Goal: Task Accomplishment & Management: Contribute content

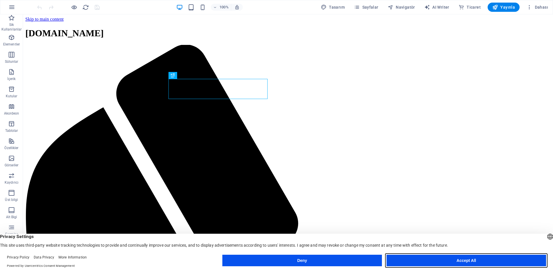
click at [457, 259] on button "Accept All" at bounding box center [467, 261] width 160 height 12
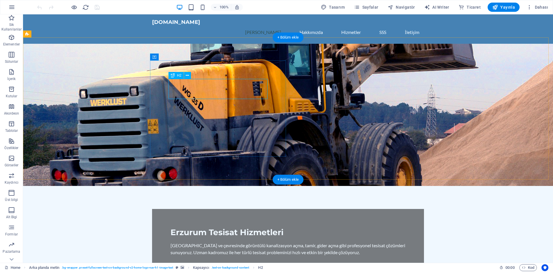
click at [206, 228] on div "Erzurum Tesisat Hizmetleri" at bounding box center [288, 233] width 235 height 10
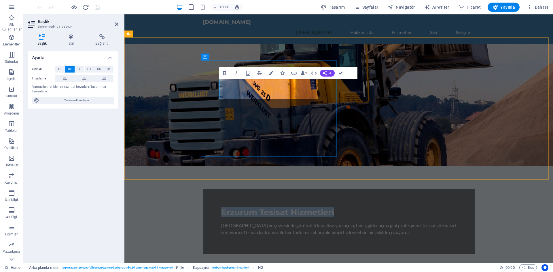
drag, startPoint x: 260, startPoint y: 88, endPoint x: 256, endPoint y: 85, distance: 5.8
click at [260, 207] on span "Erzurum Tesisat Hizmetleri" at bounding box center [277, 212] width 113 height 10
click at [256, 207] on span "Erzurum Tesisat Hizmetleri" at bounding box center [277, 212] width 113 height 10
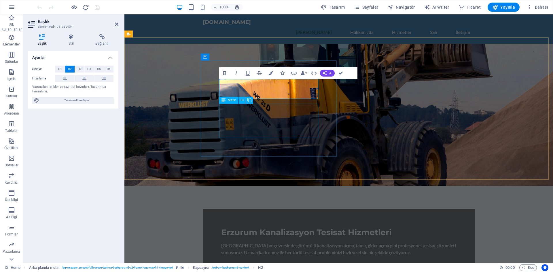
click at [315, 242] on div "[GEOGRAPHIC_DATA] ve çevresinde görüntülü kanalizasyon açma, tamir, gider açma …" at bounding box center [338, 249] width 235 height 14
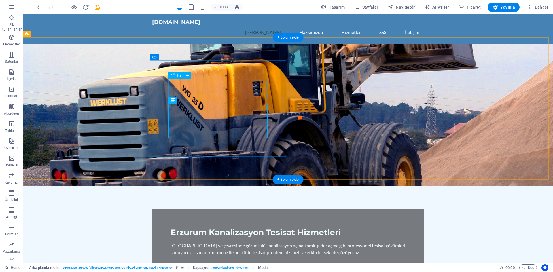
click at [231, 228] on div "Erzurum Kanalizasyon Tesisat Hizmetleri" at bounding box center [288, 233] width 235 height 10
click at [198, 228] on div "Erzurum Kanalizasyon Tesisat Hizmetleri" at bounding box center [288, 233] width 235 height 10
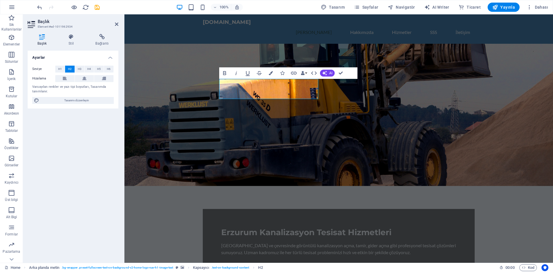
click at [198, 86] on figure at bounding box center [338, 115] width 429 height 142
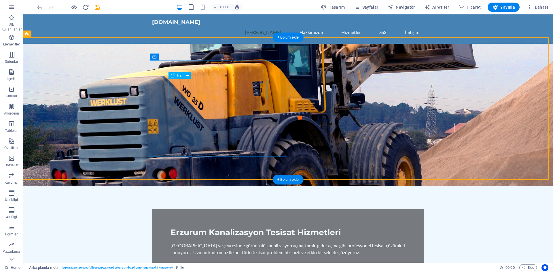
click at [250, 228] on div "Erzurum Kanalizasyon Tesisat Hizmetleri" at bounding box center [288, 233] width 235 height 10
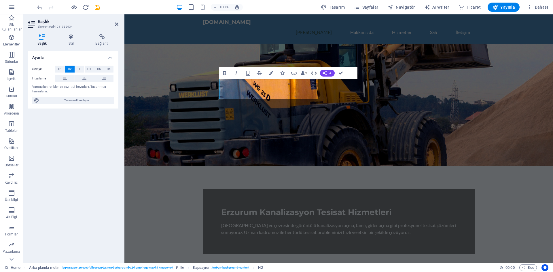
click at [316, 73] on icon "button" at bounding box center [314, 72] width 6 height 3
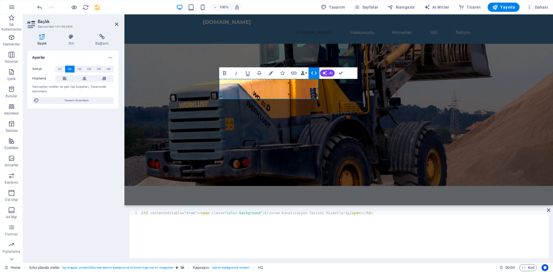
click at [316, 73] on icon "button" at bounding box center [314, 72] width 6 height 3
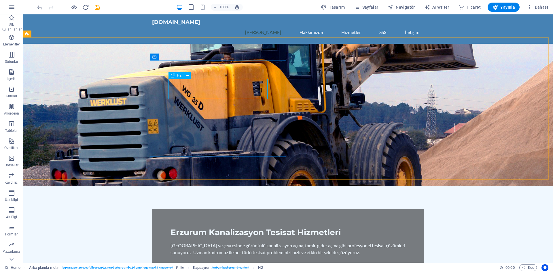
click at [180, 75] on span "H2" at bounding box center [179, 75] width 4 height 3
click at [185, 76] on button at bounding box center [187, 75] width 7 height 7
click at [177, 228] on div "Erzurum Kanalizasyon Tesisat Hizmetleri" at bounding box center [288, 233] width 235 height 10
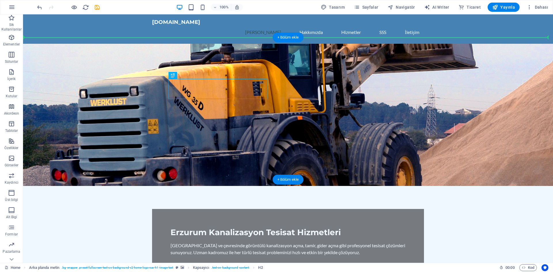
drag, startPoint x: 195, startPoint y: 85, endPoint x: 71, endPoint y: 56, distance: 126.8
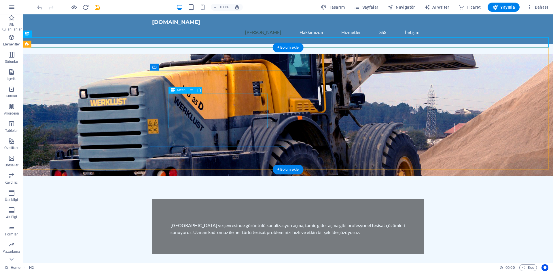
click at [242, 222] on div "[GEOGRAPHIC_DATA] ve çevresinde görüntülü kanalizasyon açma, tamir, gider açma …" at bounding box center [288, 229] width 235 height 14
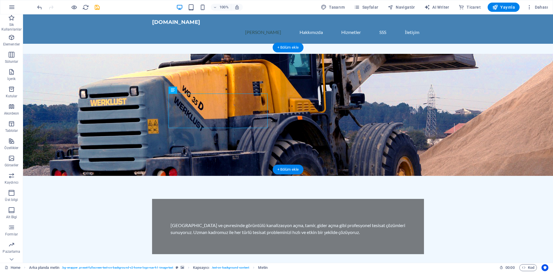
click at [337, 106] on figure at bounding box center [288, 115] width 530 height 122
click at [328, 88] on figure at bounding box center [288, 115] width 530 height 122
click at [227, 199] on div "[GEOGRAPHIC_DATA] ve çevresinde görüntülü kanalizasyon açma, tamir, gider açma …" at bounding box center [288, 226] width 272 height 55
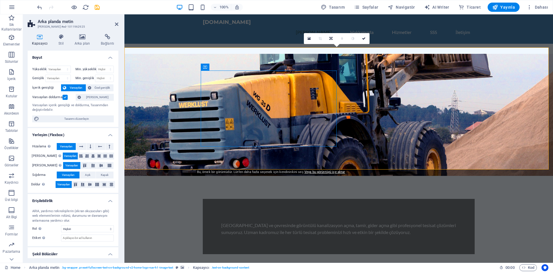
click at [378, 98] on figure at bounding box center [338, 115] width 429 height 122
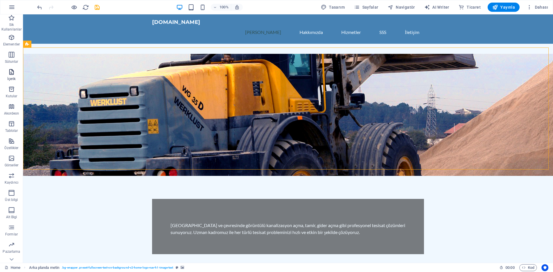
click at [14, 75] on span "İçerik" at bounding box center [11, 76] width 23 height 14
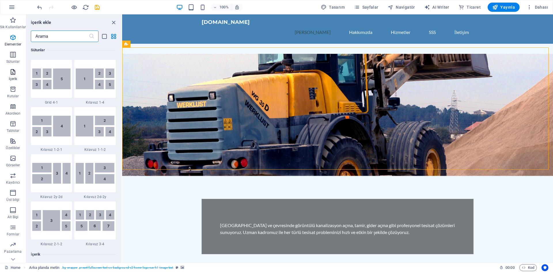
scroll to position [1008, 0]
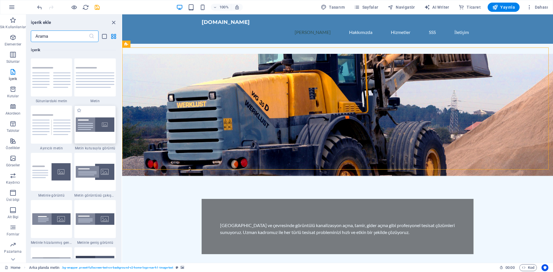
click at [90, 125] on img at bounding box center [95, 125] width 39 height 15
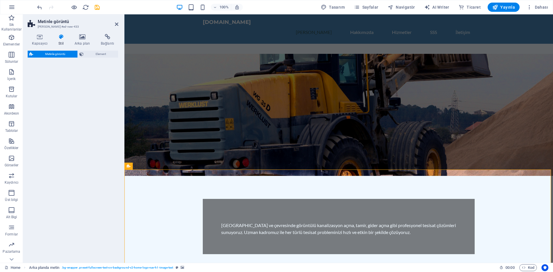
select select "rem"
select select "px"
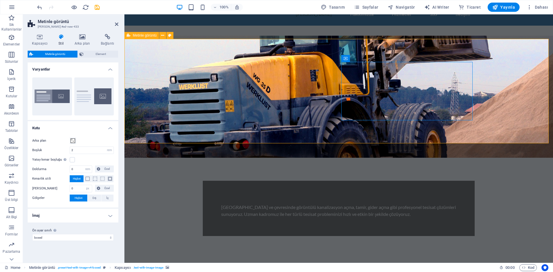
scroll to position [0, 0]
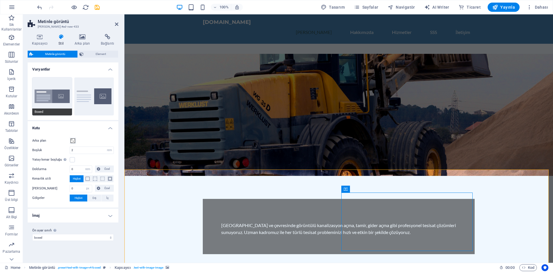
click at [51, 97] on button "Boxed" at bounding box center [52, 96] width 40 height 38
type input "0"
type input "2.5"
drag, startPoint x: 14, startPoint y: 74, endPoint x: 22, endPoint y: 81, distance: 11.4
click at [14, 73] on icon "button" at bounding box center [11, 72] width 7 height 7
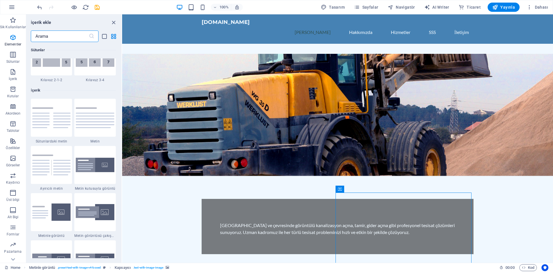
scroll to position [1008, 0]
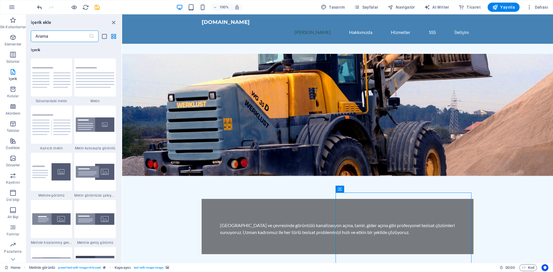
click at [41, 7] on icon "undo" at bounding box center [39, 7] width 7 height 7
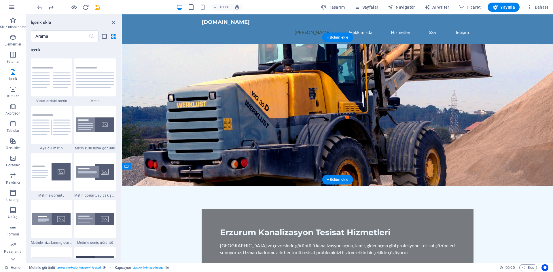
click at [358, 133] on figure at bounding box center [337, 115] width 431 height 142
click at [13, 159] on icon "button" at bounding box center [13, 158] width 7 height 7
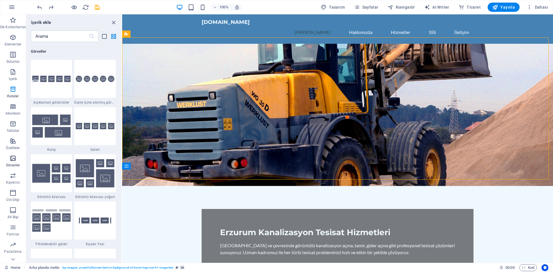
scroll to position [2921, 0]
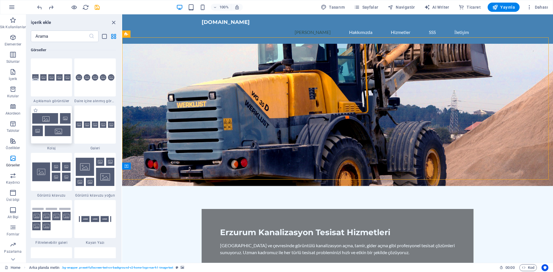
click at [52, 128] on img at bounding box center [51, 124] width 39 height 23
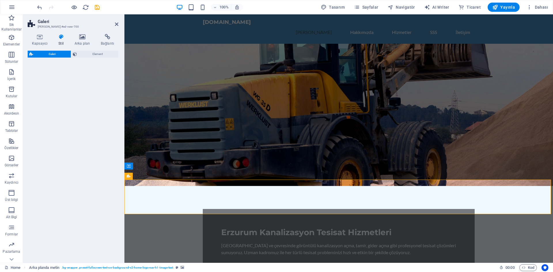
select select "rem"
select select "preset-gallery-v3-collage"
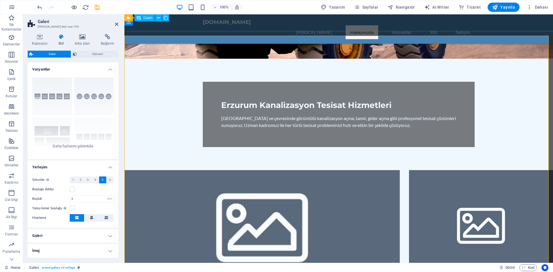
scroll to position [29, 0]
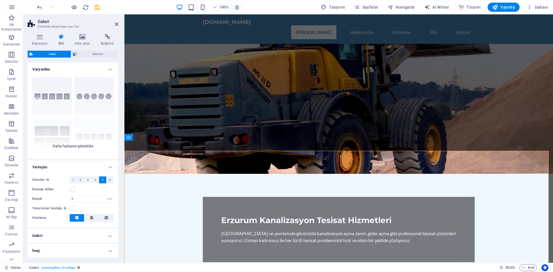
click at [59, 94] on div "Açıklamalar Daire Kolaj Varsayılan Kılavuz Kılavuz kaydırıldı" at bounding box center [73, 116] width 91 height 86
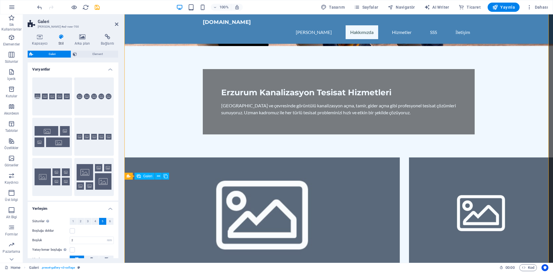
scroll to position [173, 0]
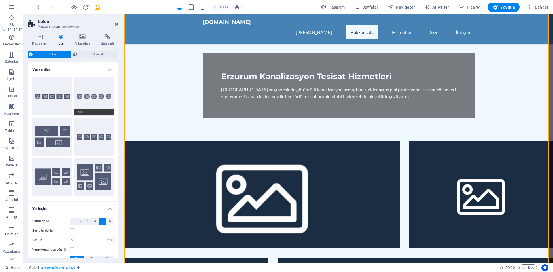
click at [86, 97] on button "Daire" at bounding box center [94, 96] width 40 height 38
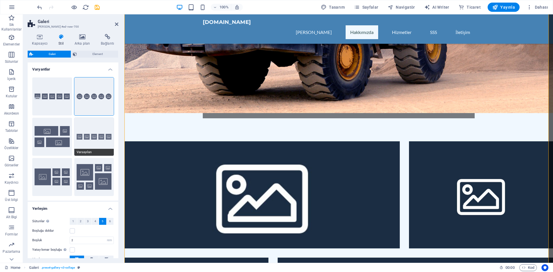
click at [77, 138] on button "Varsayılan" at bounding box center [94, 137] width 40 height 38
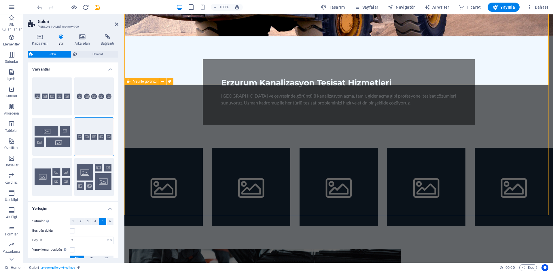
scroll to position [0, 0]
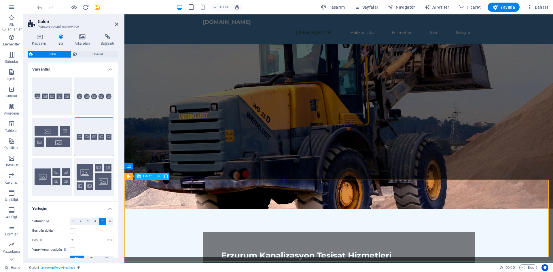
click at [158, 177] on icon at bounding box center [158, 176] width 3 height 6
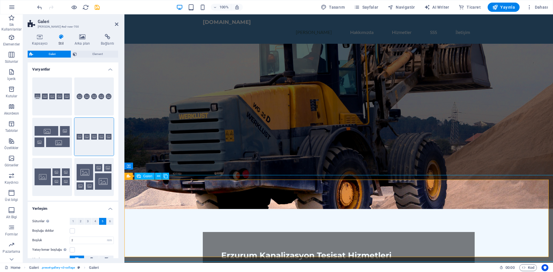
select select "4"
select select "px"
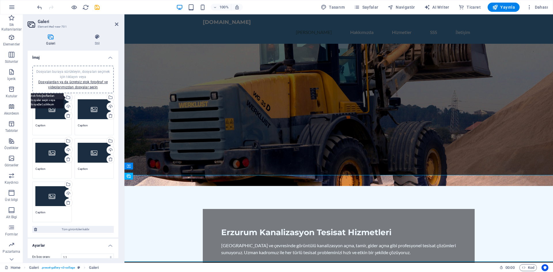
click at [69, 96] on div "Dosya yöneticisinden, stok fotoğraflardan dosyalar seçin veya dosya(lar) yükley…" at bounding box center [68, 98] width 9 height 9
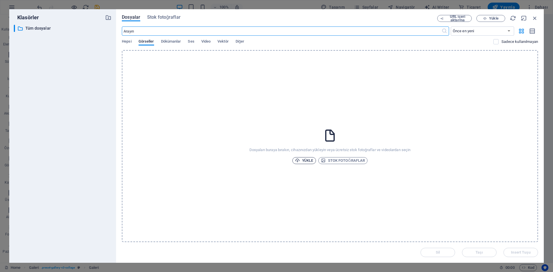
click at [301, 159] on span "Yükle" at bounding box center [304, 160] width 18 height 7
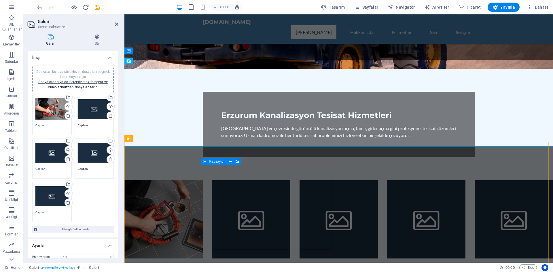
scroll to position [115, 0]
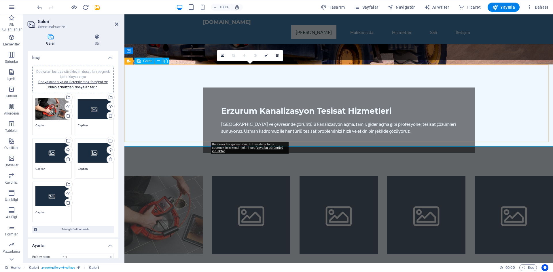
click at [247, 176] on li at bounding box center [251, 215] width 78 height 78
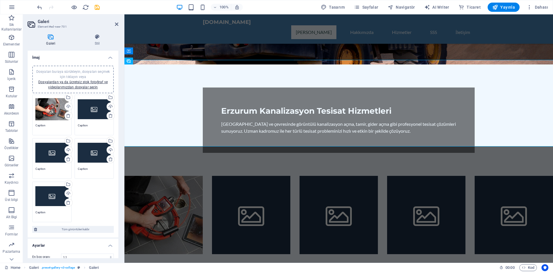
click at [99, 105] on div "Dosyaları buraya sürükleyin, dosyaları seçmek için tıklayın veya Dosyalardan ya…" at bounding box center [94, 109] width 33 height 23
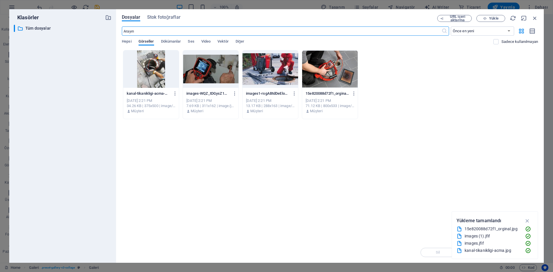
click at [155, 72] on div at bounding box center [151, 68] width 56 height 37
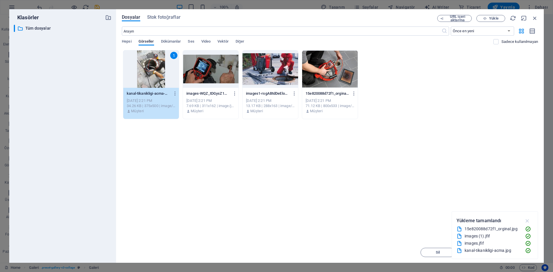
click at [527, 218] on icon "button" at bounding box center [527, 221] width 7 height 6
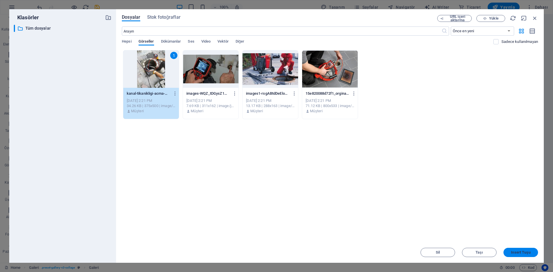
click at [514, 254] on span "Insert Tuşu" at bounding box center [520, 252] width 19 height 3
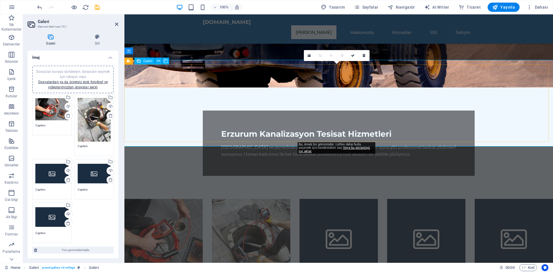
click at [331, 199] on li at bounding box center [339, 238] width 78 height 78
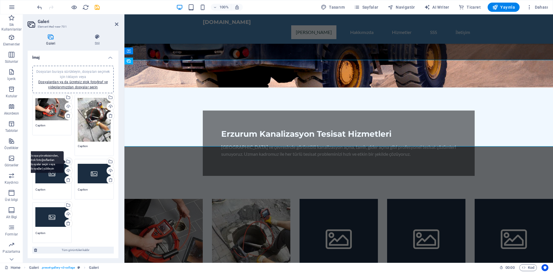
click at [48, 168] on div "Dosya yöneticisinden, stok fotoğraflardan dosyalar seçin veya dosya(lar) yükley…" at bounding box center [44, 163] width 37 height 22
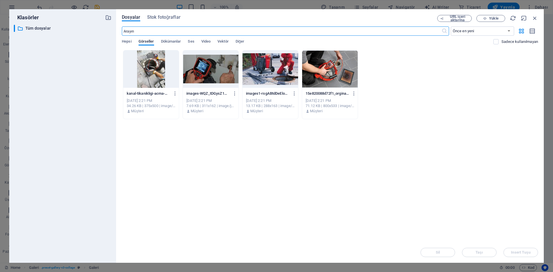
click at [280, 74] on div at bounding box center [271, 68] width 56 height 37
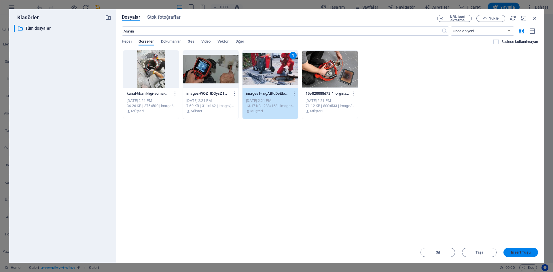
click at [515, 254] on span "Insert Tuşu" at bounding box center [520, 252] width 19 height 3
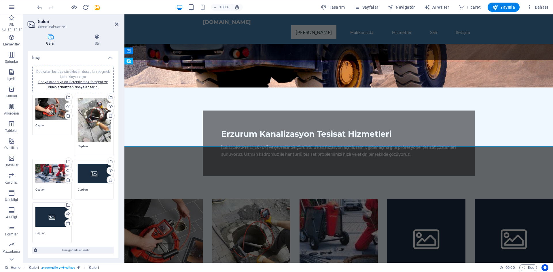
click at [95, 176] on div "Dosyaları buraya sürükleyin, dosyaları seçmek için tıklayın veya Dosyalardan ya…" at bounding box center [94, 173] width 33 height 23
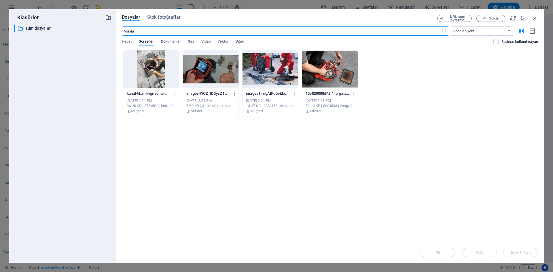
click at [223, 75] on div at bounding box center [211, 68] width 56 height 37
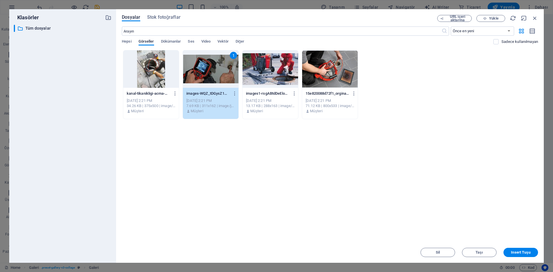
click at [530, 259] on div "Dosyalar Stok fotoğraflar URL içeri aktarma Yükle ​ Önce en yeni Önce en eski A…" at bounding box center [330, 136] width 428 height 254
click at [529, 255] on button "Insert Tuşu" at bounding box center [521, 252] width 35 height 9
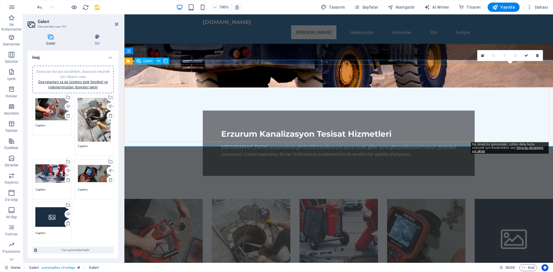
click at [497, 199] on li at bounding box center [514, 238] width 78 height 78
click at [498, 199] on li at bounding box center [514, 238] width 78 height 78
click at [509, 199] on li at bounding box center [514, 238] width 78 height 78
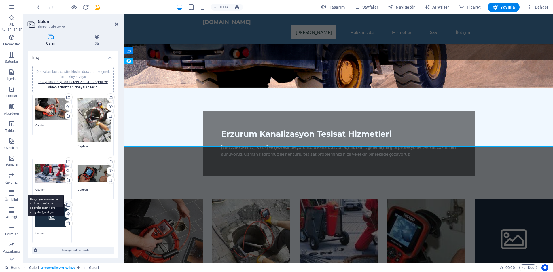
click at [70, 205] on div "Dosya yöneticisinden, stok fotoğraflardan dosyalar seçin veya dosya(lar) yükley…" at bounding box center [68, 205] width 9 height 9
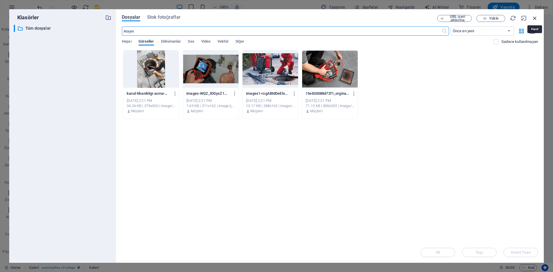
click at [536, 19] on icon "button" at bounding box center [535, 18] width 6 height 6
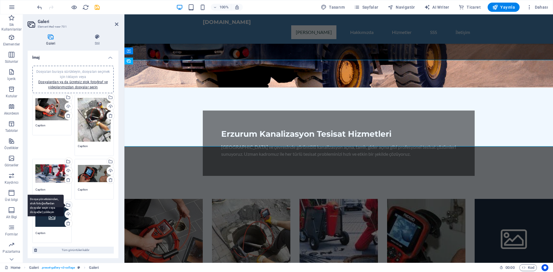
click at [68, 205] on div "Dosya yöneticisinden, stok fotoğraflardan dosyalar seçin veya dosya(lar) yükley…" at bounding box center [68, 205] width 9 height 9
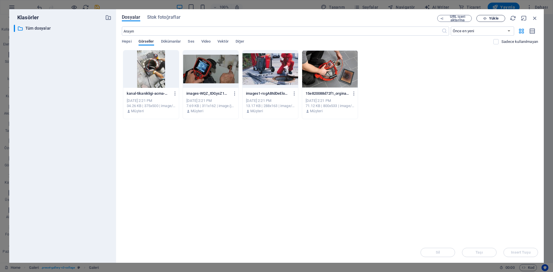
click at [488, 18] on span "Yükle" at bounding box center [491, 19] width 24 height 4
click at [489, 18] on span "Yükle" at bounding box center [493, 18] width 9 height 3
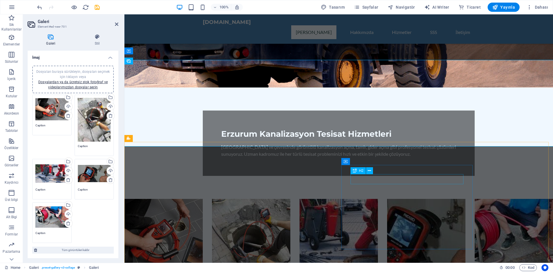
scroll to position [0, 0]
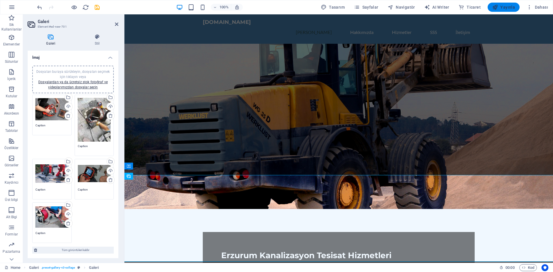
click at [507, 4] on span "Yayınla" at bounding box center [503, 7] width 23 height 6
checkbox input "false"
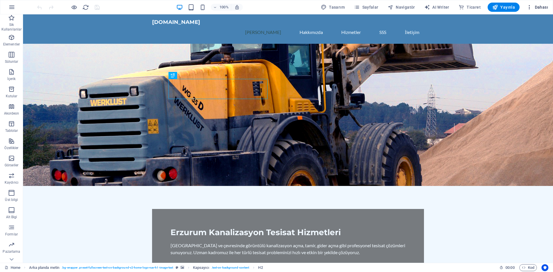
click at [536, 7] on span "Dahası" at bounding box center [538, 7] width 22 height 6
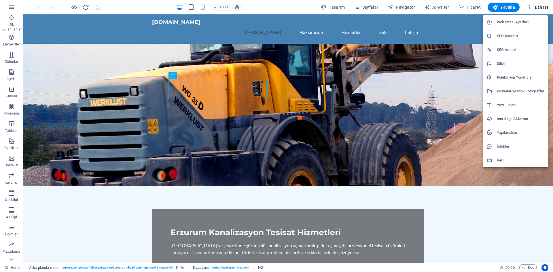
click at [538, 5] on div at bounding box center [276, 136] width 553 height 272
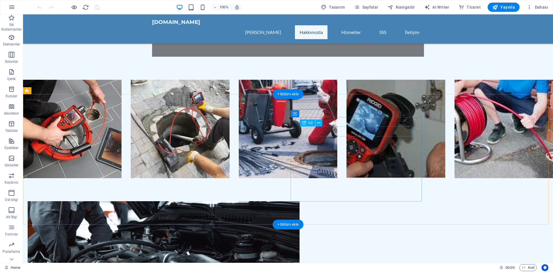
scroll to position [230, 0]
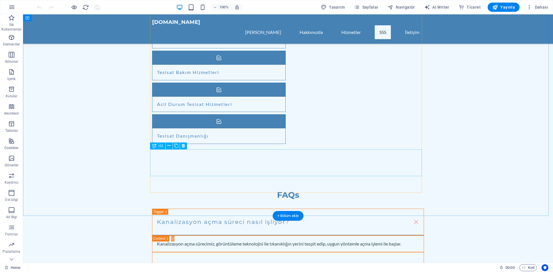
scroll to position [749, 0]
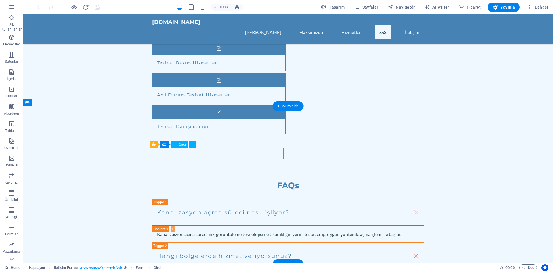
scroll to position [729, 0]
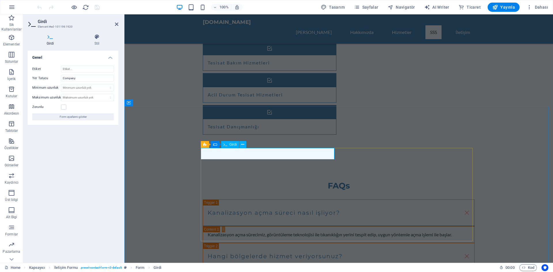
drag, startPoint x: 218, startPoint y: 153, endPoint x: 201, endPoint y: 153, distance: 17.9
type input "e"
type input "Necati SEVER"
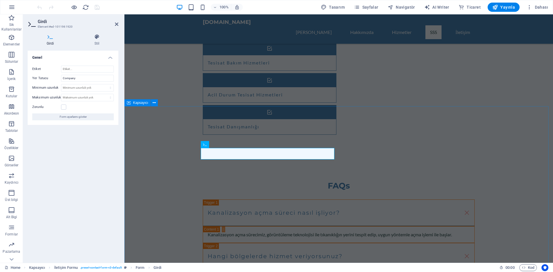
drag, startPoint x: 240, startPoint y: 157, endPoint x: 194, endPoint y: 155, distance: 45.6
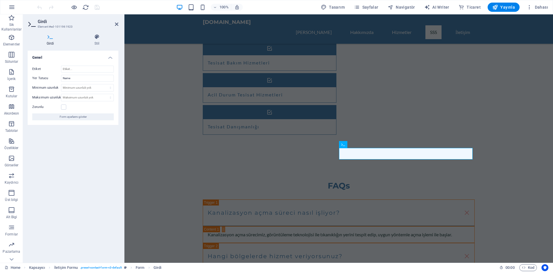
type input "N"
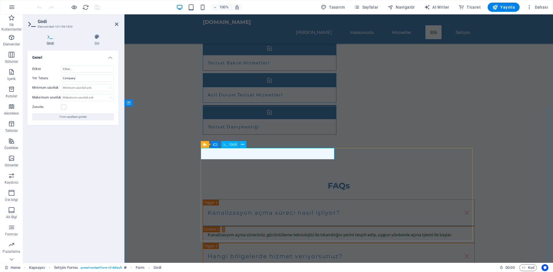
drag, startPoint x: 228, startPoint y: 154, endPoint x: 188, endPoint y: 155, distance: 40.3
click at [242, 145] on icon at bounding box center [242, 145] width 3 height 6
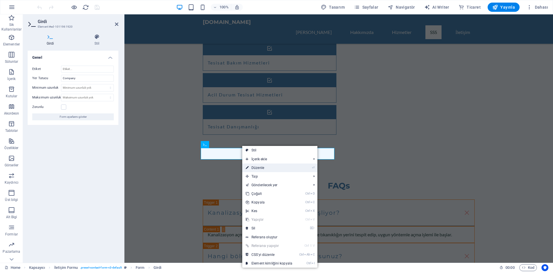
click at [249, 169] on icon at bounding box center [247, 168] width 3 height 9
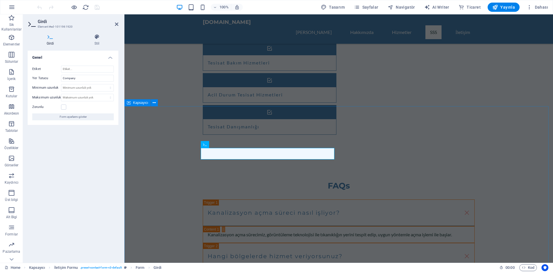
drag, startPoint x: 232, startPoint y: 154, endPoint x: 179, endPoint y: 153, distance: 52.4
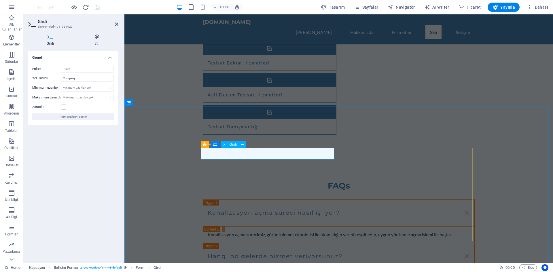
drag, startPoint x: 213, startPoint y: 154, endPoint x: 228, endPoint y: 153, distance: 15.0
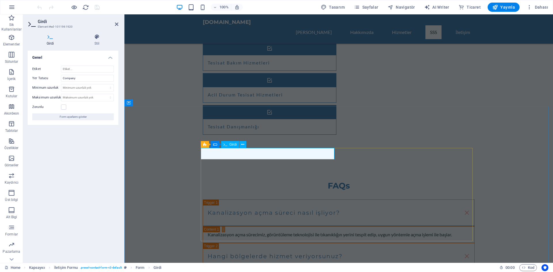
type input "Pasinler"
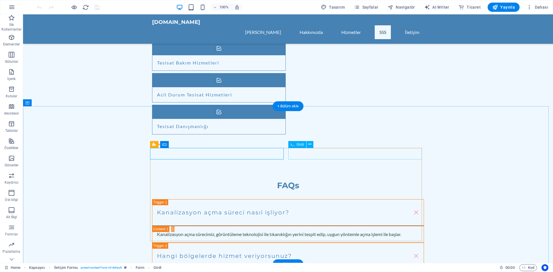
drag, startPoint x: 314, startPoint y: 154, endPoint x: 212, endPoint y: 154, distance: 101.4
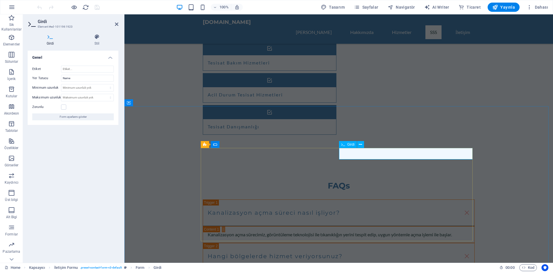
type input "[PERSON_NAME]"
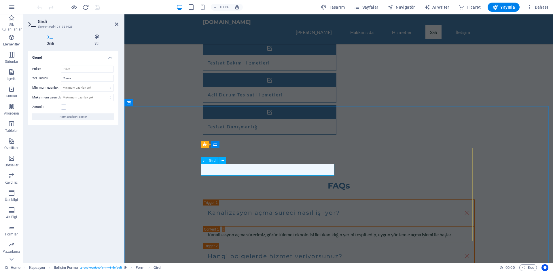
drag, startPoint x: 218, startPoint y: 170, endPoint x: 203, endPoint y: 170, distance: 15.0
type input "+905491292525"
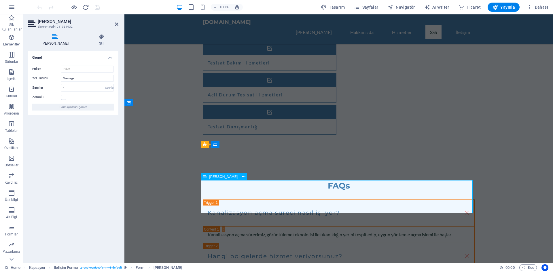
drag, startPoint x: 234, startPoint y: 188, endPoint x: 204, endPoint y: 184, distance: 30.2
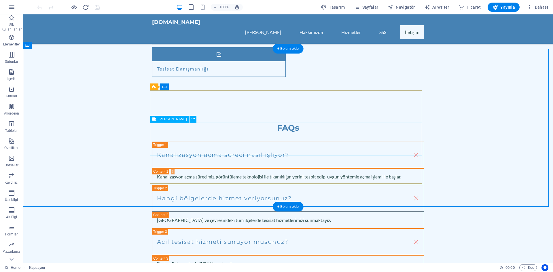
scroll to position [835, 0]
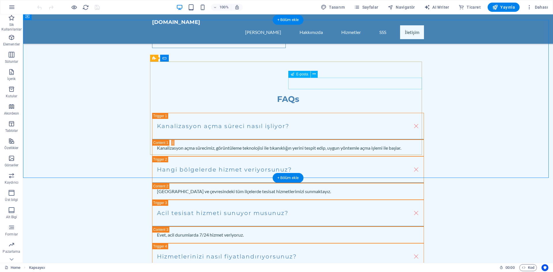
type textarea "İrtibat Numarası ile Bizi Arayıp Randevu Alabilirsiniz."
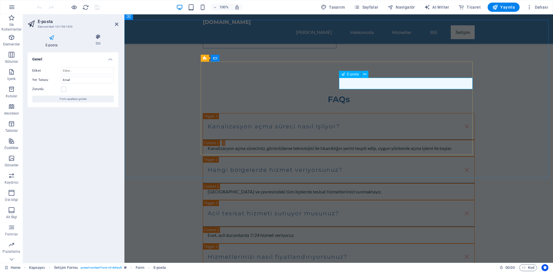
type input "necatisever15@gmail.com"
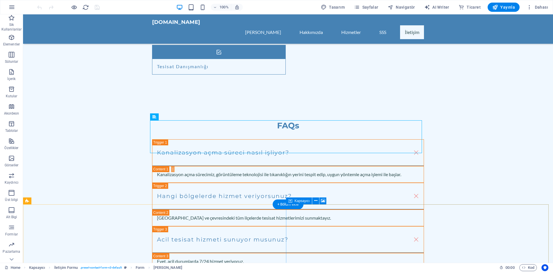
scroll to position [858, 0]
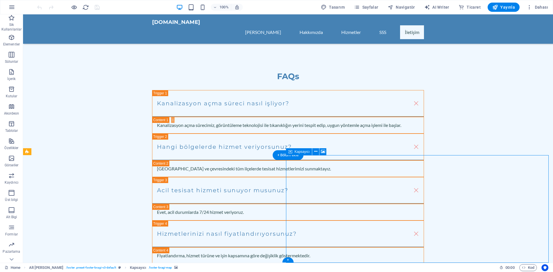
select select "px"
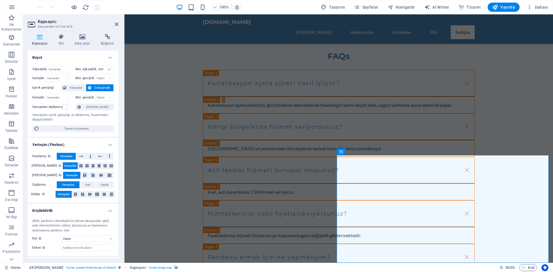
scroll to position [838, 0]
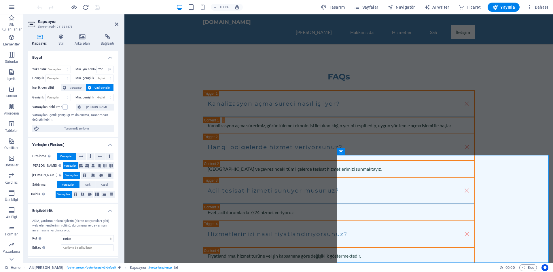
drag, startPoint x: 465, startPoint y: 204, endPoint x: 457, endPoint y: 171, distance: 34.1
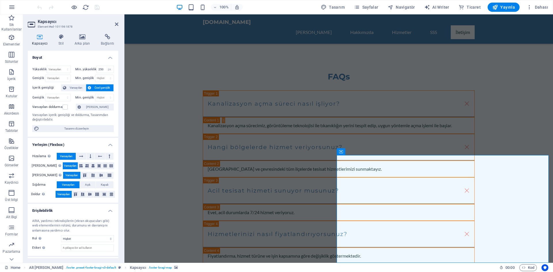
click at [351, 156] on div "Kapsayıcı" at bounding box center [359, 151] width 44 height 7
click at [356, 151] on span "Kapsayıcı" at bounding box center [352, 151] width 15 height 3
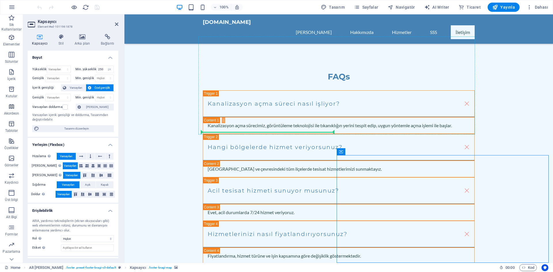
drag, startPoint x: 480, startPoint y: 166, endPoint x: 329, endPoint y: 136, distance: 153.8
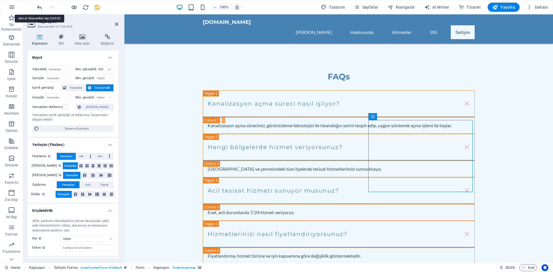
click at [39, 7] on icon "undo" at bounding box center [39, 7] width 7 height 7
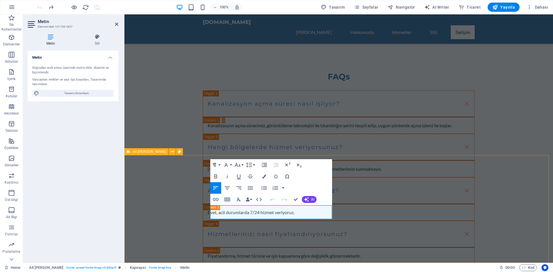
drag, startPoint x: 252, startPoint y: 215, endPoint x: 171, endPoint y: 207, distance: 81.3
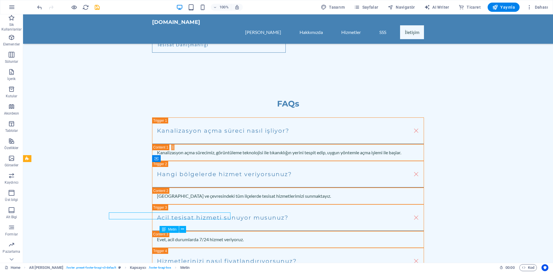
scroll to position [851, 0]
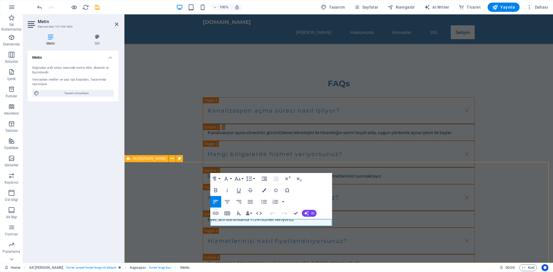
drag, startPoint x: 249, startPoint y: 221, endPoint x: 194, endPoint y: 221, distance: 55.3
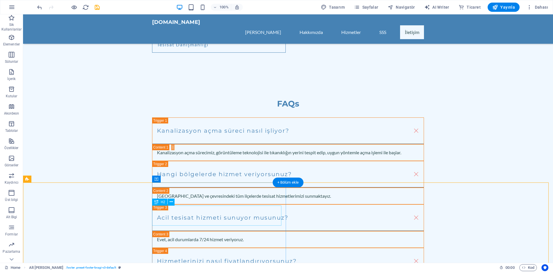
scroll to position [851, 0]
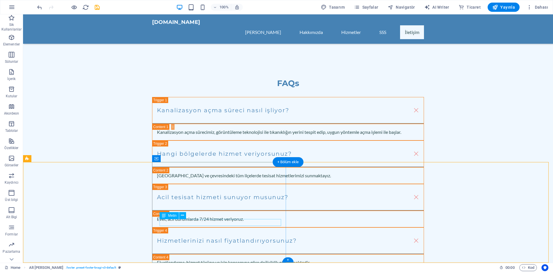
click at [162, 219] on icon at bounding box center [164, 215] width 4 height 7
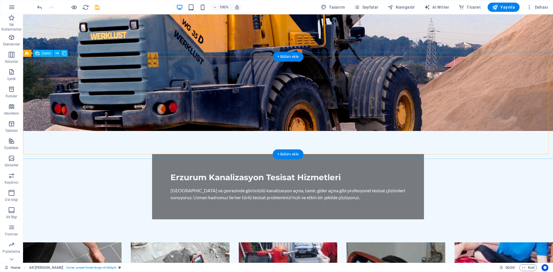
scroll to position [0, 0]
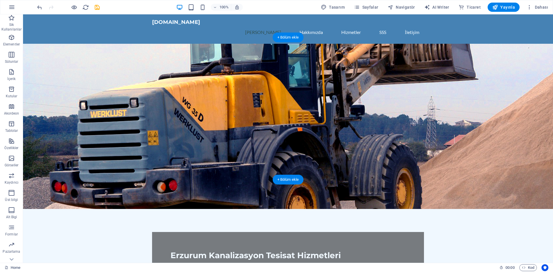
click at [417, 106] on figure at bounding box center [288, 126] width 530 height 165
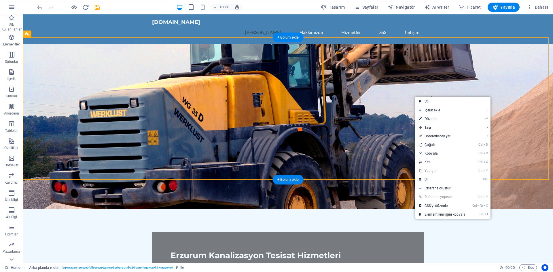
click at [402, 90] on figure at bounding box center [288, 126] width 530 height 165
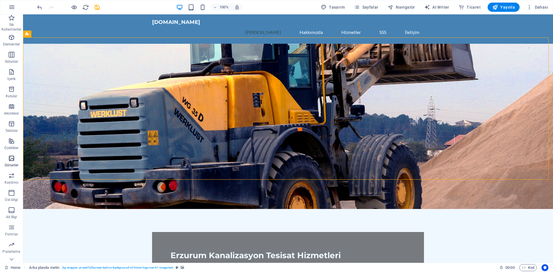
click at [14, 160] on icon "button" at bounding box center [11, 158] width 7 height 7
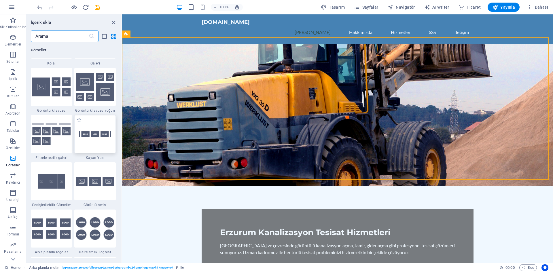
scroll to position [3037, 0]
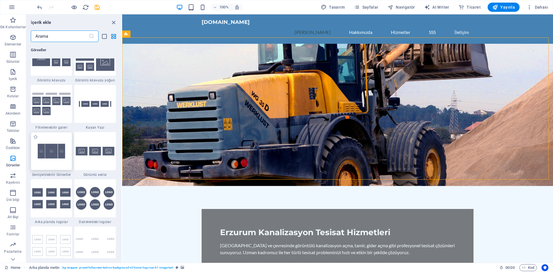
click at [58, 158] on img at bounding box center [51, 151] width 39 height 26
click at [122, 150] on div "H2 Arka planda metin Kapsayıcı Menü Çubuğu Logo Aralık Galeri Galeri Galeri Met…" at bounding box center [337, 138] width 431 height 249
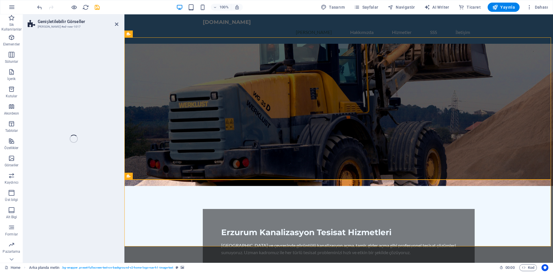
click at [56, 150] on div "Genişletilebilir Görseller Ön ayar #ed-new-1017 Mevcut içeriği değiştirmek için…" at bounding box center [288, 138] width 530 height 249
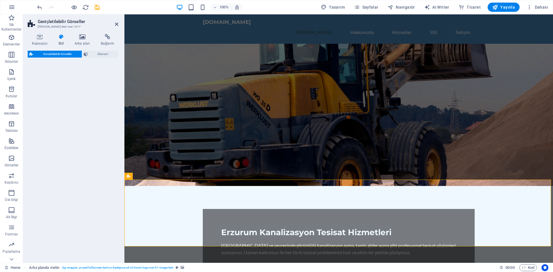
select select "rem"
select select "px"
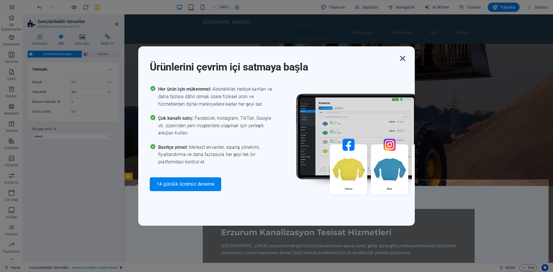
click at [402, 56] on icon "button" at bounding box center [403, 58] width 10 height 10
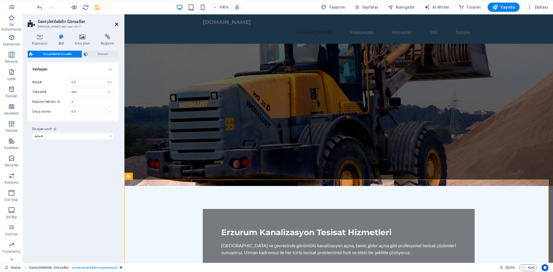
click at [115, 24] on icon at bounding box center [116, 24] width 3 height 5
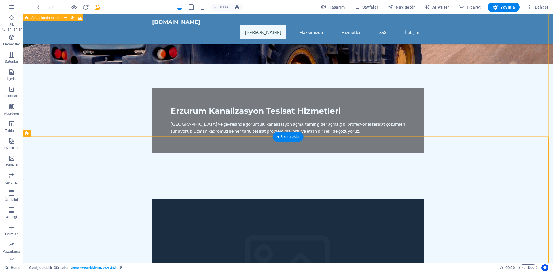
scroll to position [0, 0]
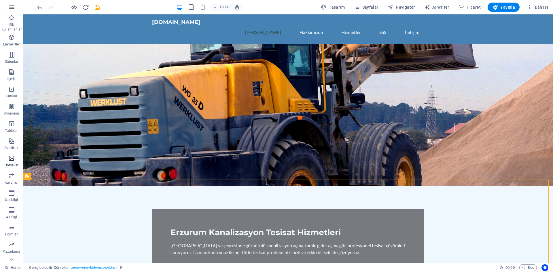
click at [12, 160] on icon "button" at bounding box center [11, 158] width 7 height 7
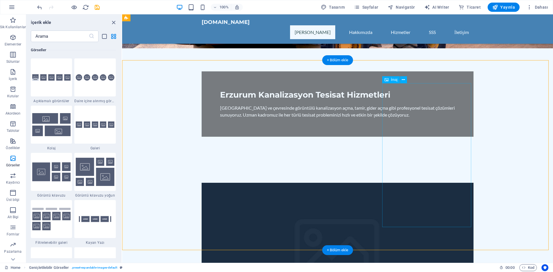
scroll to position [115, 0]
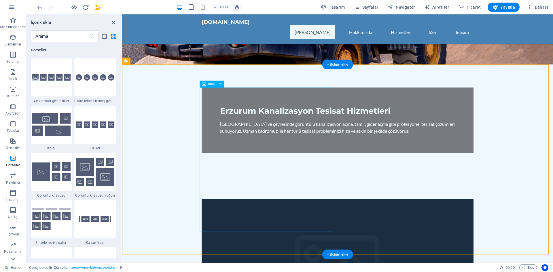
click at [257, 199] on figure at bounding box center [338, 271] width 272 height 144
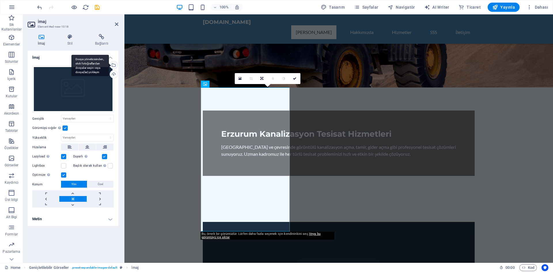
click at [114, 65] on div "Dosya yöneticisinden, stok fotoğraflardan dosyalar seçin veya dosya(lar) yükley…" at bounding box center [113, 65] width 9 height 9
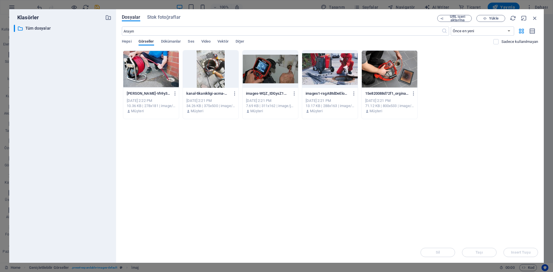
click at [159, 76] on div at bounding box center [151, 68] width 56 height 37
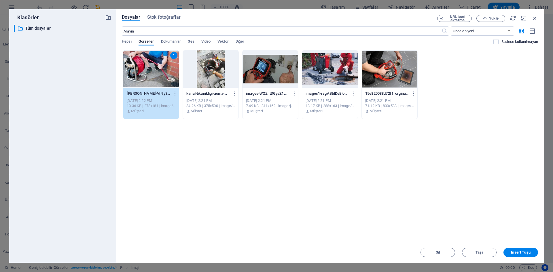
click at [203, 82] on div at bounding box center [211, 68] width 56 height 37
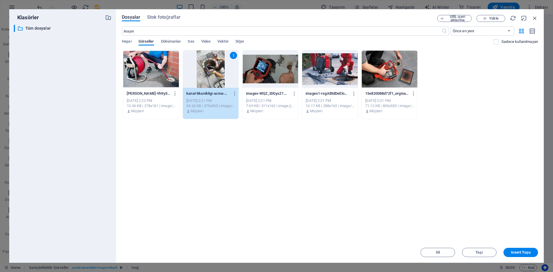
click at [269, 72] on div at bounding box center [271, 68] width 56 height 37
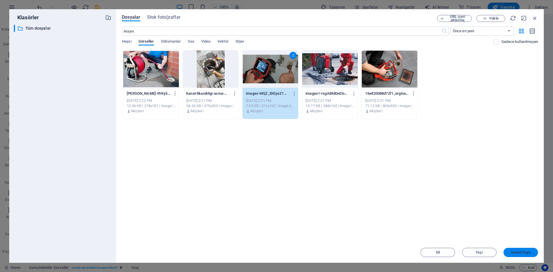
click at [516, 253] on span "Insert Tuşu" at bounding box center [520, 252] width 19 height 3
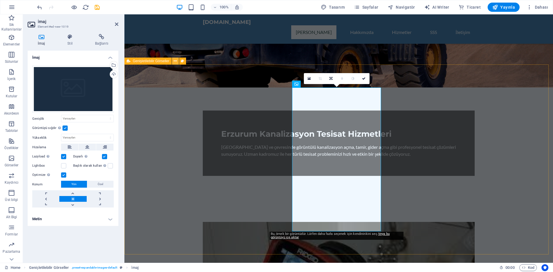
click at [175, 60] on icon at bounding box center [175, 61] width 3 height 6
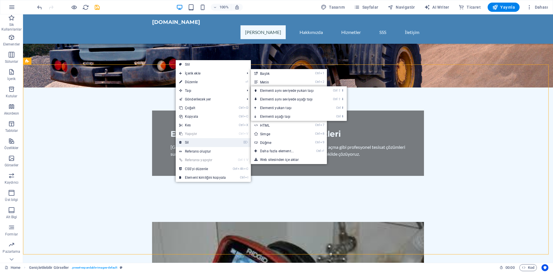
click at [185, 142] on link "⌦ Sil" at bounding box center [203, 142] width 54 height 9
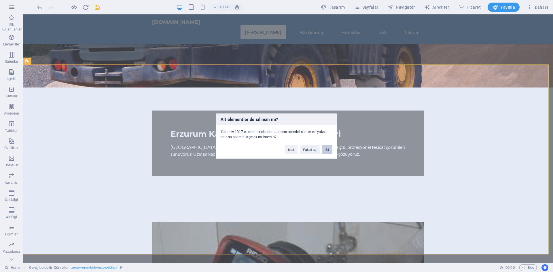
drag, startPoint x: 326, startPoint y: 149, endPoint x: 303, endPoint y: 134, distance: 27.5
click at [326, 149] on button "Sil" at bounding box center [327, 149] width 10 height 9
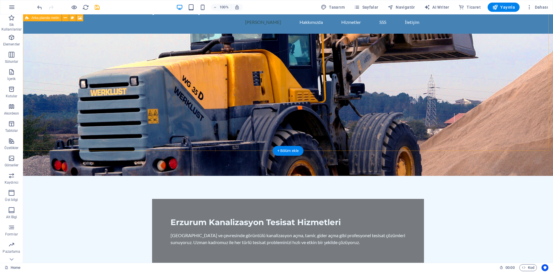
scroll to position [0, 0]
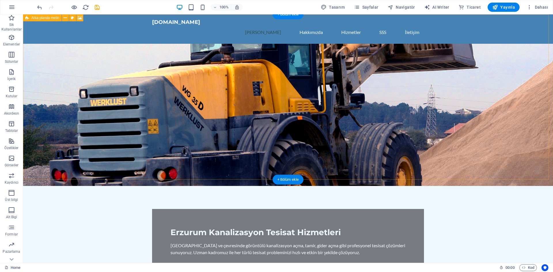
click at [47, 96] on figure at bounding box center [288, 115] width 530 height 142
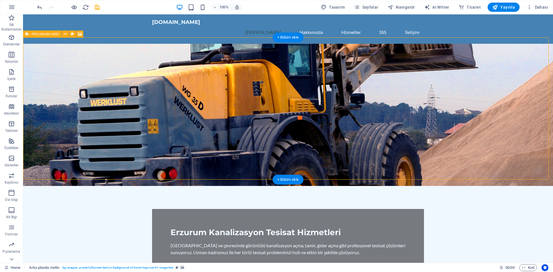
click at [65, 112] on figure at bounding box center [288, 115] width 530 height 142
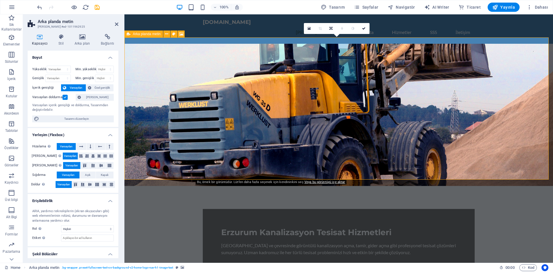
click at [162, 119] on figure at bounding box center [338, 115] width 429 height 142
click at [170, 34] on button at bounding box center [166, 34] width 7 height 7
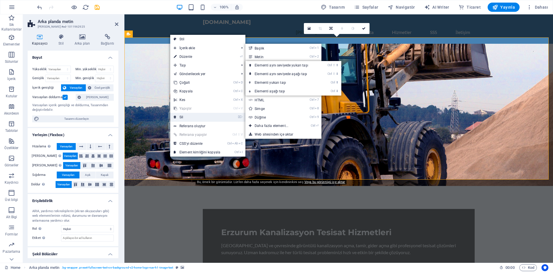
click at [182, 120] on link "⌦ Sil" at bounding box center [197, 117] width 54 height 9
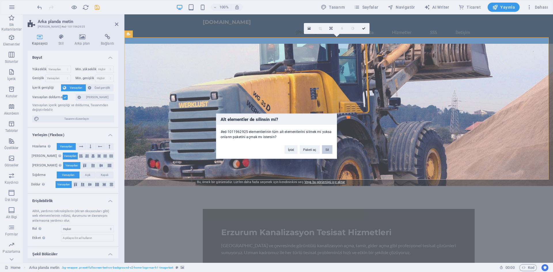
click at [328, 150] on button "Sil" at bounding box center [327, 149] width 10 height 9
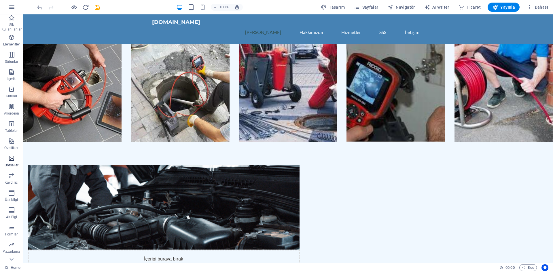
click at [10, 162] on span "Görseller" at bounding box center [11, 162] width 23 height 14
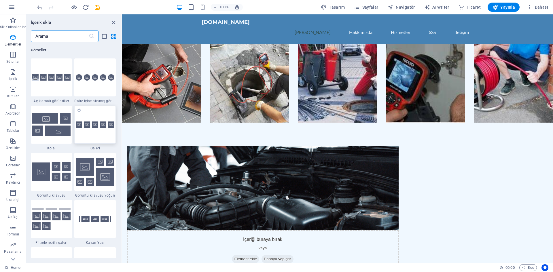
scroll to position [2921, 0]
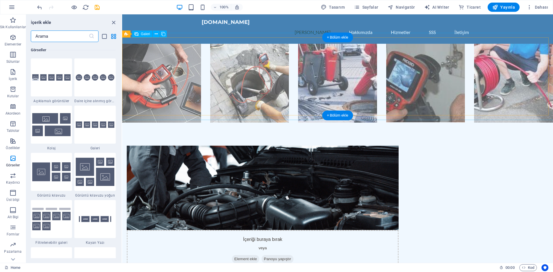
click at [171, 69] on li at bounding box center [161, 83] width 79 height 79
click at [175, 80] on li at bounding box center [161, 83] width 79 height 79
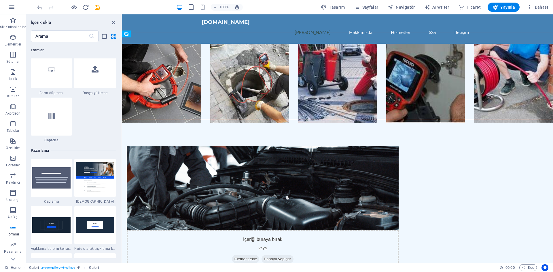
scroll to position [4679, 0]
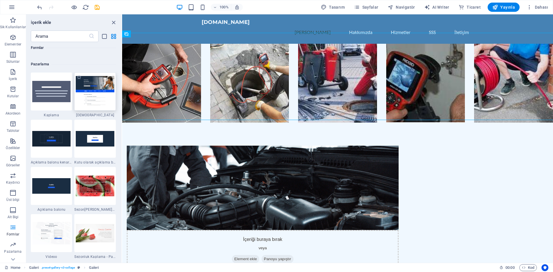
click at [106, 104] on img at bounding box center [95, 91] width 39 height 31
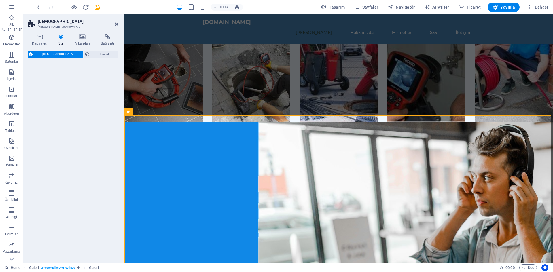
select select "%"
select select "rem"
select select "px"
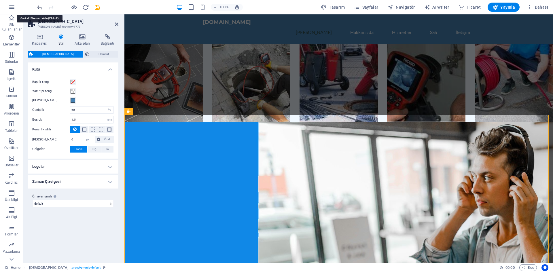
click at [39, 5] on icon "undo" at bounding box center [39, 7] width 7 height 7
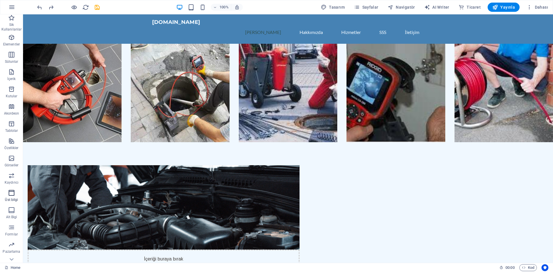
click at [14, 198] on p "Üst bilgi" at bounding box center [11, 200] width 13 height 5
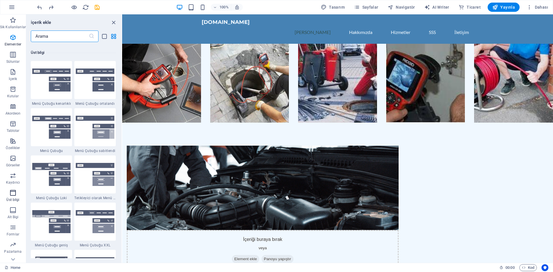
scroll to position [3469, 0]
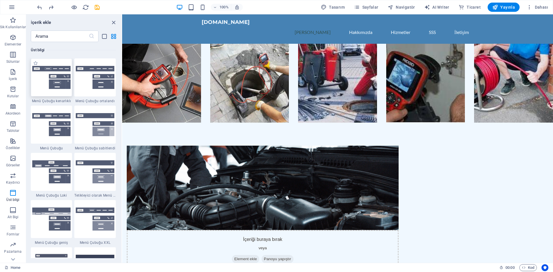
click at [61, 77] on img at bounding box center [51, 77] width 39 height 23
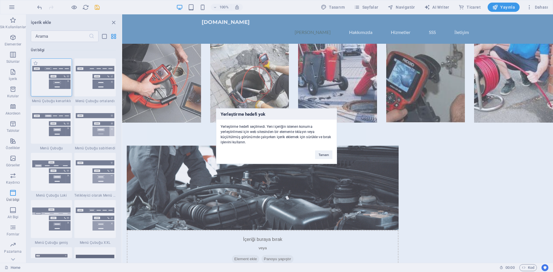
click at [104, 84] on div "Yerleştirme hedefi yok Yerleştirme hedefi seçilmedi. Yeni içeriğin istenen konu…" at bounding box center [276, 136] width 553 height 272
click at [104, 84] on img at bounding box center [95, 77] width 39 height 23
click at [104, 84] on div "Yerleştirme hedefi yok Yerleştirme hedefi seçilmedi. Yeni içeriğin istenen konu…" at bounding box center [276, 136] width 553 height 272
click at [105, 88] on img at bounding box center [95, 77] width 39 height 23
click at [326, 230] on div "İçeriği buraya bırak veya Element ekle Panoyu yapıştır" at bounding box center [263, 250] width 272 height 41
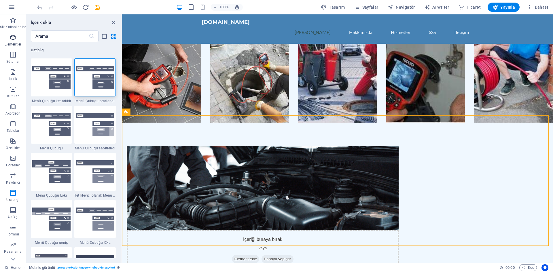
click at [13, 39] on icon "button" at bounding box center [13, 37] width 7 height 7
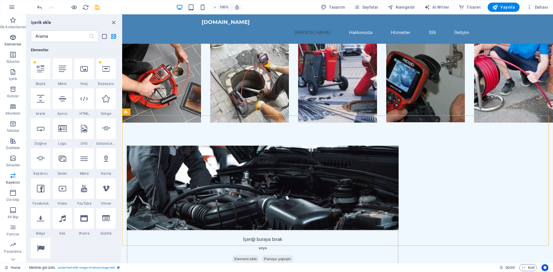
scroll to position [61, 0]
click at [67, 139] on div at bounding box center [63, 128] width 20 height 21
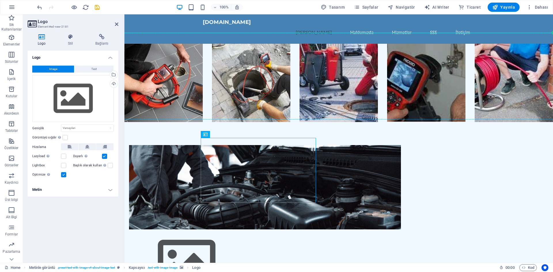
drag, startPoint x: 285, startPoint y: 175, endPoint x: 295, endPoint y: 68, distance: 107.4
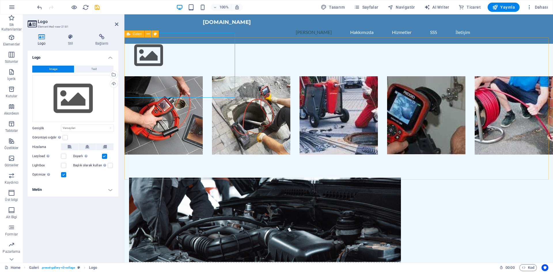
click at [194, 60] on div at bounding box center [339, 55] width 438 height 33
click at [84, 99] on div "Dosyaları buraya sürükleyin, dosyaları seçmek için tıklayın veya Dosyalardan ya…" at bounding box center [73, 98] width 82 height 47
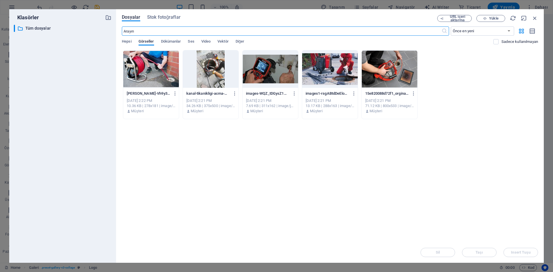
click at [396, 72] on div at bounding box center [390, 68] width 56 height 37
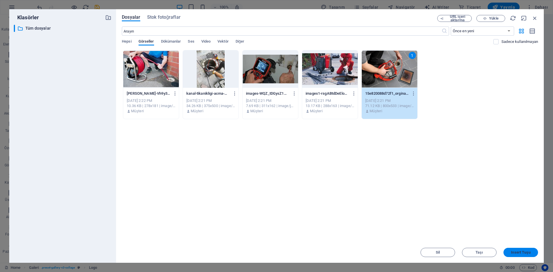
click at [517, 251] on span "Insert Tuşu" at bounding box center [520, 252] width 19 height 3
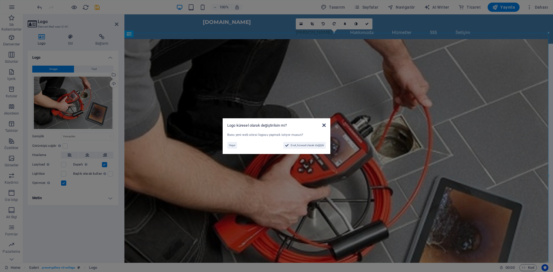
click at [324, 124] on icon at bounding box center [323, 125] width 3 height 5
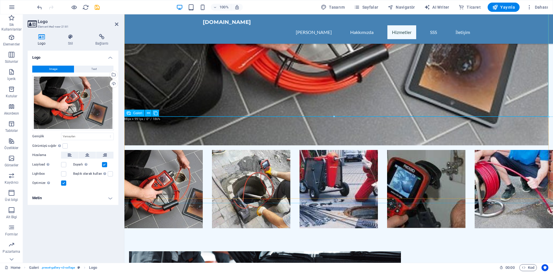
scroll to position [202, 0]
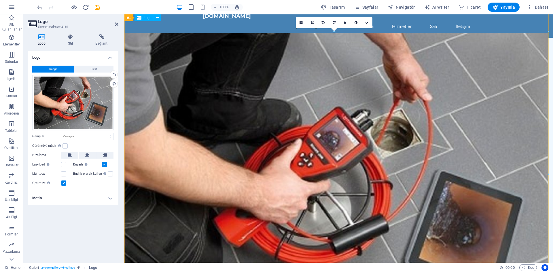
scroll to position [0, 0]
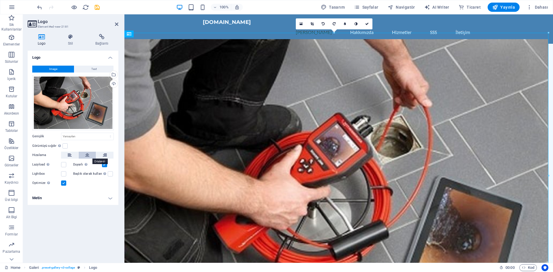
click at [86, 154] on icon at bounding box center [87, 155] width 4 height 7
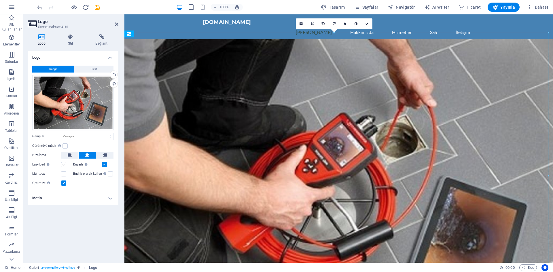
click at [66, 165] on label at bounding box center [63, 164] width 5 height 5
click at [0, 0] on input "Lazyload Sayfa yüklendikten sonra görüntülerin yüklenmesi, sayfa hızını artırır." at bounding box center [0, 0] width 0 height 0
click at [63, 174] on label at bounding box center [63, 173] width 5 height 5
click at [0, 0] on input "Lightbox" at bounding box center [0, 0] width 0 height 0
click at [108, 174] on label at bounding box center [110, 173] width 5 height 5
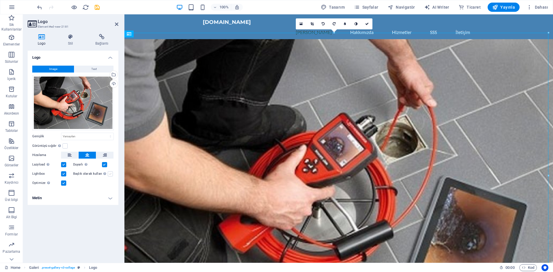
click at [0, 0] on input "Başlık olarak kullan Görüntü, bir H1 başlık etiketine sığdırılacak. Alternatif …" at bounding box center [0, 0] width 0 height 0
click at [109, 173] on label at bounding box center [110, 173] width 5 height 5
click at [0, 0] on input "Başlık olarak kullan Görüntü, bir H1 başlık etiketine sığdırılacak. Alternatif …" at bounding box center [0, 0] width 0 height 0
click at [65, 172] on label at bounding box center [63, 173] width 5 height 5
click at [0, 0] on input "Lightbox" at bounding box center [0, 0] width 0 height 0
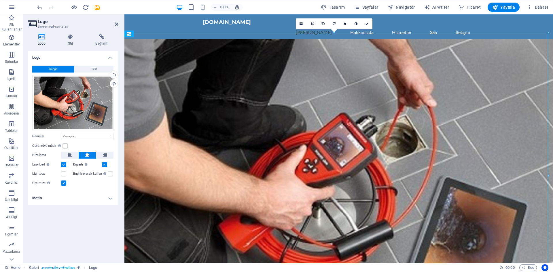
click at [65, 166] on label at bounding box center [63, 164] width 5 height 5
click at [0, 0] on input "Lazyload Sayfa yüklendikten sonra görüntülerin yüklenmesi, sayfa hızını artırır." at bounding box center [0, 0] width 0 height 0
click at [105, 165] on label at bounding box center [104, 164] width 5 height 5
click at [0, 0] on input "Duyarlı Retina görüntüsünü ve akıllı telefon için optimize edilmiş boyutları ot…" at bounding box center [0, 0] width 0 height 0
click at [69, 39] on icon at bounding box center [70, 37] width 25 height 6
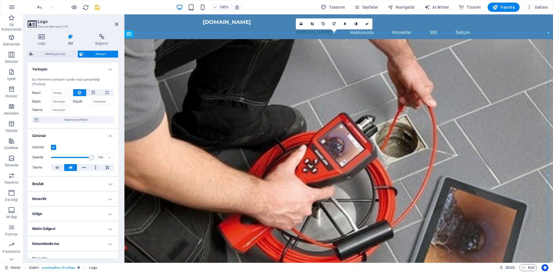
click at [81, 101] on label "Küçült" at bounding box center [82, 101] width 19 height 7
click at [92, 101] on input "Küçült" at bounding box center [103, 101] width 22 height 7
click at [63, 99] on input "Büyüt" at bounding box center [60, 101] width 19 height 7
click at [63, 94] on select "Varsayılan otomatik px % 1/1 1/2 1/3 1/4 1/5 1/6 1/7 1/8 1/9 1/10" at bounding box center [60, 93] width 19 height 7
click at [51, 90] on select "Varsayılan otomatik px % 1/1 1/2 1/3 1/4 1/5 1/6 1/7 1/8 1/9 1/10" at bounding box center [60, 93] width 19 height 7
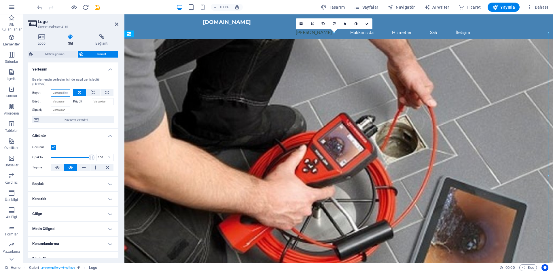
select select "DISABLED_OPTION_VALUE"
click at [91, 92] on icon at bounding box center [93, 92] width 4 height 7
click at [91, 91] on icon at bounding box center [93, 92] width 4 height 7
click at [104, 92] on button at bounding box center [107, 92] width 13 height 7
type input "100"
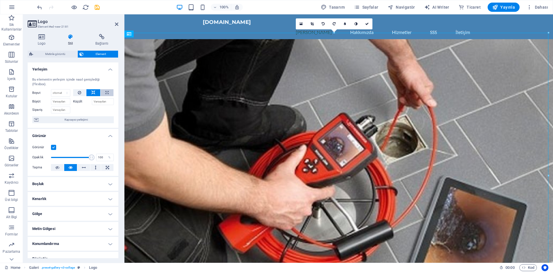
select select "%"
click at [104, 92] on button at bounding box center [107, 92] width 13 height 7
click at [87, 93] on button at bounding box center [93, 92] width 14 height 7
select select "DISABLED_OPTION_VALUE"
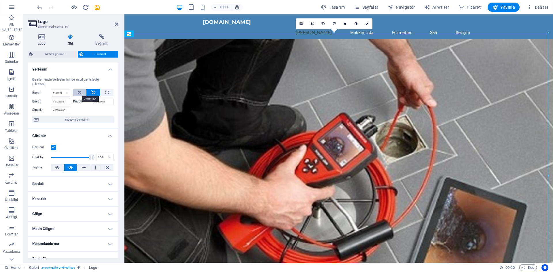
click at [79, 93] on icon at bounding box center [79, 92] width 3 height 7
click at [77, 102] on label "Küçült" at bounding box center [82, 101] width 19 height 7
click at [92, 102] on input "Küçült" at bounding box center [103, 101] width 22 height 7
click at [59, 102] on input "Büyüt" at bounding box center [60, 101] width 19 height 7
click at [247, 103] on div at bounding box center [339, 182] width 438 height 286
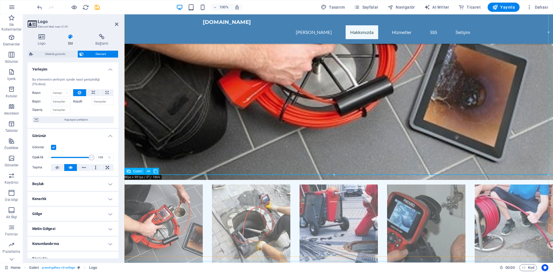
scroll to position [144, 0]
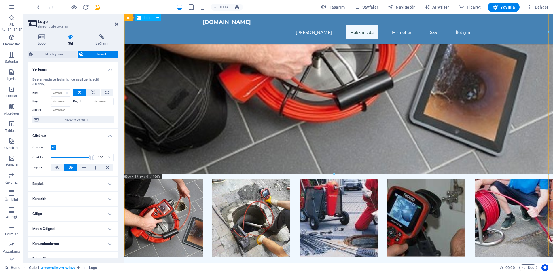
drag, startPoint x: 248, startPoint y: 186, endPoint x: 125, endPoint y: 171, distance: 124.3
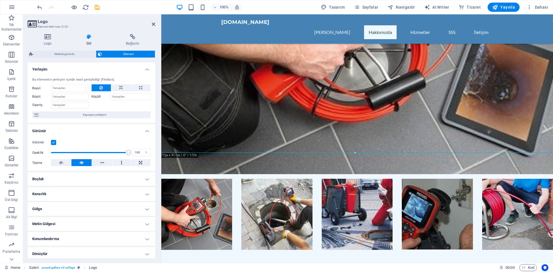
drag, startPoint x: 127, startPoint y: 171, endPoint x: 1, endPoint y: 154, distance: 127.6
click at [162, 168] on div "Logo Element #ed-new-2181 Logo Stil Bağlantı Logo Image Text Dosyaları buraya s…" at bounding box center [288, 138] width 530 height 249
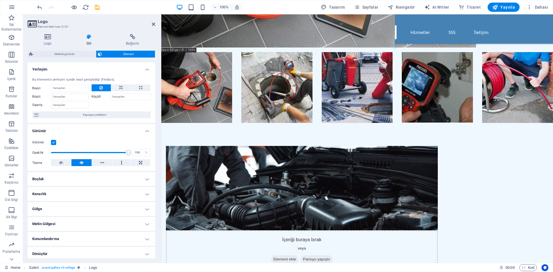
drag, startPoint x: 200, startPoint y: 153, endPoint x: 67, endPoint y: 37, distance: 176.2
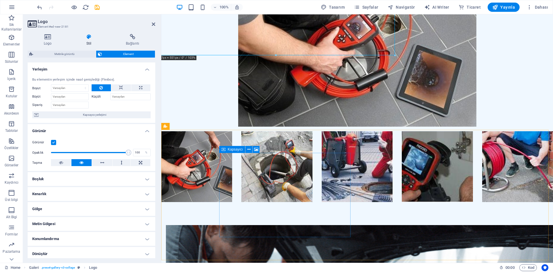
scroll to position [0, 0]
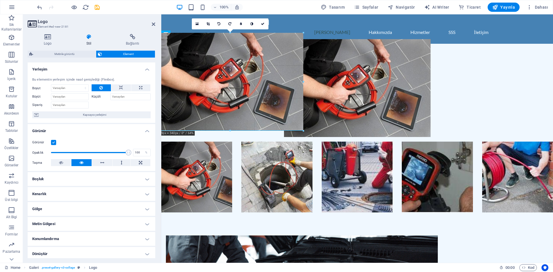
drag, startPoint x: 396, startPoint y: 111, endPoint x: 141, endPoint y: 119, distance: 254.5
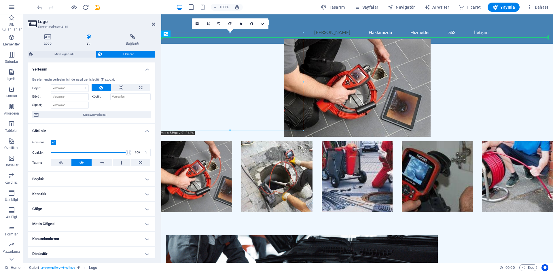
drag, startPoint x: 193, startPoint y: 89, endPoint x: 369, endPoint y: 93, distance: 176.1
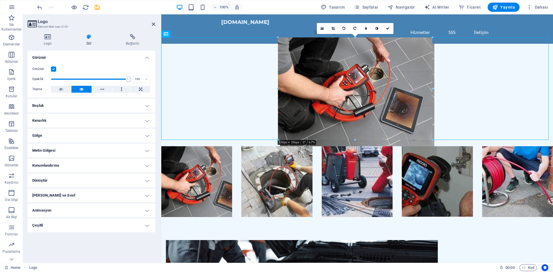
drag, startPoint x: 281, startPoint y: 86, endPoint x: 112, endPoint y: 75, distance: 169.5
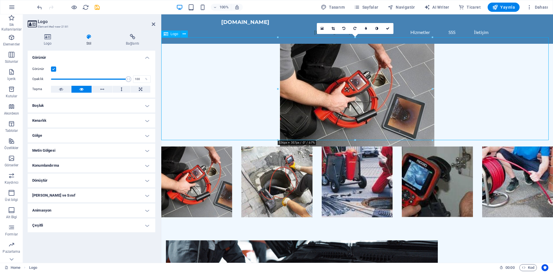
click at [388, 69] on div at bounding box center [357, 95] width 392 height 103
click at [184, 34] on icon at bounding box center [184, 34] width 3 height 6
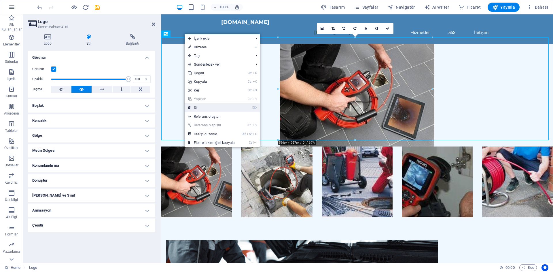
click at [195, 105] on link "⌦ Sil" at bounding box center [212, 107] width 54 height 9
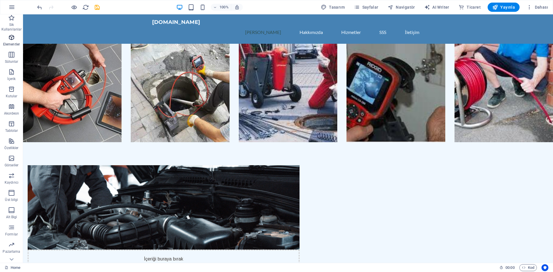
click at [13, 39] on icon "button" at bounding box center [11, 37] width 7 height 7
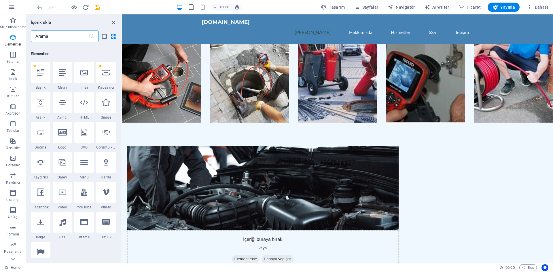
scroll to position [61, 0]
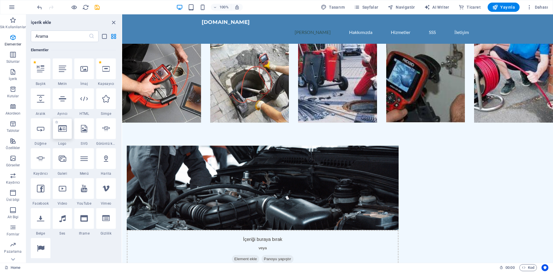
click at [63, 133] on div at bounding box center [63, 128] width 20 height 21
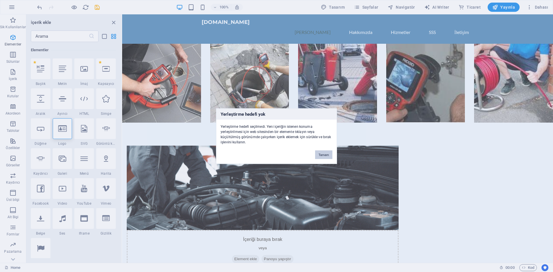
click at [324, 153] on button "Tamam" at bounding box center [323, 154] width 17 height 9
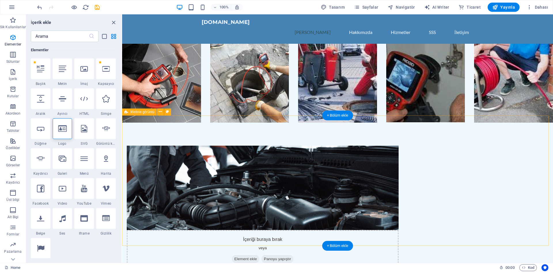
click at [186, 131] on div "İçeriği buraya bırak veya Element ekle Panoyu yapıştır Biz Kimiz? Erzurum Kanal…" at bounding box center [337, 243] width 431 height 240
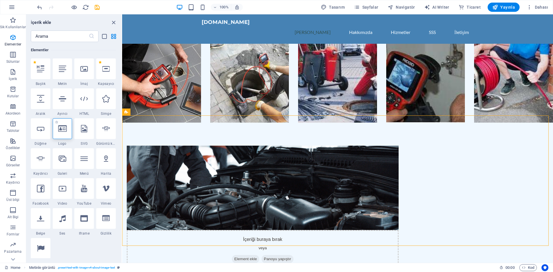
click at [67, 133] on div at bounding box center [63, 128] width 20 height 21
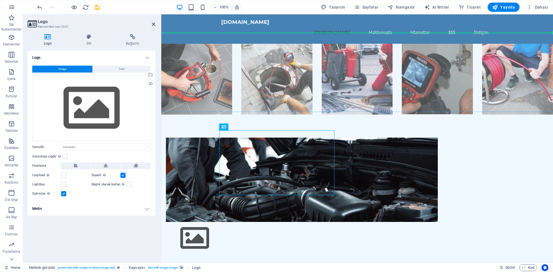
drag, startPoint x: 293, startPoint y: 153, endPoint x: 271, endPoint y: 43, distance: 111.8
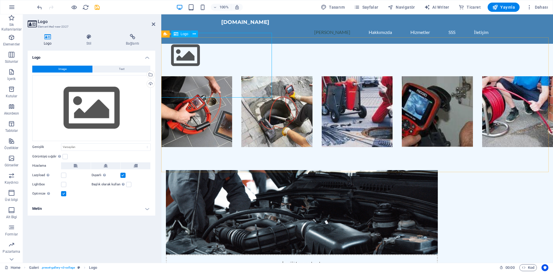
click at [240, 62] on div at bounding box center [357, 55] width 401 height 33
click at [182, 53] on div at bounding box center [357, 55] width 401 height 33
click at [183, 53] on div at bounding box center [357, 55] width 401 height 33
click at [190, 66] on div at bounding box center [357, 55] width 401 height 33
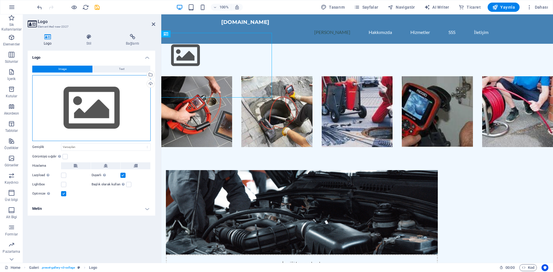
click at [90, 101] on div "Dosyaları buraya sürükleyin, dosyaları seçmek için tıklayın veya Dosyalardan ya…" at bounding box center [91, 108] width 118 height 66
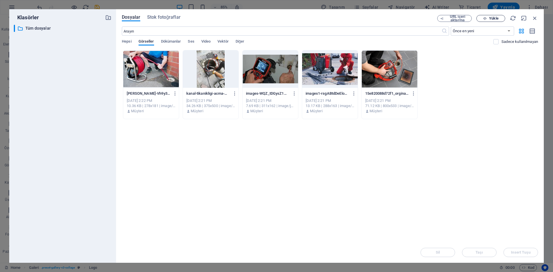
click at [496, 18] on span "Yükle" at bounding box center [493, 18] width 9 height 3
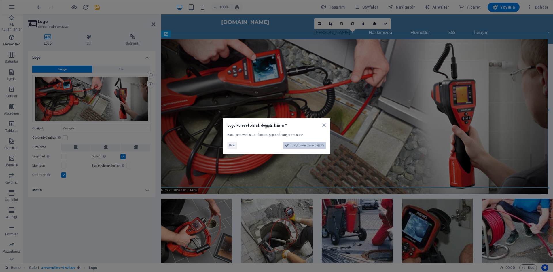
click at [319, 146] on span "Evet, küresel olarak değiştir" at bounding box center [307, 145] width 33 height 7
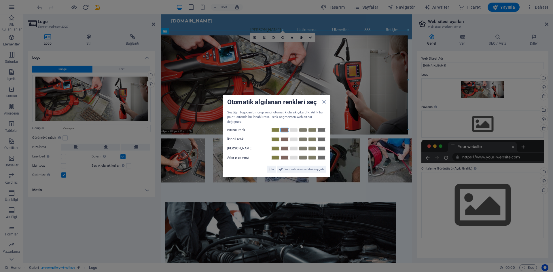
click at [283, 128] on link at bounding box center [284, 130] width 9 height 5
click at [303, 137] on link at bounding box center [303, 139] width 9 height 5
click at [286, 147] on link at bounding box center [284, 148] width 9 height 5
click at [301, 156] on link at bounding box center [303, 158] width 9 height 5
click at [296, 169] on span "Yeni web sitesi renklerini uygula" at bounding box center [304, 169] width 39 height 7
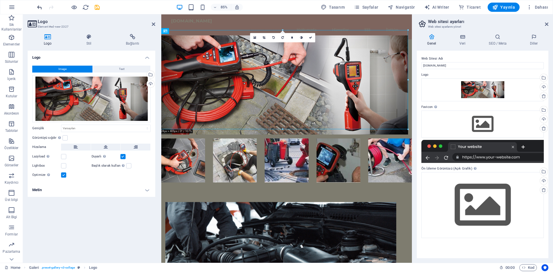
click at [36, 6] on icon "undo" at bounding box center [39, 7] width 7 height 7
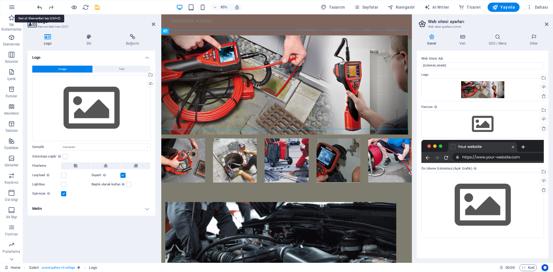
click at [41, 7] on icon "undo" at bounding box center [39, 7] width 7 height 7
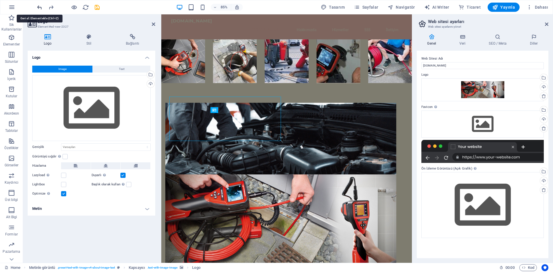
click at [41, 7] on icon "undo" at bounding box center [39, 7] width 7 height 7
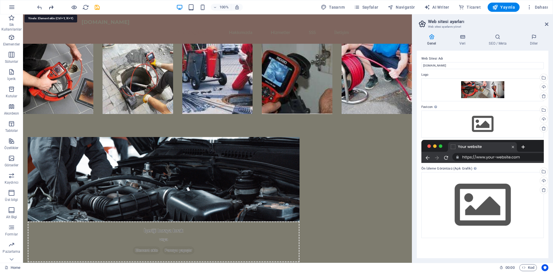
click at [49, 7] on icon "redo" at bounding box center [51, 7] width 7 height 7
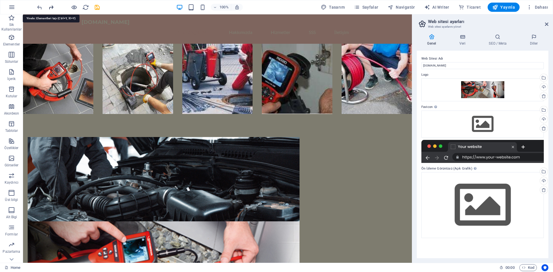
click at [49, 7] on icon "redo" at bounding box center [51, 7] width 7 height 7
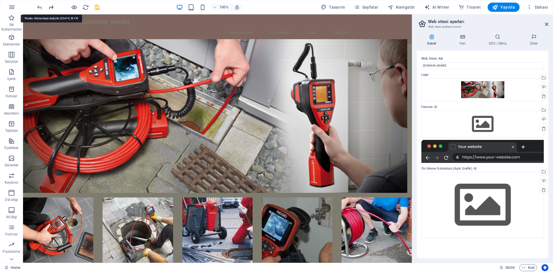
click at [49, 7] on icon "redo" at bounding box center [51, 7] width 7 height 7
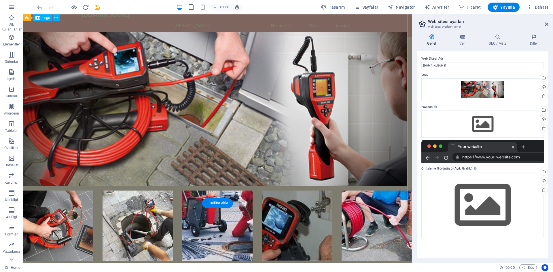
scroll to position [0, 0]
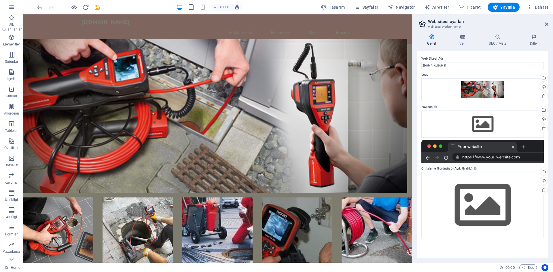
click at [434, 41] on h4 "Genel" at bounding box center [433, 40] width 32 height 12
click at [13, 42] on p "Elementler" at bounding box center [11, 44] width 17 height 5
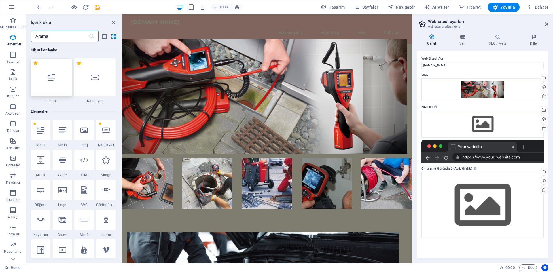
scroll to position [61, 0]
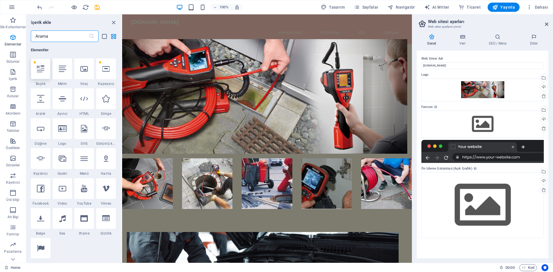
click at [41, 69] on icon at bounding box center [40, 68] width 7 height 7
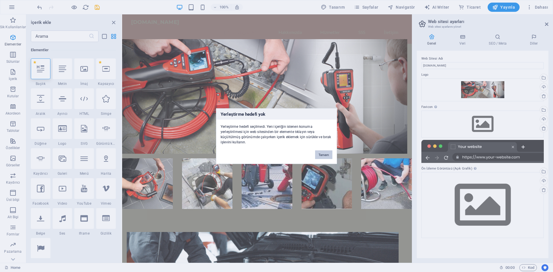
click at [327, 157] on button "Tamam" at bounding box center [323, 154] width 17 height 9
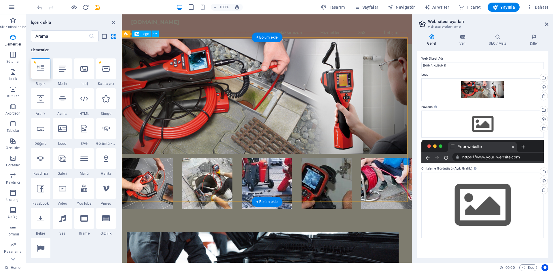
click at [292, 111] on div at bounding box center [267, 96] width 299 height 115
click at [46, 74] on div at bounding box center [41, 68] width 20 height 21
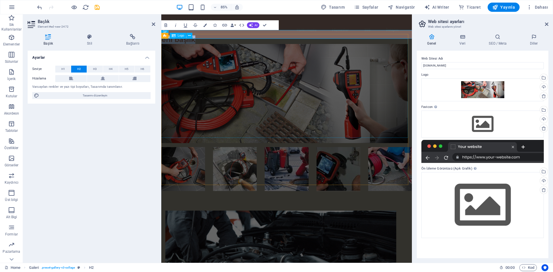
click at [243, 72] on div at bounding box center [309, 107] width 304 height 117
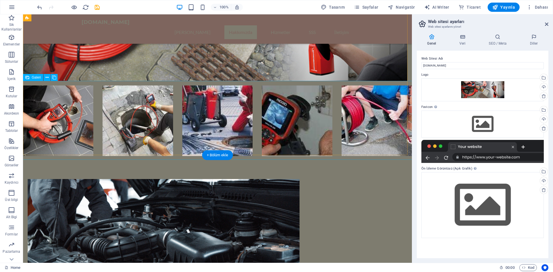
scroll to position [58, 0]
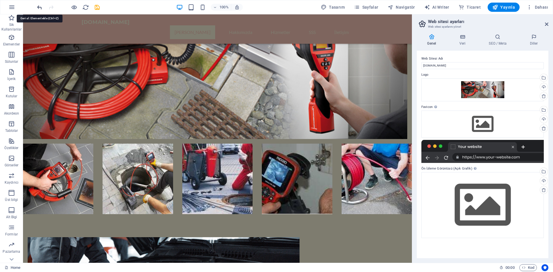
click at [41, 8] on icon "undo" at bounding box center [39, 7] width 7 height 7
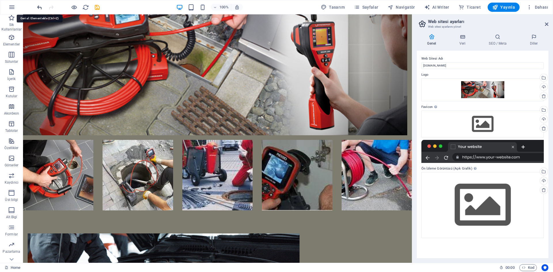
click at [41, 8] on icon "undo" at bounding box center [39, 7] width 7 height 7
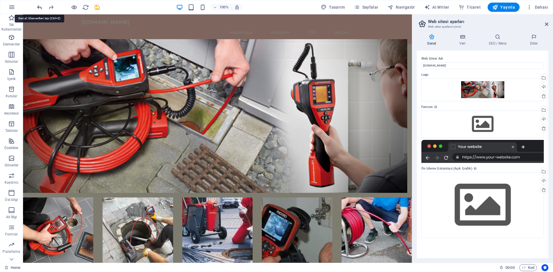
click at [41, 8] on icon "undo" at bounding box center [39, 7] width 7 height 7
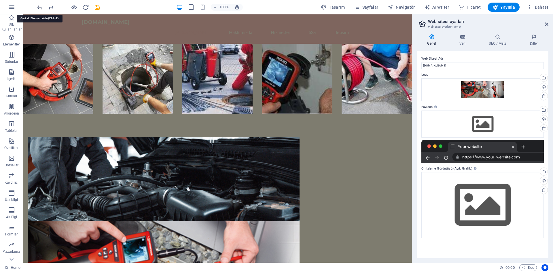
click at [41, 8] on icon "undo" at bounding box center [39, 7] width 7 height 7
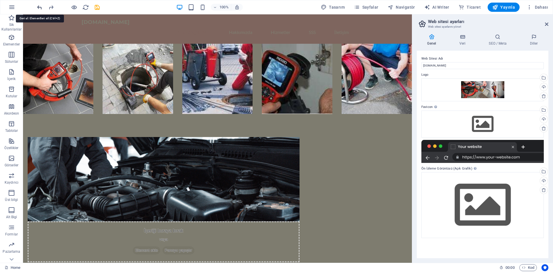
click at [41, 8] on icon "undo" at bounding box center [39, 7] width 7 height 7
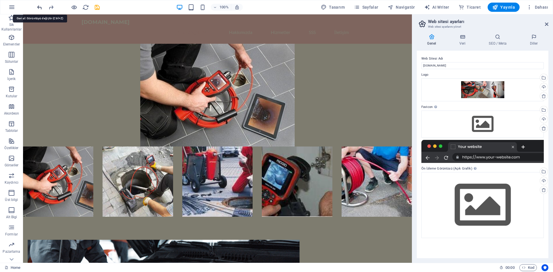
click at [41, 8] on icon "undo" at bounding box center [39, 7] width 7 height 7
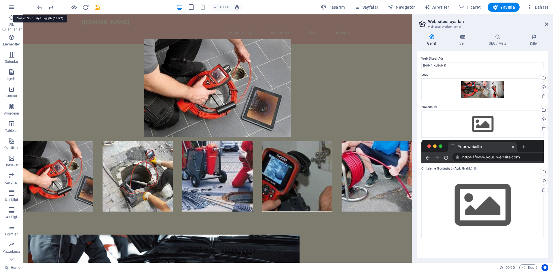
click at [41, 8] on icon "undo" at bounding box center [39, 7] width 7 height 7
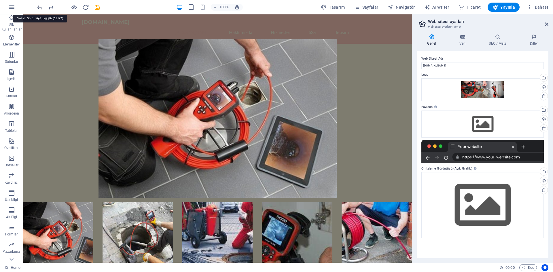
click at [41, 8] on icon "undo" at bounding box center [39, 7] width 7 height 7
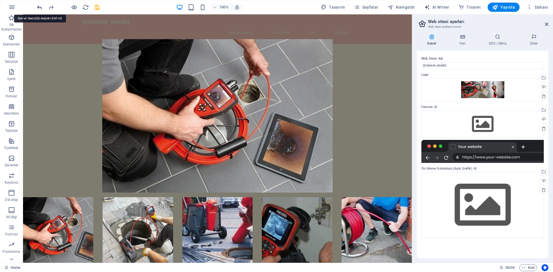
click at [41, 8] on icon "undo" at bounding box center [39, 7] width 7 height 7
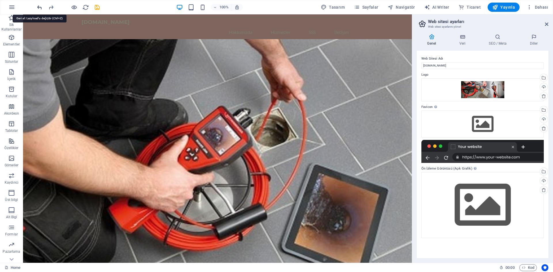
click at [41, 8] on icon "undo" at bounding box center [39, 7] width 7 height 7
click at [52, 9] on icon "redo" at bounding box center [51, 7] width 7 height 7
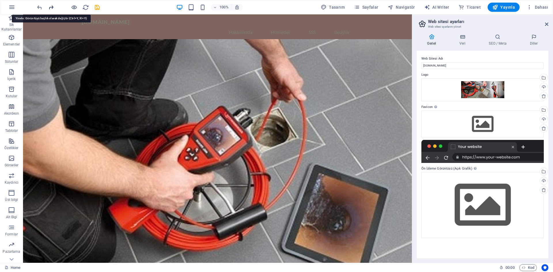
click at [52, 9] on icon "redo" at bounding box center [51, 7] width 7 height 7
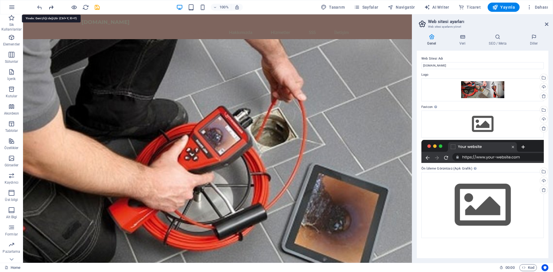
click at [52, 9] on icon "redo" at bounding box center [51, 7] width 7 height 7
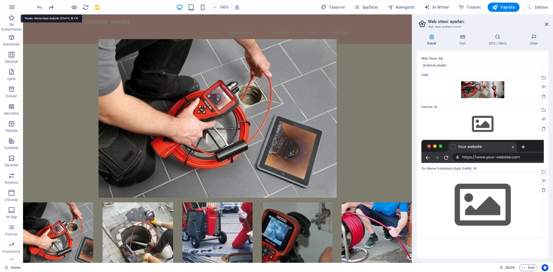
click at [52, 9] on icon "redo" at bounding box center [51, 7] width 7 height 7
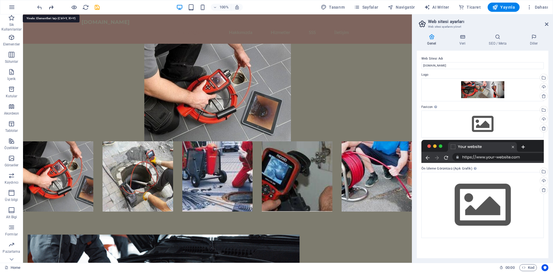
click at [52, 9] on icon "redo" at bounding box center [51, 7] width 7 height 7
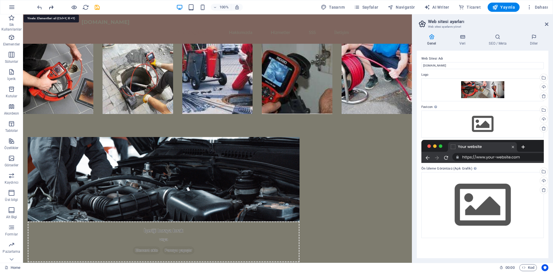
click at [52, 9] on icon "redo" at bounding box center [51, 7] width 7 height 7
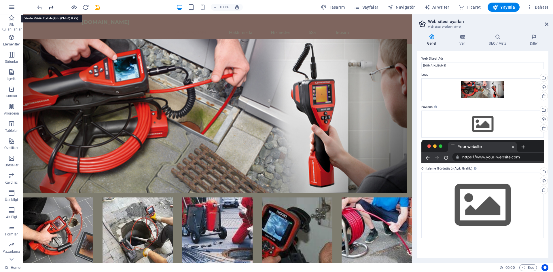
click at [52, 9] on icon "redo" at bounding box center [51, 7] width 7 height 7
click at [52, 9] on div at bounding box center [68, 7] width 65 height 9
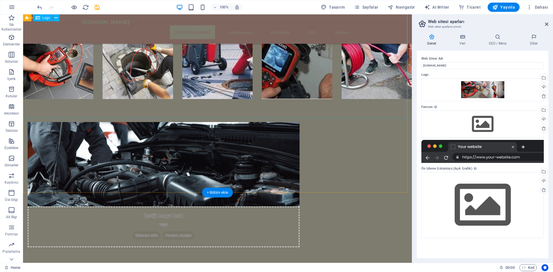
scroll to position [29, 0]
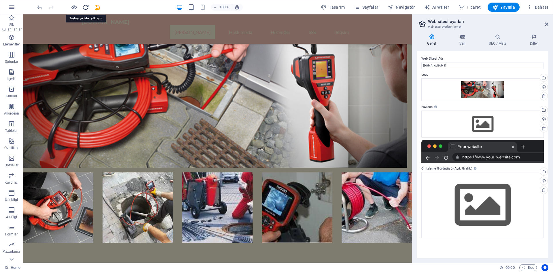
click at [88, 9] on icon "reload" at bounding box center [85, 7] width 7 height 7
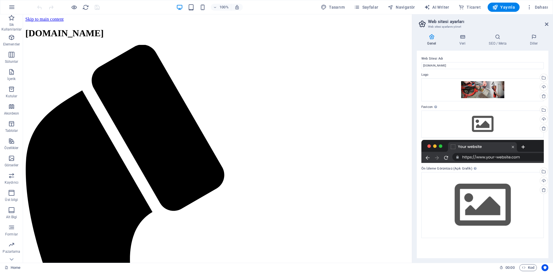
scroll to position [0, 0]
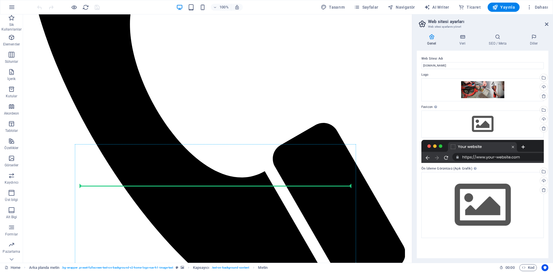
drag, startPoint x: 170, startPoint y: 129, endPoint x: 194, endPoint y: 182, distance: 57.8
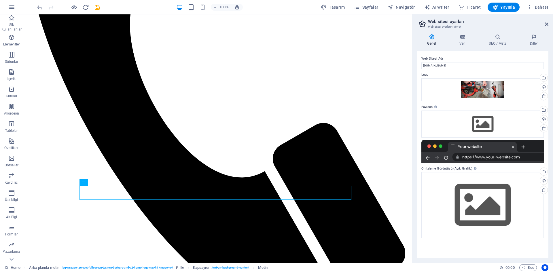
scroll to position [201, 0]
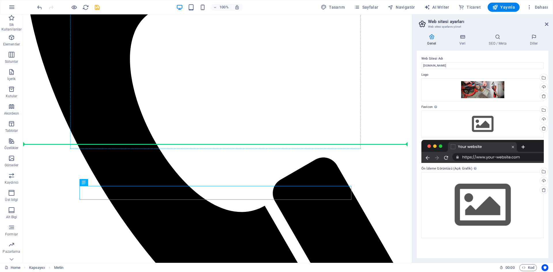
drag, startPoint x: 189, startPoint y: 187, endPoint x: 203, endPoint y: 103, distance: 85.3
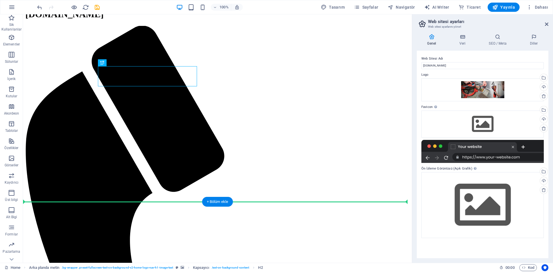
scroll to position [20, 0]
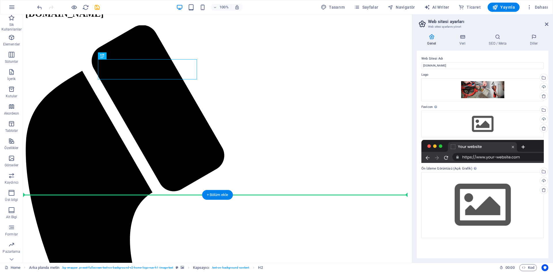
drag, startPoint x: 166, startPoint y: 88, endPoint x: 215, endPoint y: 210, distance: 132.2
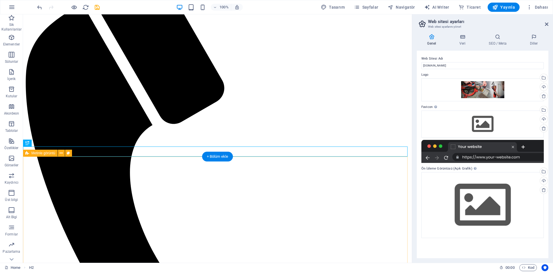
scroll to position [0, 0]
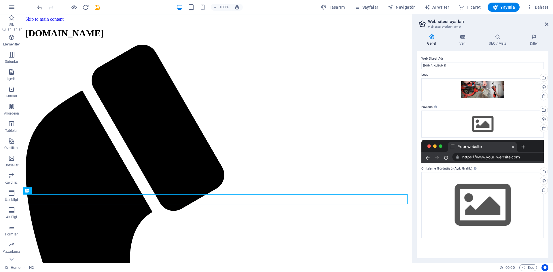
click at [38, 6] on icon "undo" at bounding box center [39, 7] width 7 height 7
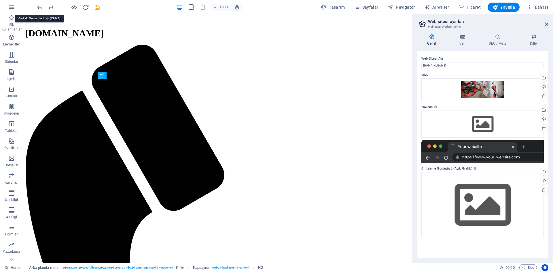
click at [38, 6] on icon "undo" at bounding box center [39, 7] width 7 height 7
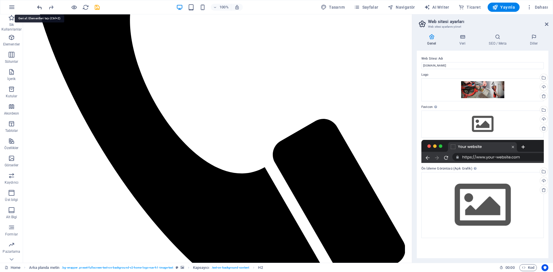
scroll to position [255, 0]
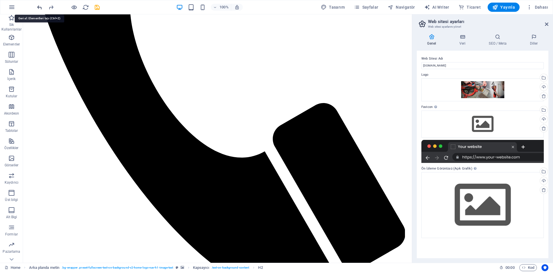
click at [38, 6] on icon "undo" at bounding box center [39, 7] width 7 height 7
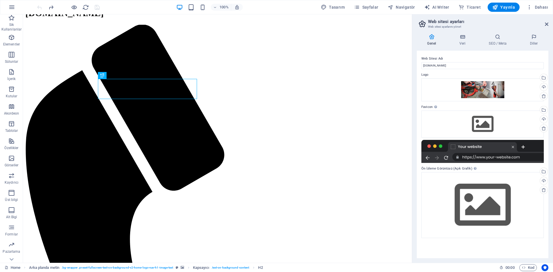
scroll to position [0, 0]
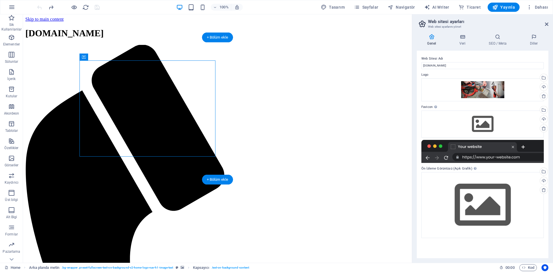
drag, startPoint x: 108, startPoint y: 73, endPoint x: 196, endPoint y: 74, distance: 88.5
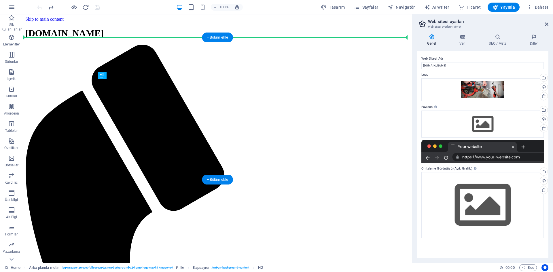
drag, startPoint x: 132, startPoint y: 89, endPoint x: 335, endPoint y: 84, distance: 203.5
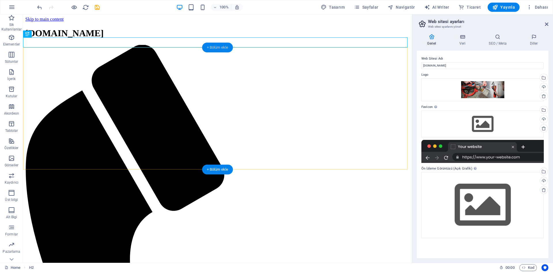
drag, startPoint x: 218, startPoint y: 49, endPoint x: 119, endPoint y: 53, distance: 99.2
click at [218, 49] on div "+ Bölüm ekle" at bounding box center [217, 48] width 31 height 10
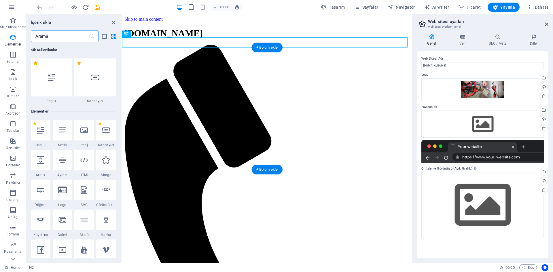
scroll to position [1008, 0]
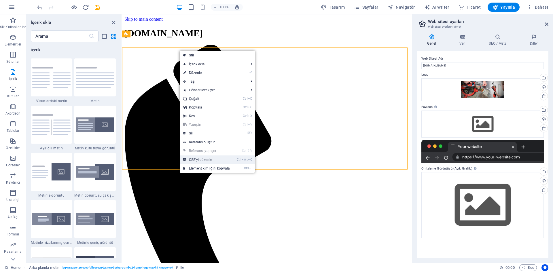
click at [232, 161] on link "Ctrl Alt C CSS'yi düzenle" at bounding box center [207, 160] width 54 height 9
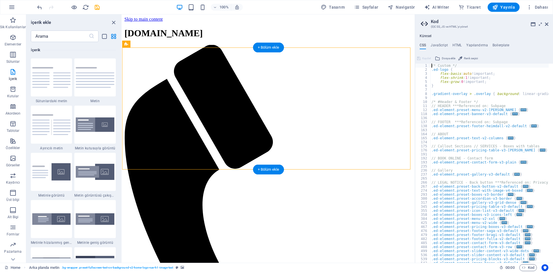
type textarea "@include fullscreen-text-on-background-v2;"
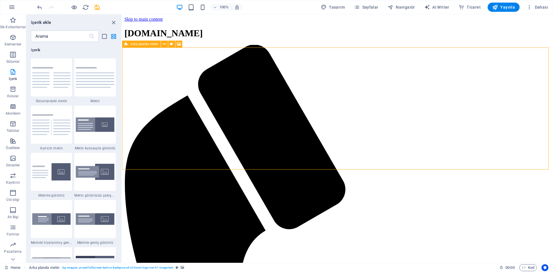
click at [126, 45] on icon at bounding box center [126, 44] width 4 height 7
click at [166, 45] on button at bounding box center [164, 44] width 7 height 7
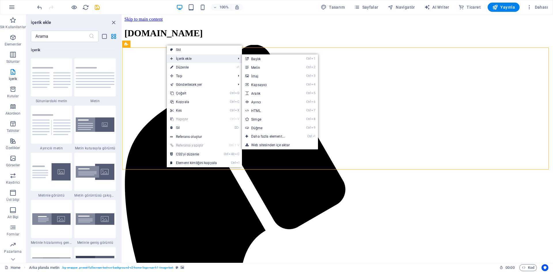
click at [181, 62] on span "İçerik ekle" at bounding box center [200, 58] width 67 height 9
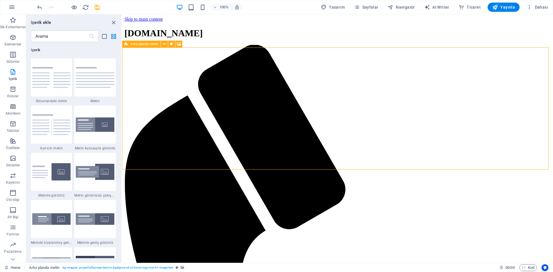
click at [134, 45] on span "Arka planda metin" at bounding box center [145, 43] width 28 height 3
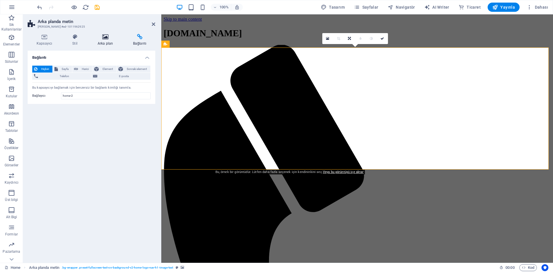
click at [112, 40] on h4 "Arka plan" at bounding box center [106, 40] width 35 height 12
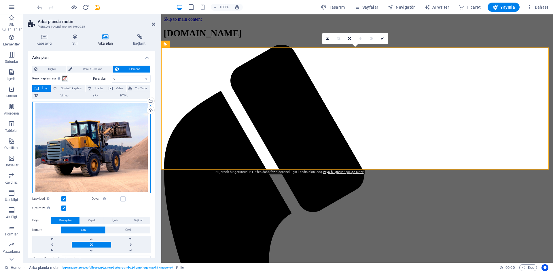
click at [100, 137] on div "Dosyaları buraya sürükleyin, dosyaları seçmek için tıklayın veya Dosyalardan ya…" at bounding box center [91, 148] width 118 height 92
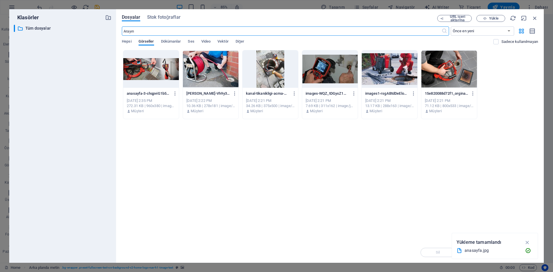
click at [164, 71] on div at bounding box center [151, 68] width 56 height 37
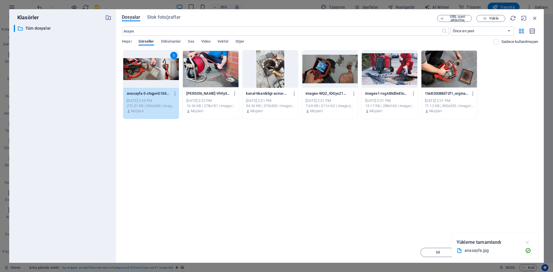
click at [528, 240] on icon "button" at bounding box center [527, 242] width 7 height 6
click at [520, 253] on span "Insert Tuşu" at bounding box center [520, 252] width 19 height 3
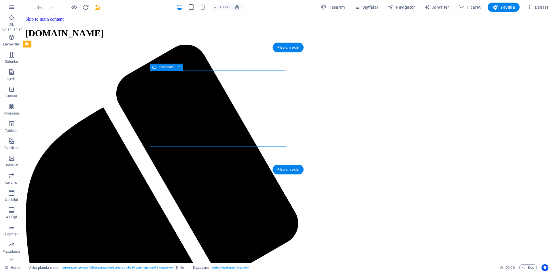
drag, startPoint x: 193, startPoint y: 85, endPoint x: 251, endPoint y: 83, distance: 57.3
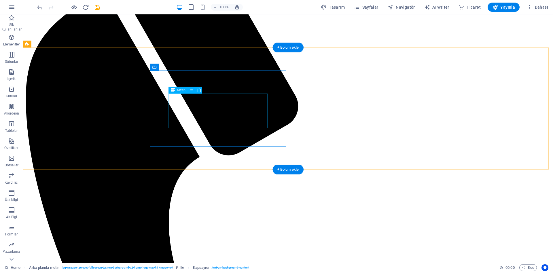
scroll to position [0, 0]
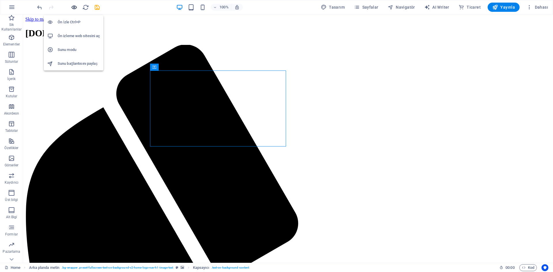
click at [72, 6] on icon "button" at bounding box center [74, 7] width 7 height 7
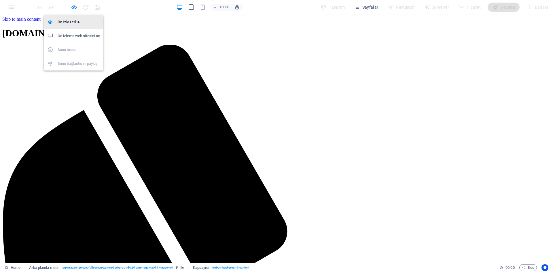
click at [71, 19] on h6 "Ön İzle Ctrl+P" at bounding box center [79, 22] width 42 height 7
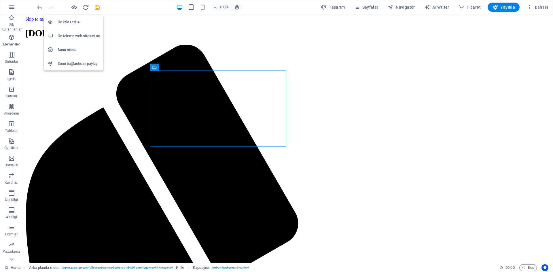
click at [71, 21] on h6 "Ön İzle Ctrl+P" at bounding box center [79, 22] width 42 height 7
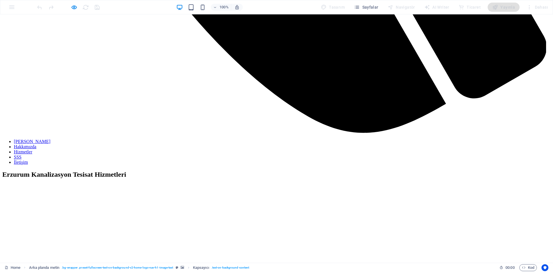
scroll to position [691, 0]
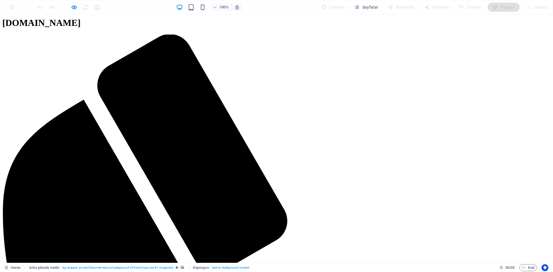
scroll to position [0, 0]
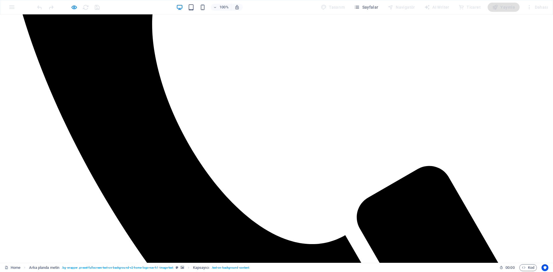
scroll to position [365, 0]
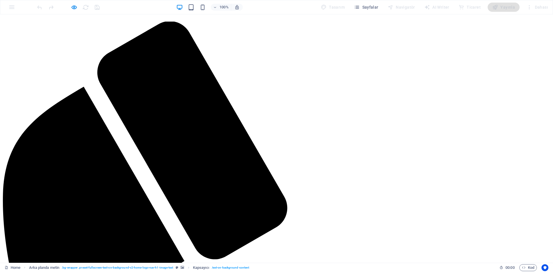
scroll to position [0, 0]
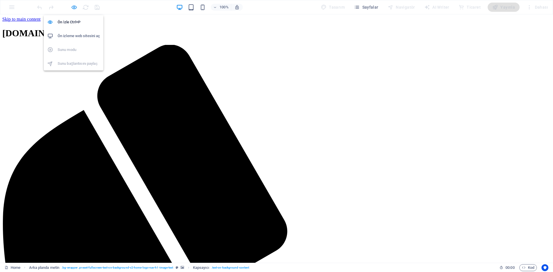
click at [73, 5] on icon "button" at bounding box center [74, 7] width 7 height 7
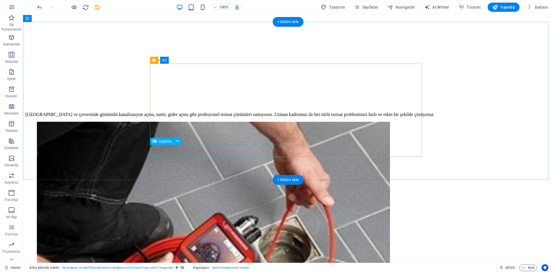
scroll to position [848, 0]
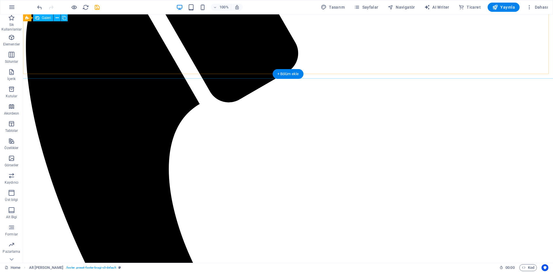
scroll to position [133, 0]
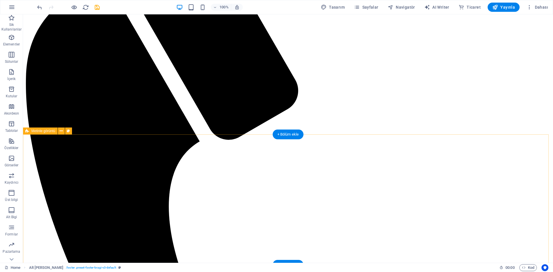
drag, startPoint x: 58, startPoint y: 176, endPoint x: 116, endPoint y: 168, distance: 57.9
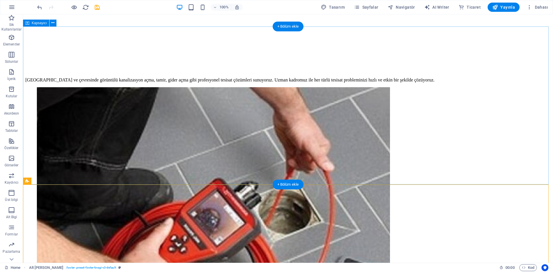
scroll to position [848, 0]
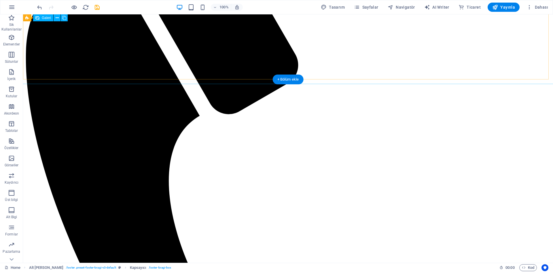
scroll to position [149, 0]
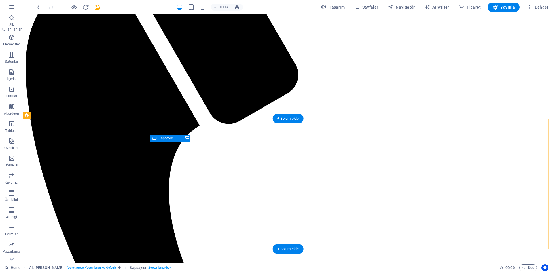
drag, startPoint x: 179, startPoint y: 167, endPoint x: 190, endPoint y: 146, distance: 22.9
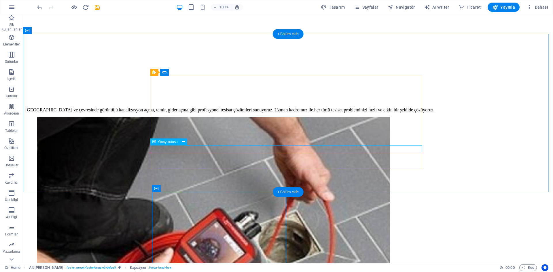
scroll to position [848, 0]
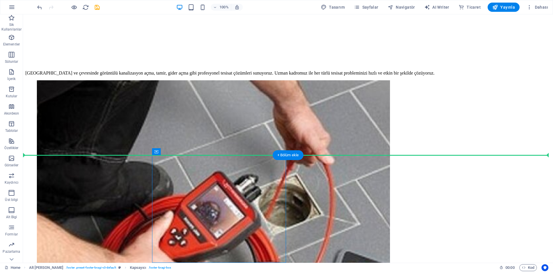
drag, startPoint x: 180, startPoint y: 167, endPoint x: 98, endPoint y: 90, distance: 113.1
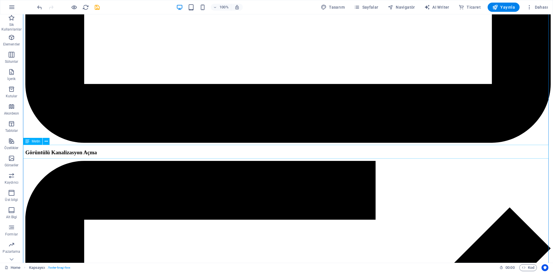
scroll to position [2145, 0]
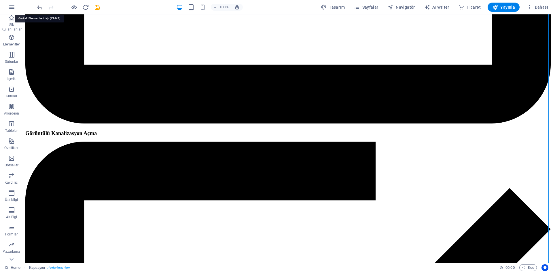
click at [39, 7] on icon "undo" at bounding box center [39, 7] width 7 height 7
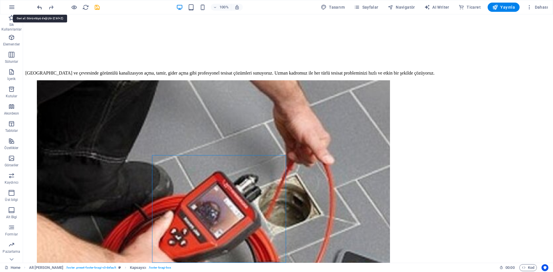
click at [39, 7] on icon "undo" at bounding box center [39, 7] width 7 height 7
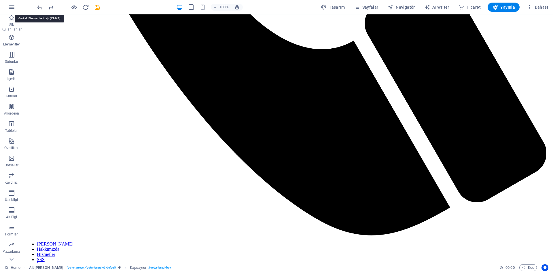
scroll to position [0, 0]
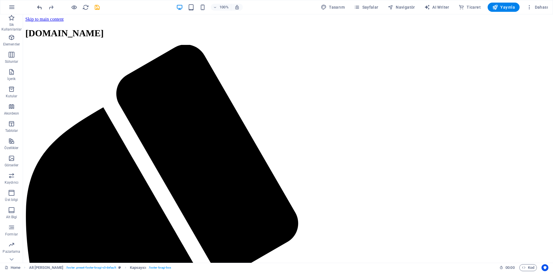
click at [40, 9] on icon "undo" at bounding box center [39, 7] width 7 height 7
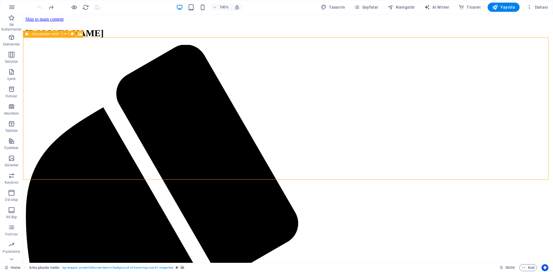
click at [29, 35] on icon at bounding box center [27, 34] width 4 height 7
click at [37, 33] on span "Arka planda metin" at bounding box center [45, 33] width 28 height 3
click at [64, 34] on icon at bounding box center [65, 34] width 3 height 6
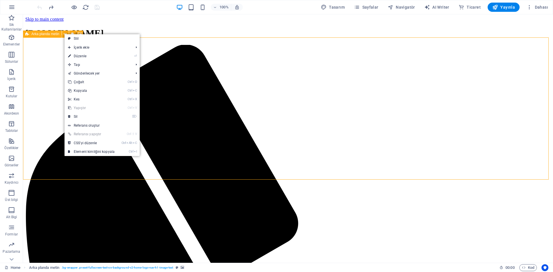
click at [36, 36] on div "Arka planda metin" at bounding box center [42, 34] width 39 height 7
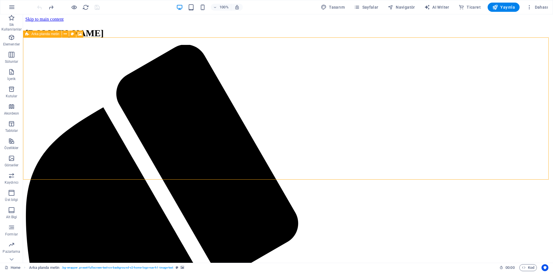
click at [27, 36] on icon at bounding box center [27, 34] width 4 height 7
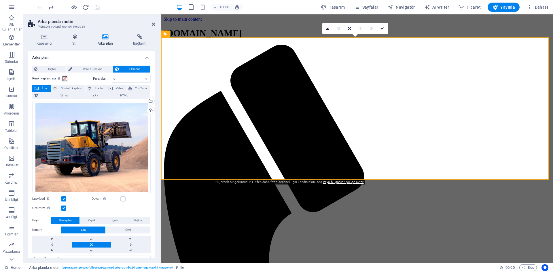
click at [36, 34] on div "Kapsayıcı Stil Arka plan Bağlantı Boyut Yükseklik Varsayılan px rem % vh vw Min…" at bounding box center [91, 146] width 137 height 234
click at [109, 142] on div "Dosyaları buraya sürükleyin, dosyaları seçmek için tıklayın veya Dosyalardan ya…" at bounding box center [91, 148] width 118 height 92
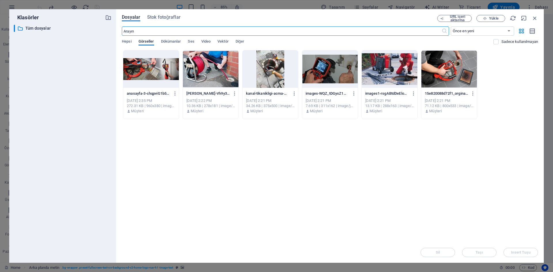
click at [144, 77] on div at bounding box center [151, 68] width 56 height 37
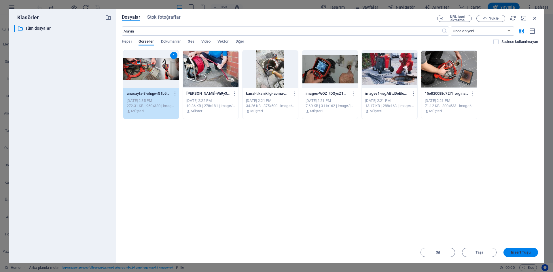
click at [519, 254] on span "Insert Tuşu" at bounding box center [520, 252] width 19 height 3
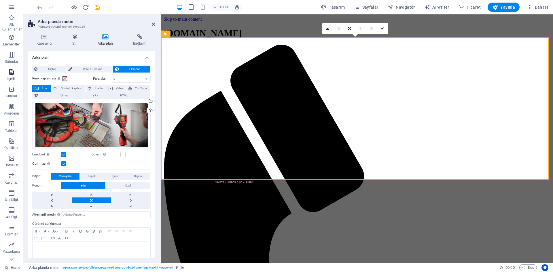
click at [14, 77] on p "İçerik" at bounding box center [11, 79] width 8 height 5
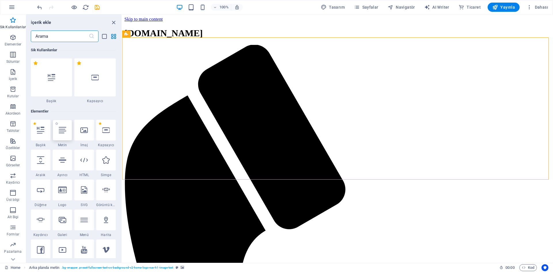
click at [62, 133] on icon at bounding box center [62, 129] width 7 height 7
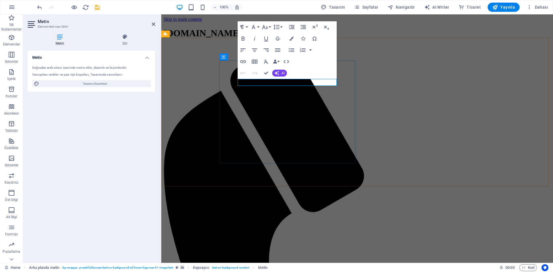
drag, startPoint x: 286, startPoint y: 82, endPoint x: 214, endPoint y: 86, distance: 71.8
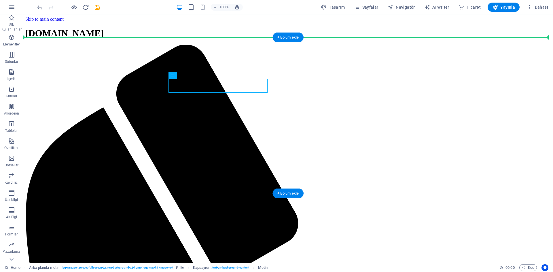
drag, startPoint x: 190, startPoint y: 88, endPoint x: 411, endPoint y: 101, distance: 221.4
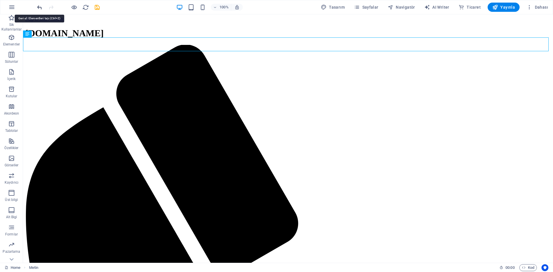
click at [41, 7] on icon "undo" at bounding box center [39, 7] width 7 height 7
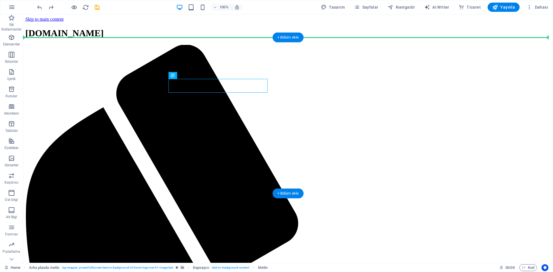
drag, startPoint x: 197, startPoint y: 91, endPoint x: 352, endPoint y: 92, distance: 155.3
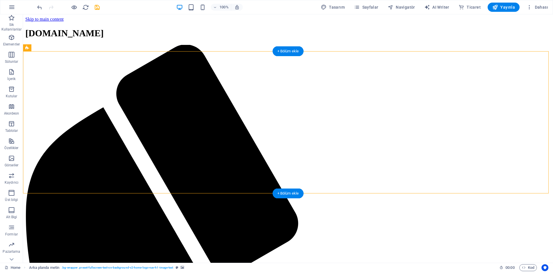
drag, startPoint x: 325, startPoint y: 110, endPoint x: 383, endPoint y: 148, distance: 69.8
drag, startPoint x: 407, startPoint y: 100, endPoint x: 373, endPoint y: 136, distance: 49.1
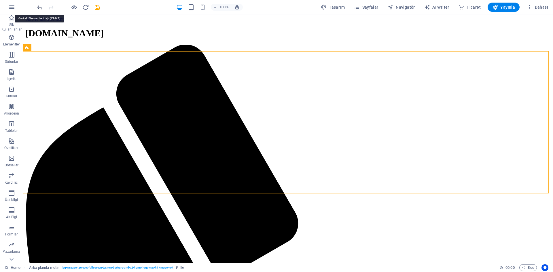
click at [41, 8] on icon "undo" at bounding box center [39, 7] width 7 height 7
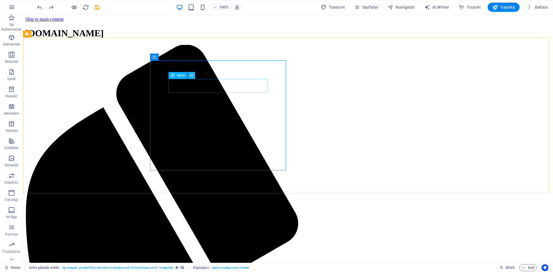
click at [192, 76] on icon at bounding box center [191, 76] width 3 height 6
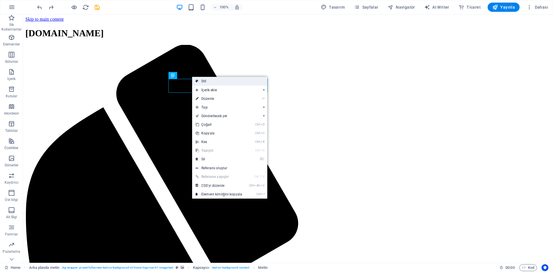
click at [203, 84] on link "Stil" at bounding box center [229, 81] width 75 height 9
select select "%"
select select "rem"
select select "px"
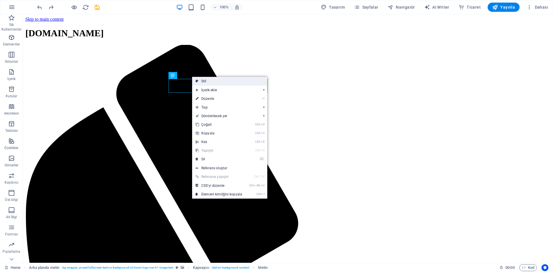
select select "preset-fullscreen-text-on-background-v2-home-logo-nav-h1-image-text"
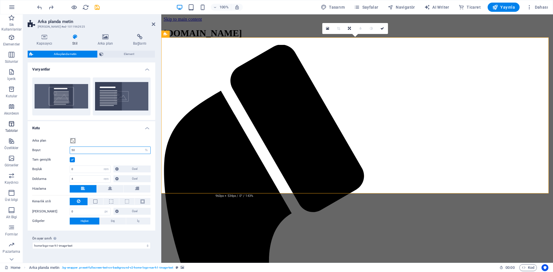
click at [19, 129] on section "Sik Kullanilanlar Elementler Sütunlar İçerik Kutular Akordeon Tablolar Özellikl…" at bounding box center [276, 138] width 553 height 249
type input "100"
click at [107, 137] on div "Arka plan Boyut 100 px rem % vh vw Tam genişlik Boşluk 0 px rem % vh vw Özel Öz…" at bounding box center [92, 181] width 130 height 99
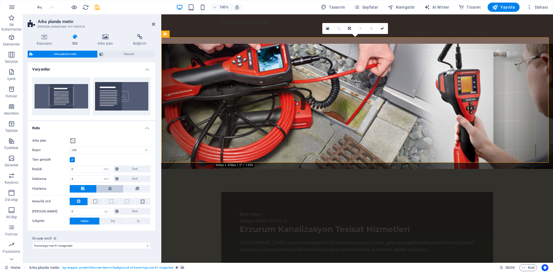
click at [114, 187] on button at bounding box center [110, 188] width 27 height 7
click at [97, 200] on span at bounding box center [95, 202] width 4 height 4
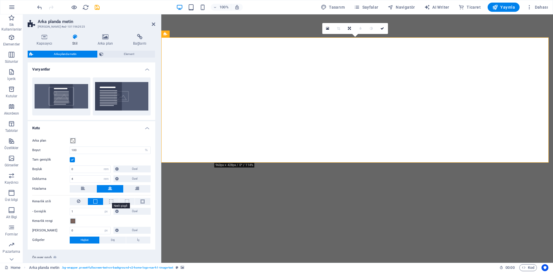
select select "%"
select select "rem"
select select "px"
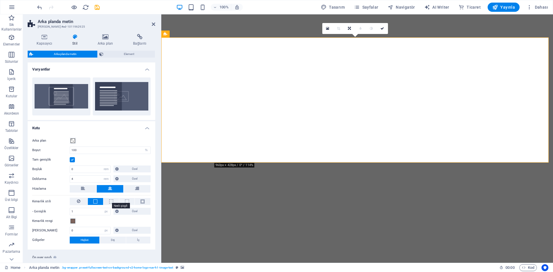
select select "preset-fullscreen-text-on-background-v2-home-logo-nav-h1-image-text"
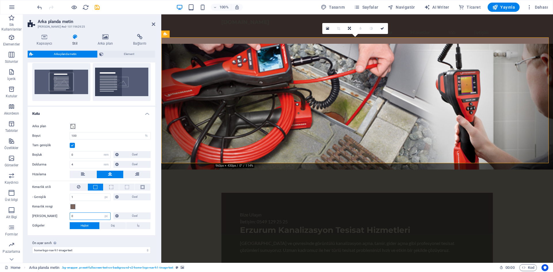
drag, startPoint x: 88, startPoint y: 215, endPoint x: 50, endPoint y: 208, distance: 39.6
click at [50, 208] on div "Arka plan Boyut 100 px rem % vh vw Tam genişlik Boşluk 0 px rem % vh vw Özel Öz…" at bounding box center [92, 176] width 130 height 118
type input "1"
click at [100, 236] on div "Ön ayar sınıfı Yukarıda seçilen varyant ve ayarlar, bu ön ayar sınıfını taşıyan…" at bounding box center [92, 246] width 128 height 23
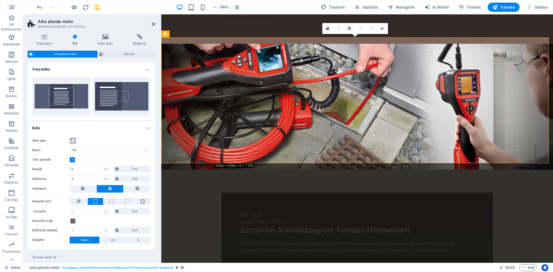
click at [71, 140] on span at bounding box center [73, 141] width 5 height 5
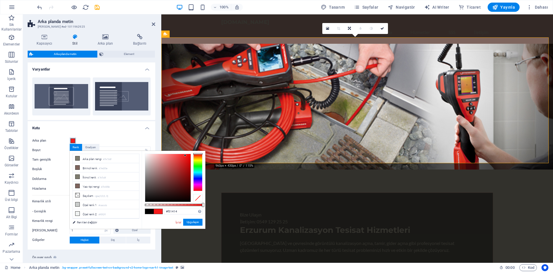
type input "#f71313"
drag, startPoint x: 174, startPoint y: 158, endPoint x: 187, endPoint y: 155, distance: 13.6
click at [187, 155] on div at bounding box center [168, 178] width 46 height 48
click at [190, 224] on button "Uygulayın" at bounding box center [192, 222] width 19 height 7
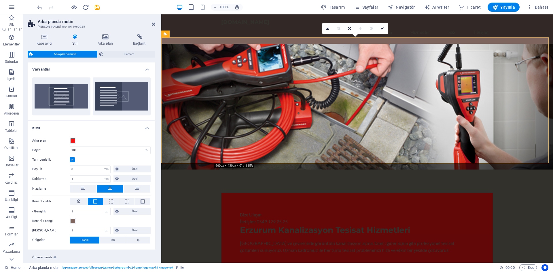
scroll to position [14, 0]
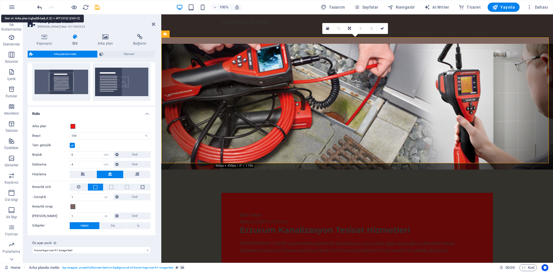
click at [38, 4] on icon "undo" at bounding box center [39, 7] width 7 height 7
type input "0"
drag, startPoint x: 153, startPoint y: 24, endPoint x: 129, endPoint y: 9, distance: 27.8
click at [152, 24] on icon at bounding box center [153, 24] width 3 height 5
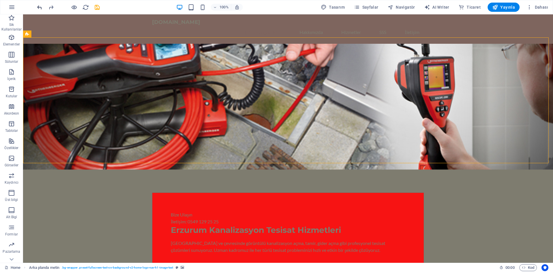
click at [39, 4] on icon "undo" at bounding box center [39, 7] width 7 height 7
click at [39, 7] on icon "undo" at bounding box center [39, 7] width 7 height 7
click at [40, 7] on icon "undo" at bounding box center [39, 7] width 7 height 7
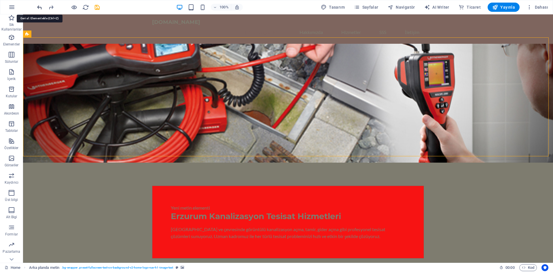
click at [40, 6] on icon "undo" at bounding box center [39, 7] width 7 height 7
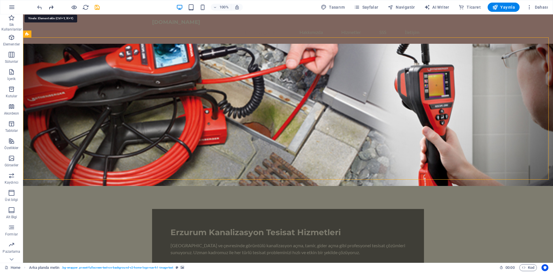
click at [52, 6] on icon "redo" at bounding box center [51, 7] width 7 height 7
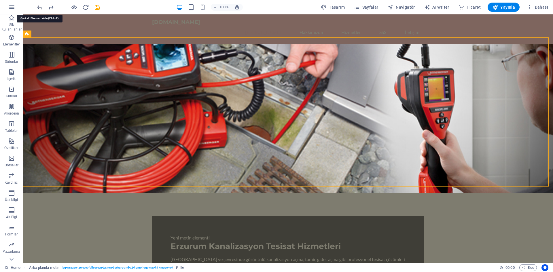
click at [41, 7] on icon "undo" at bounding box center [39, 7] width 7 height 7
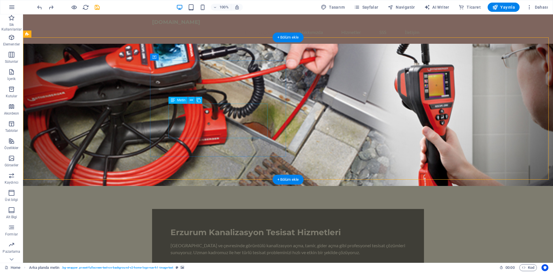
click at [227, 242] on div "[GEOGRAPHIC_DATA] ve çevresinde görüntülü kanalizasyon açma, tamir, gider açma …" at bounding box center [288, 249] width 235 height 14
click at [180, 101] on span "Metin" at bounding box center [181, 100] width 8 height 3
click at [190, 100] on button at bounding box center [191, 100] width 7 height 7
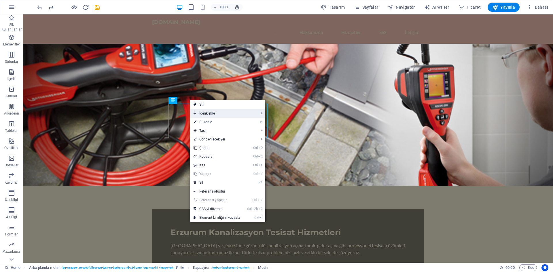
click at [205, 109] on span "İçerik ekle" at bounding box center [223, 113] width 67 height 9
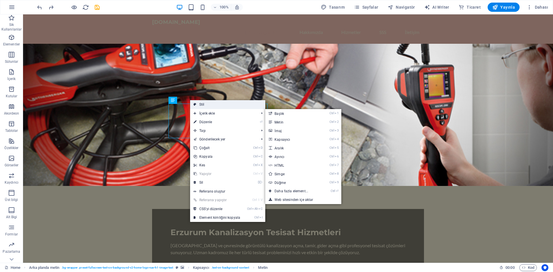
click at [207, 103] on link "Stil" at bounding box center [227, 104] width 75 height 9
select select "%"
select select "rem"
select select "px"
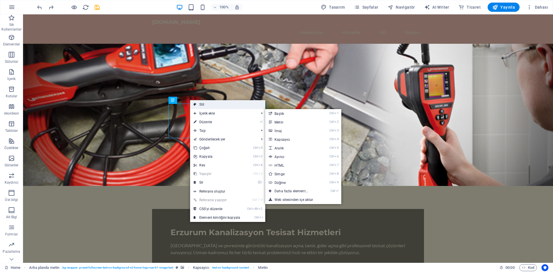
select select "preset-fullscreen-text-on-background-v2-home-logo-nav-h1-image-text"
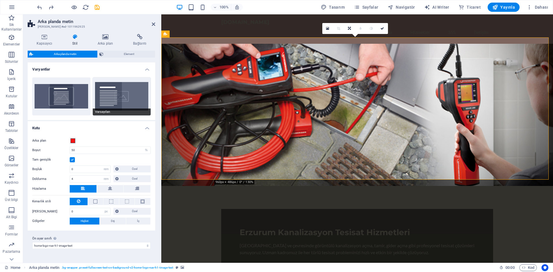
click at [113, 94] on button "Varsayılan" at bounding box center [122, 96] width 58 height 38
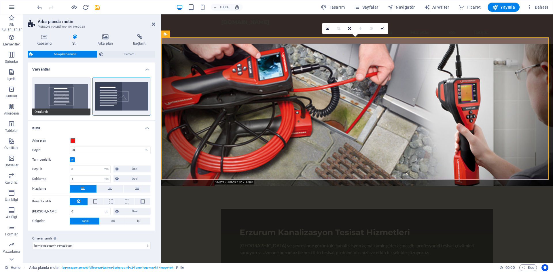
click at [66, 92] on button "Ortalandı" at bounding box center [61, 96] width 58 height 38
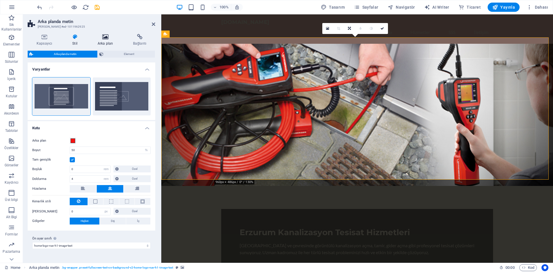
click at [107, 44] on h4 "Arka plan" at bounding box center [106, 40] width 35 height 12
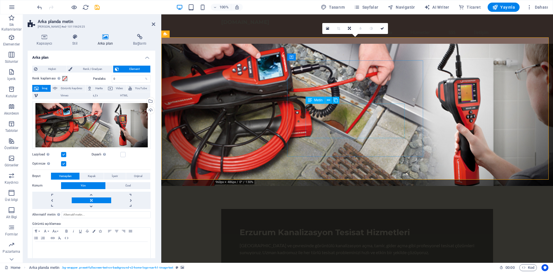
click at [334, 242] on div "[GEOGRAPHIC_DATA] ve çevresinde görüntülü kanalizasyon açma, tamir, gider açma …" at bounding box center [357, 249] width 235 height 14
click at [335, 228] on div "Erzurum Kanalizasyon Tesisat Hizmetleri" at bounding box center [357, 233] width 235 height 10
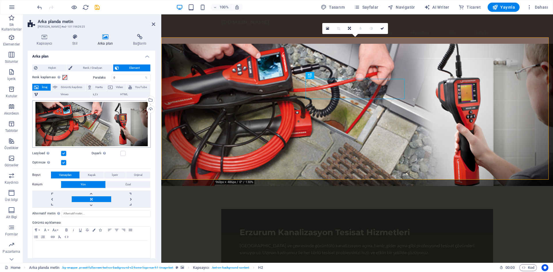
scroll to position [0, 0]
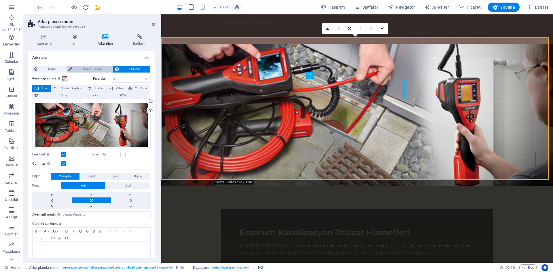
click at [98, 68] on span "Renk / Gradyan" at bounding box center [92, 69] width 37 height 7
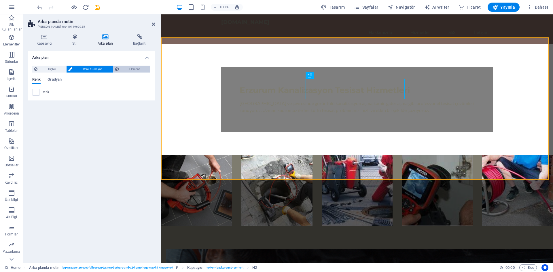
click at [124, 68] on span "Element" at bounding box center [135, 69] width 28 height 7
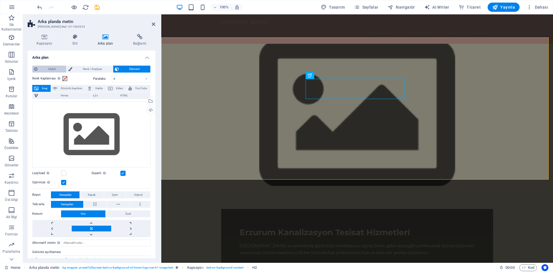
click at [46, 68] on span "Hiçbiri" at bounding box center [51, 69] width 25 height 7
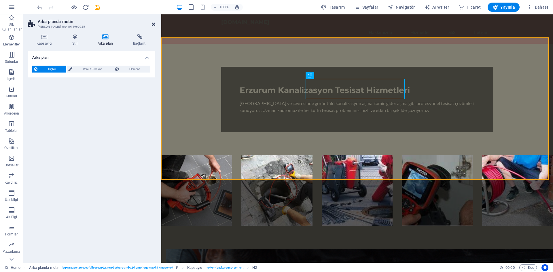
click at [154, 23] on icon at bounding box center [153, 24] width 3 height 5
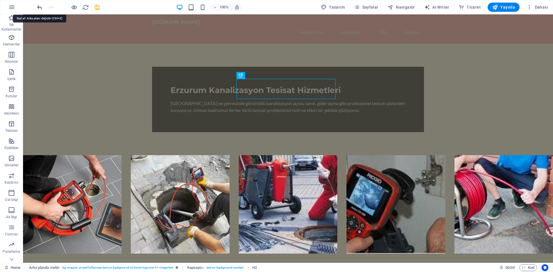
click at [41, 9] on icon "undo" at bounding box center [39, 7] width 7 height 7
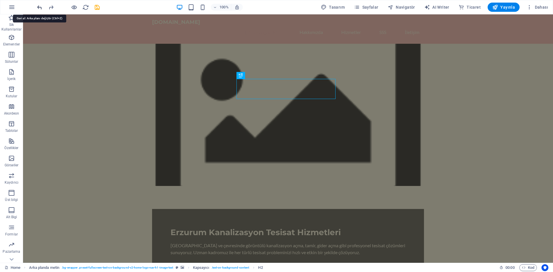
click at [41, 9] on icon "undo" at bounding box center [39, 7] width 7 height 7
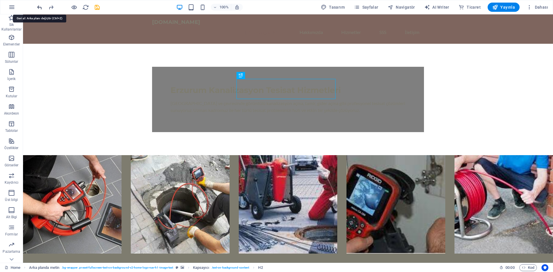
click at [41, 9] on icon "undo" at bounding box center [39, 7] width 7 height 7
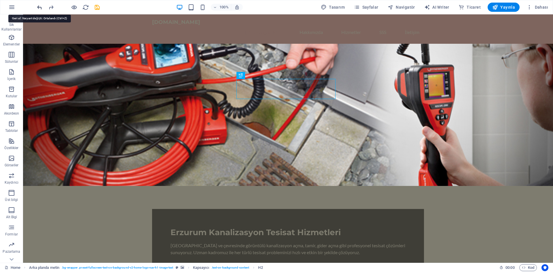
click at [41, 9] on icon "undo" at bounding box center [39, 7] width 7 height 7
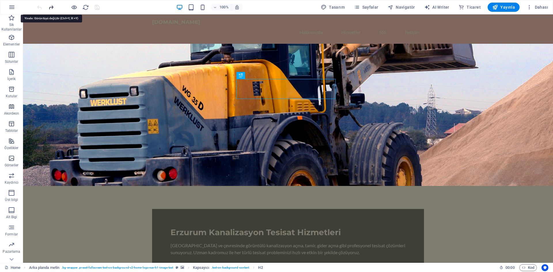
click at [50, 9] on icon "redo" at bounding box center [51, 7] width 7 height 7
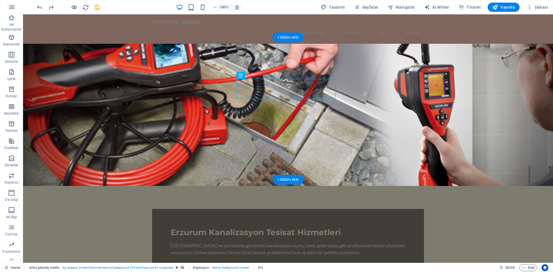
click at [379, 102] on figure at bounding box center [288, 115] width 530 height 142
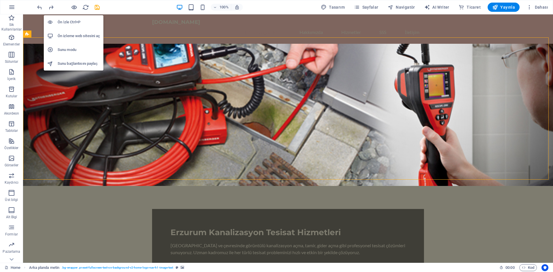
click at [70, 23] on h6 "Ön İzle Ctrl+P" at bounding box center [79, 22] width 42 height 7
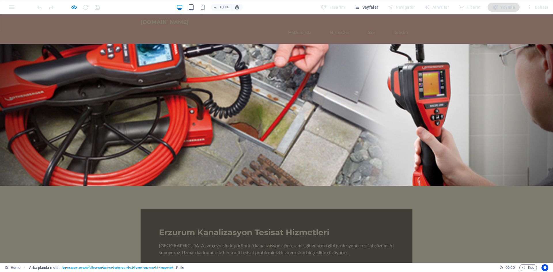
drag, startPoint x: 234, startPoint y: 112, endPoint x: 223, endPoint y: 116, distance: 11.0
click at [234, 242] on p "[GEOGRAPHIC_DATA] ve çevresinde görüntülü kanalizasyon açma, tamir, gider açma …" at bounding box center [276, 249] width 235 height 14
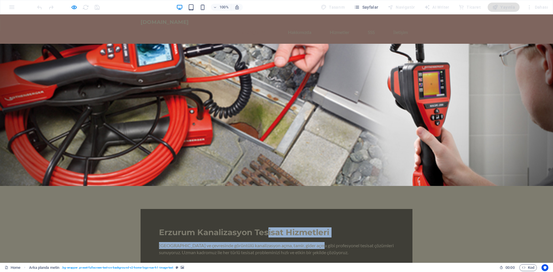
drag, startPoint x: 219, startPoint y: 117, endPoint x: 169, endPoint y: 97, distance: 54.0
click at [169, 209] on div "Erzurum Kanalizasyon Tesisat Hizmetleri Erzurum ve çevresinde görüntülü kanaliz…" at bounding box center [277, 241] width 272 height 65
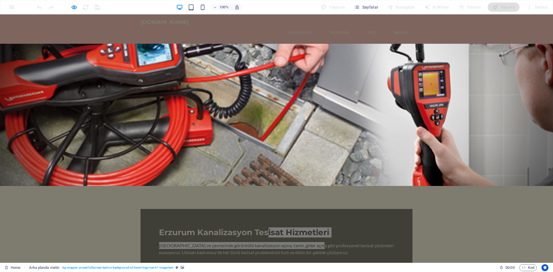
click at [69, 7] on div at bounding box center [68, 7] width 65 height 9
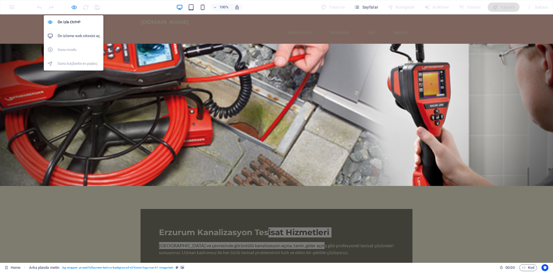
click at [71, 6] on icon "button" at bounding box center [74, 7] width 7 height 7
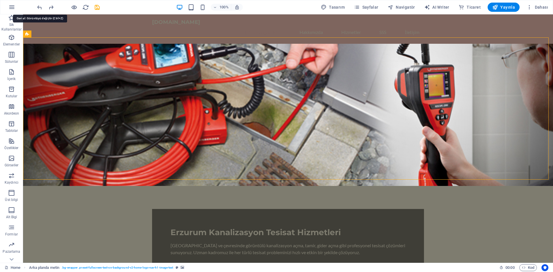
click at [40, 5] on icon "undo" at bounding box center [39, 7] width 7 height 7
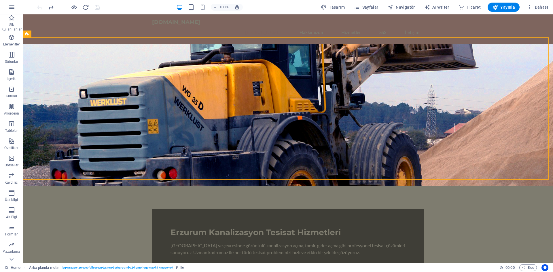
click at [39, 7] on div at bounding box center [68, 7] width 65 height 9
click at [86, 8] on icon "reload" at bounding box center [85, 7] width 7 height 7
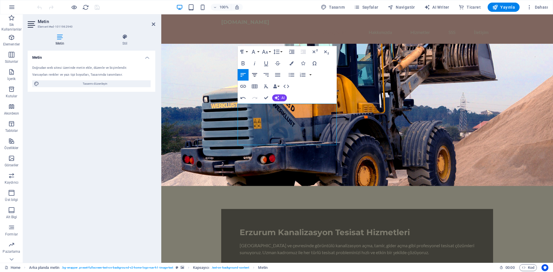
click at [255, 75] on icon "button" at bounding box center [254, 74] width 5 height 3
click at [290, 62] on icon "button" at bounding box center [292, 63] width 4 height 4
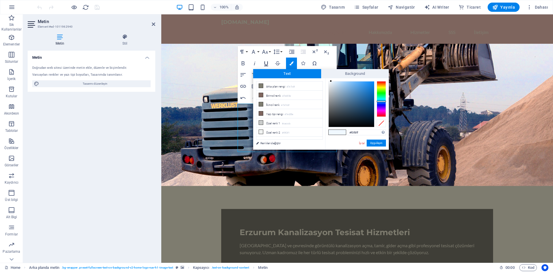
click at [266, 63] on icon "button" at bounding box center [266, 63] width 7 height 7
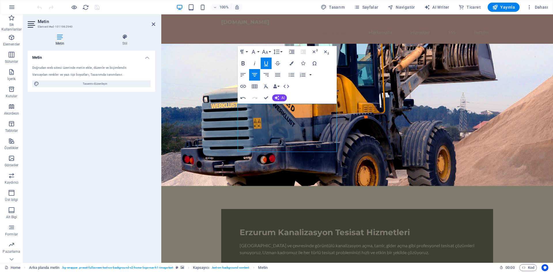
click at [244, 61] on icon "button" at bounding box center [243, 63] width 7 height 7
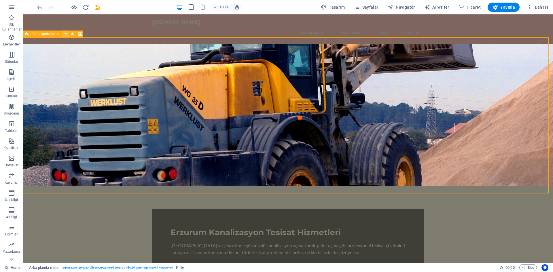
click at [64, 33] on icon at bounding box center [65, 34] width 3 height 6
click at [42, 36] on span "Arka planda metin" at bounding box center [45, 33] width 28 height 3
click at [44, 35] on span "Arka planda metin" at bounding box center [45, 33] width 28 height 3
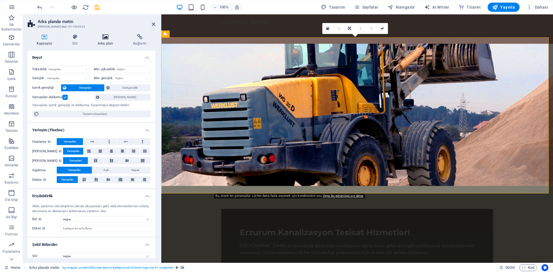
click at [110, 45] on h4 "Arka plan" at bounding box center [106, 40] width 35 height 12
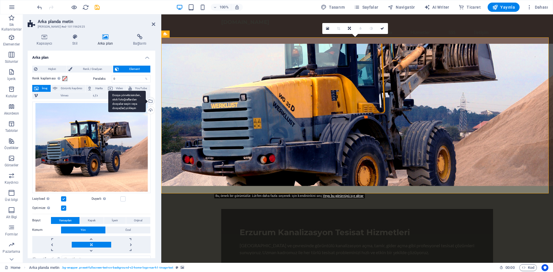
click at [146, 101] on div "Dosya yöneticisinden, stok fotoğraflardan dosyalar seçin veya dosya(lar) yükley…" at bounding box center [126, 102] width 37 height 22
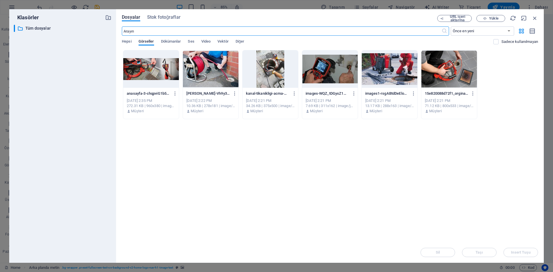
click at [139, 69] on div at bounding box center [151, 68] width 56 height 37
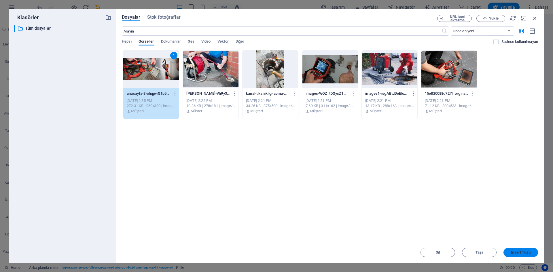
click at [517, 252] on span "Insert Tuşu" at bounding box center [520, 252] width 19 height 3
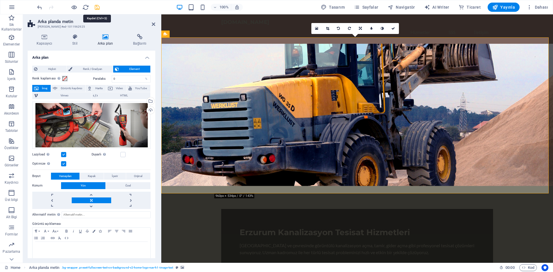
click at [97, 7] on icon "save" at bounding box center [97, 7] width 7 height 7
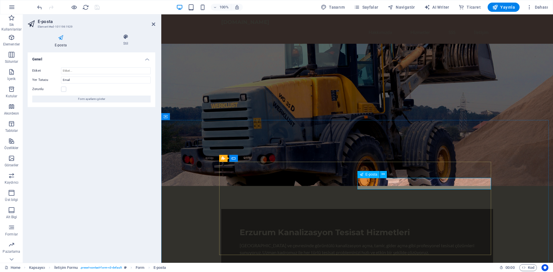
click at [366, 177] on div "E-posta" at bounding box center [369, 174] width 22 height 7
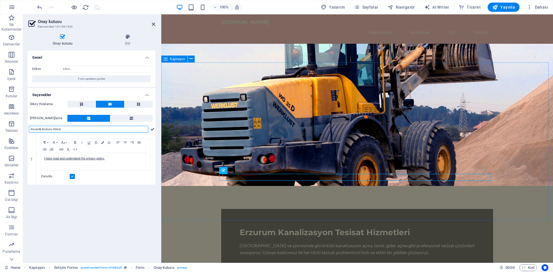
type input "Güvenlik Kodunu Giriniz"
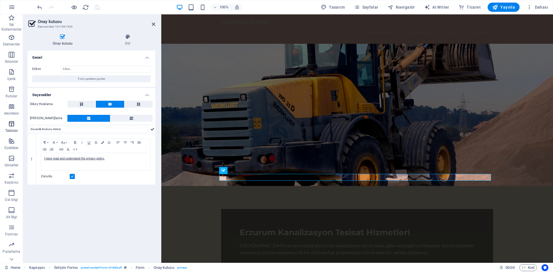
drag, startPoint x: 64, startPoint y: 131, endPoint x: 0, endPoint y: 121, distance: 64.6
click at [0, 121] on section "Sik Kullanilanlar Elementler Sütunlar İçerik Kutular Akordeon Tablolar Özellikl…" at bounding box center [276, 138] width 553 height 249
drag, startPoint x: 114, startPoint y: 160, endPoint x: 27, endPoint y: 154, distance: 87.5
click at [27, 154] on div "Onay kutusu Stil Genel Etiket Form ayarlarını göster Seçenekler Dikey Hizalama …" at bounding box center [91, 146] width 137 height 234
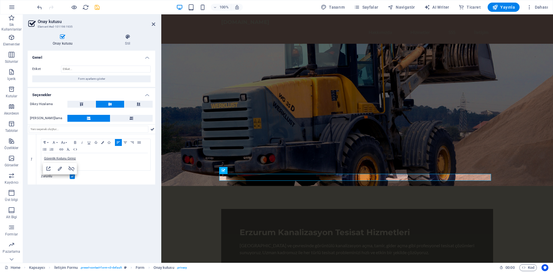
click at [113, 198] on div "Genel Etiket Form ayarlarını göster Seçenekler Dikey Hizalama Yatay Hizalama 1 …" at bounding box center [92, 155] width 128 height 208
click at [101, 158] on p "Güvenlik Kodunu Giriniz" at bounding box center [95, 158] width 103 height 5
drag, startPoint x: 81, startPoint y: 160, endPoint x: 73, endPoint y: 162, distance: 8.6
click at [73, 162] on div "Güvenlik Kodunu Giriniz" at bounding box center [95, 161] width 109 height 17
click at [54, 193] on div "Genel Etiket Form ayarlarını göster Seçenekler Dikey Hizalama Yatay Hizalama 1 …" at bounding box center [92, 155] width 128 height 208
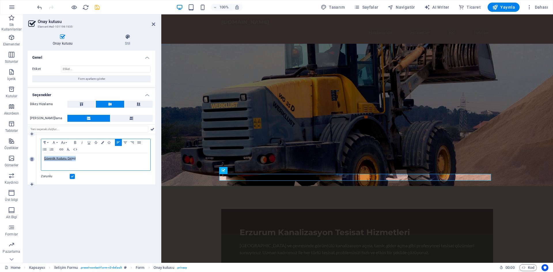
drag, startPoint x: 79, startPoint y: 159, endPoint x: 33, endPoint y: 158, distance: 46.7
click at [33, 158] on div "1 Paragraph Format Normal Heading 1 Heading 2 Heading 3 Heading 4 Heading 5 Hea…" at bounding box center [92, 159] width 128 height 50
click at [75, 143] on icon "button" at bounding box center [75, 142] width 7 height 5
click at [83, 205] on div "Genel Etiket Form ayarlarını göster Seçenekler Dikey Hizalama Yatay Hizalama 1 …" at bounding box center [92, 155] width 128 height 208
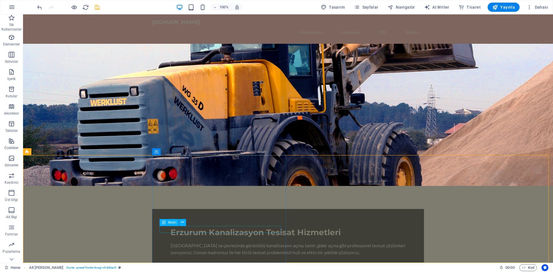
click at [188, 223] on div "Metin" at bounding box center [175, 222] width 30 height 7
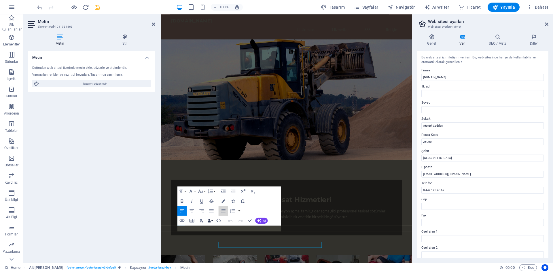
click at [260, 223] on div "Paragraph Format Normal Heading 1 Heading 2 Heading 3 Heading 4 Heading 5 Headi…" at bounding box center [228, 205] width 103 height 39
click at [260, 223] on button "AI" at bounding box center [261, 221] width 12 height 6
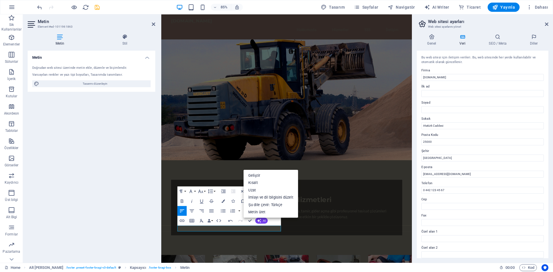
click at [130, 220] on div "Metin Doğrudan web sitesi üzerinde metin ekle, düzenle ve biçimlendir. Varsayıl…" at bounding box center [92, 155] width 128 height 208
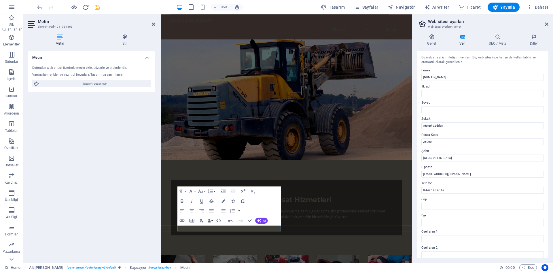
click at [131, 219] on div "Metin Doğrudan web sitesi üzerinde metin ekle, düzenle ve biçimlendir. Varsayıl…" at bounding box center [92, 155] width 128 height 208
click at [107, 194] on div "Metin Doğrudan web sitesi üzerinde metin ekle, düzenle ve biçimlendir. Varsayıl…" at bounding box center [92, 155] width 128 height 208
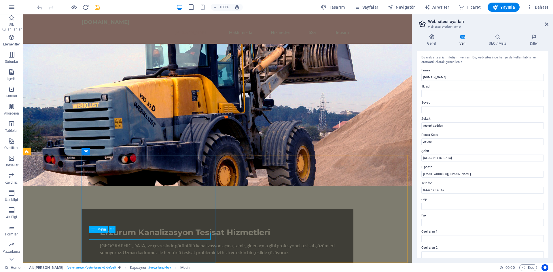
click at [119, 231] on div "Metin" at bounding box center [104, 229] width 30 height 7
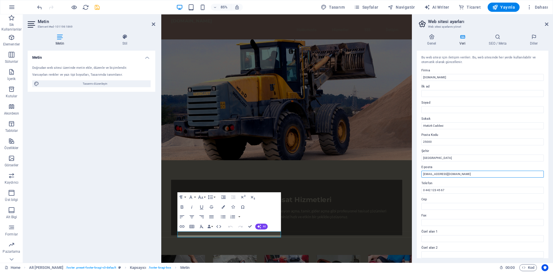
drag, startPoint x: 428, startPoint y: 174, endPoint x: 419, endPoint y: 175, distance: 8.7
click at [419, 175] on div "Bu web sitesi için iletişim verileri. Bu, web sitesinde her yerde kullanılabili…" at bounding box center [483, 155] width 132 height 208
click at [426, 174] on input "@erzurumkanalizasyon.com" at bounding box center [482, 174] width 122 height 7
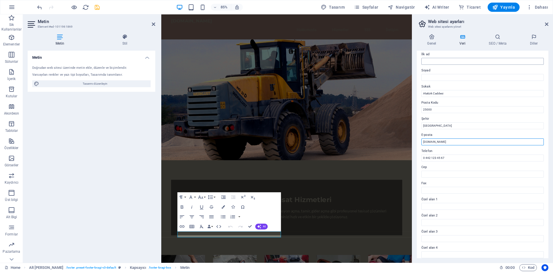
scroll to position [0, 0]
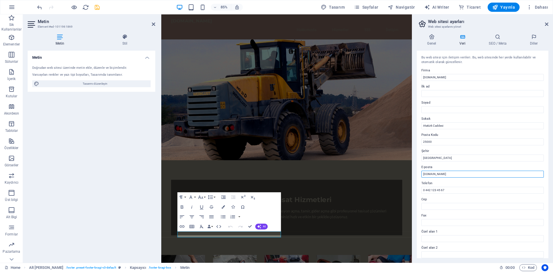
type input "[DOMAIN_NAME]"
click at [548, 21] on h2 "Web sitesi ayarları" at bounding box center [488, 21] width 120 height 5
click at [547, 22] on icon at bounding box center [546, 24] width 3 height 5
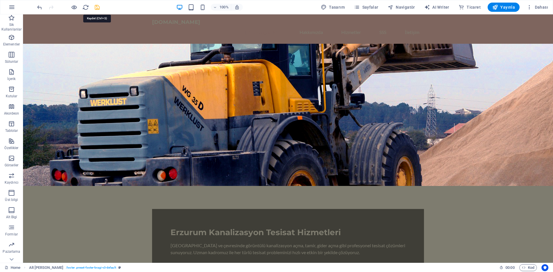
click at [99, 6] on icon "save" at bounding box center [97, 7] width 7 height 7
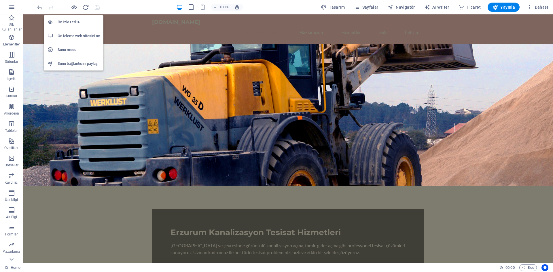
click at [70, 47] on h6 "Sunu modu" at bounding box center [79, 49] width 42 height 7
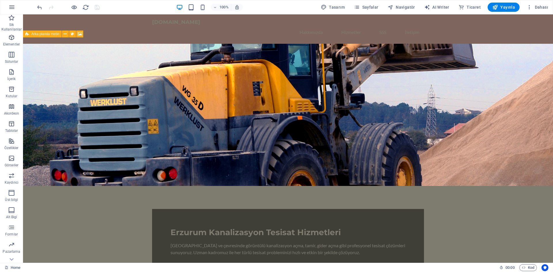
click at [504, 1] on div "100% Tasarım Sayfalar Navigatör AI Writer Ticaret Yayınla Dahası" at bounding box center [276, 7] width 553 height 14
click at [503, 8] on span "Yayınla" at bounding box center [503, 7] width 23 height 6
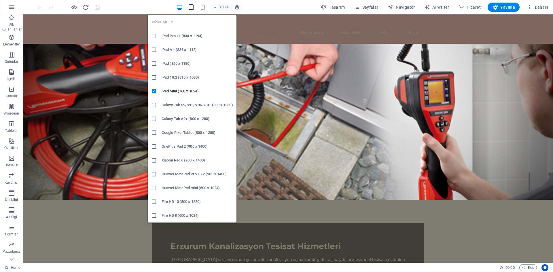
click at [194, 8] on icon "button" at bounding box center [191, 7] width 7 height 7
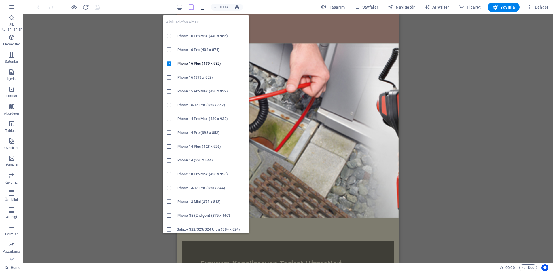
click at [206, 7] on icon "button" at bounding box center [202, 7] width 7 height 7
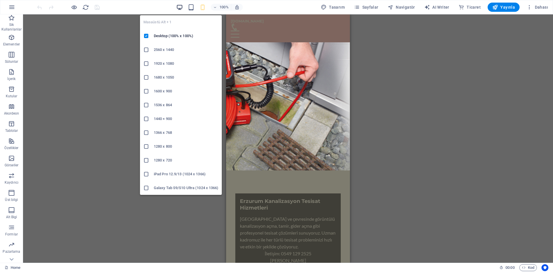
click at [180, 6] on icon "button" at bounding box center [179, 7] width 7 height 7
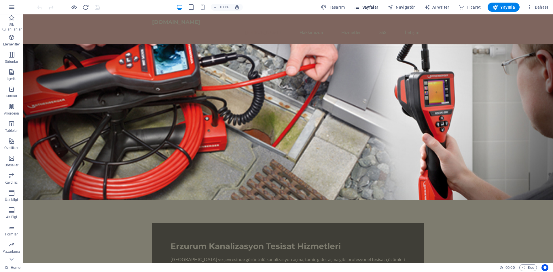
click at [360, 5] on icon "button" at bounding box center [357, 7] width 6 height 6
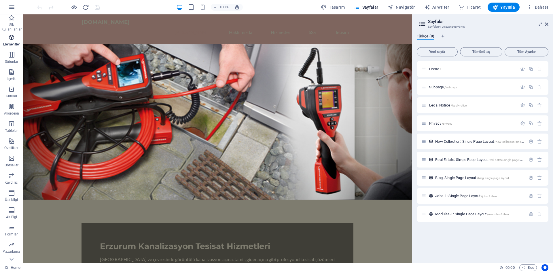
drag, startPoint x: 10, startPoint y: 43, endPoint x: 18, endPoint y: 42, distance: 8.4
click at [10, 42] on p "Elementler" at bounding box center [11, 44] width 17 height 5
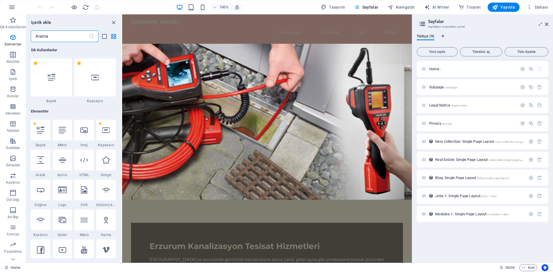
scroll to position [61, 0]
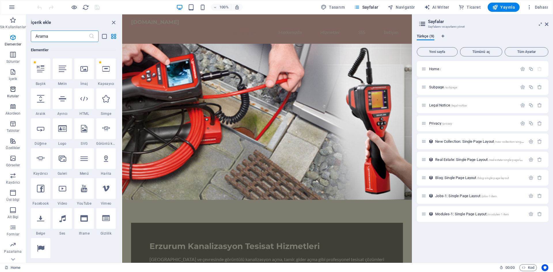
click at [12, 95] on p "Kutular" at bounding box center [13, 96] width 12 height 5
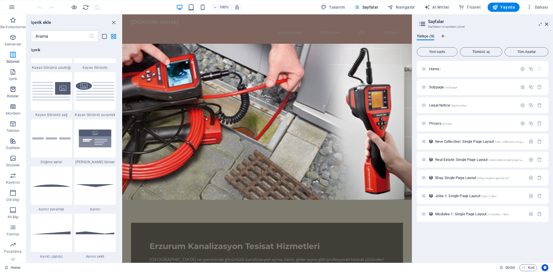
scroll to position [1589, 0]
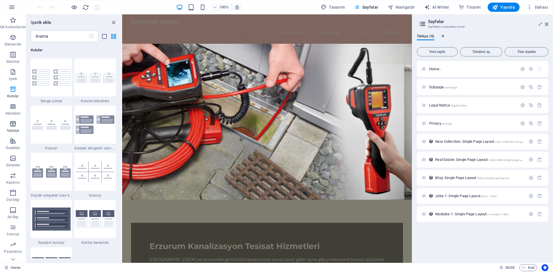
click at [11, 124] on icon "button" at bounding box center [13, 123] width 7 height 7
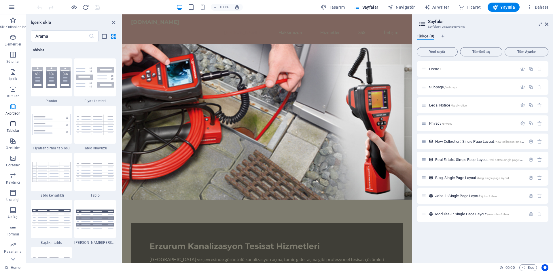
scroll to position [1995, 0]
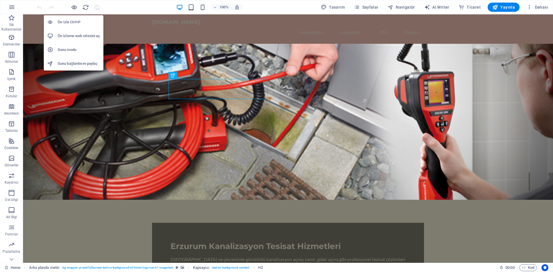
click at [69, 64] on h6 "Sunu bağlantısını paylaş" at bounding box center [79, 63] width 42 height 7
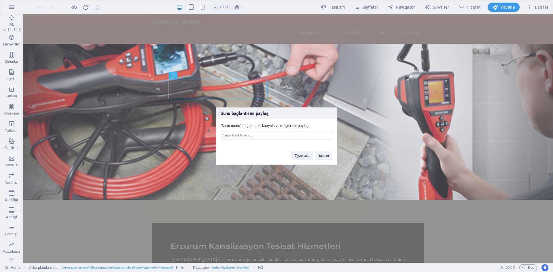
type input "[URL][DOMAIN_NAME]"
click at [305, 150] on div "Kopyala Tamam" at bounding box center [312, 152] width 50 height 15
click at [305, 153] on button "Kopyala" at bounding box center [302, 155] width 22 height 9
click at [323, 159] on button "Tamam" at bounding box center [323, 156] width 17 height 9
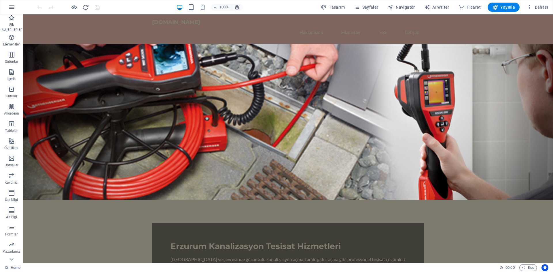
click at [10, 28] on p "Sik Kullanilanlar" at bounding box center [11, 26] width 23 height 9
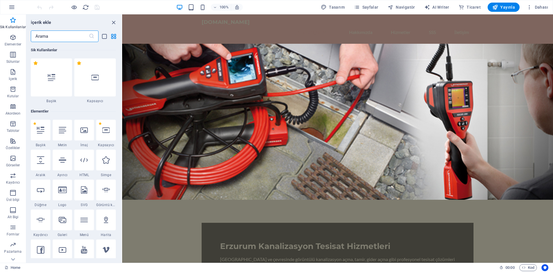
click at [49, 37] on input "text" at bounding box center [60, 37] width 58 height 12
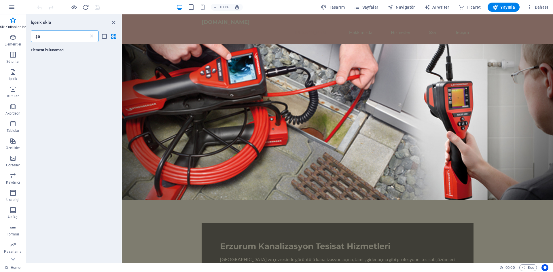
type input "ş"
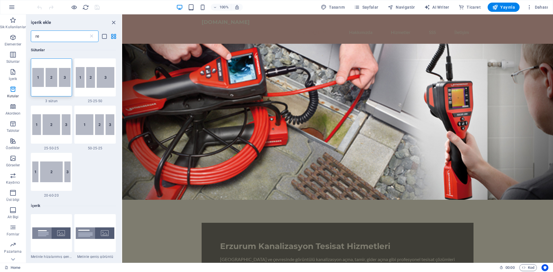
type input "r"
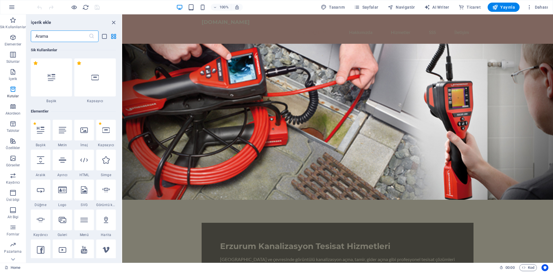
click at [45, 37] on input "text" at bounding box center [60, 37] width 58 height 12
click at [102, 36] on icon "list-view" at bounding box center [104, 36] width 7 height 7
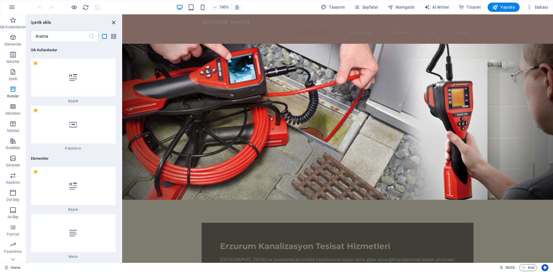
click at [115, 23] on icon "close panel" at bounding box center [113, 22] width 7 height 7
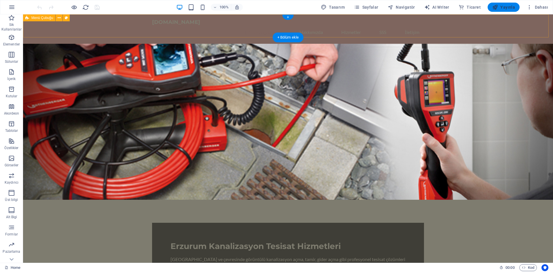
click at [508, 5] on span "Yayınla" at bounding box center [503, 7] width 23 height 6
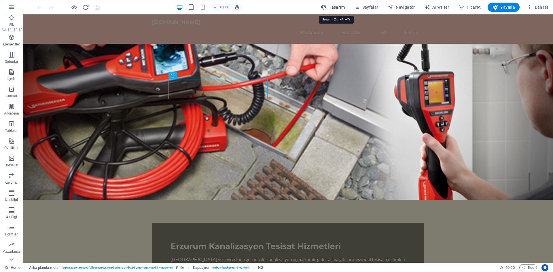
click at [342, 7] on span "Tasarım" at bounding box center [333, 7] width 24 height 6
select select "px"
select select "200"
select select "px"
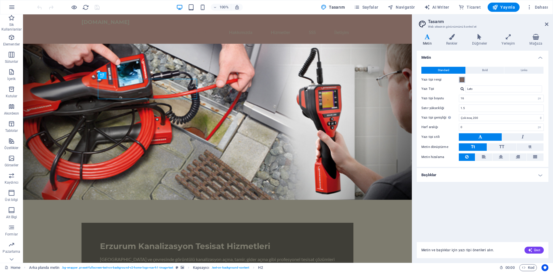
click at [464, 77] on span at bounding box center [462, 79] width 5 height 5
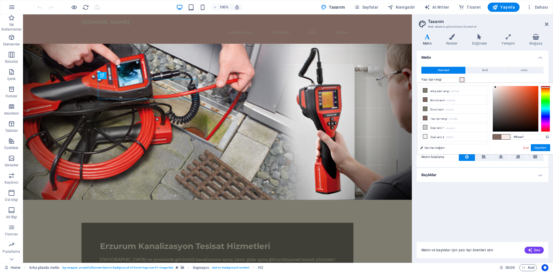
type input "#f8edea"
drag, startPoint x: 501, startPoint y: 108, endPoint x: 495, endPoint y: 87, distance: 21.9
click at [495, 87] on div at bounding box center [516, 109] width 46 height 46
click at [538, 147] on button "Uygulayın" at bounding box center [540, 147] width 19 height 7
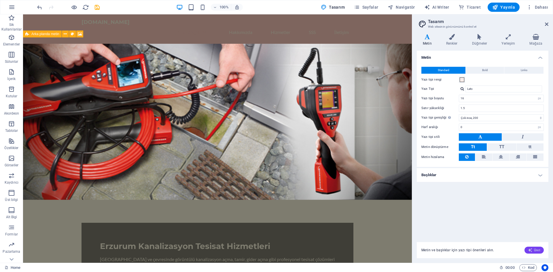
click at [536, 252] on span "Üret" at bounding box center [534, 250] width 12 height 5
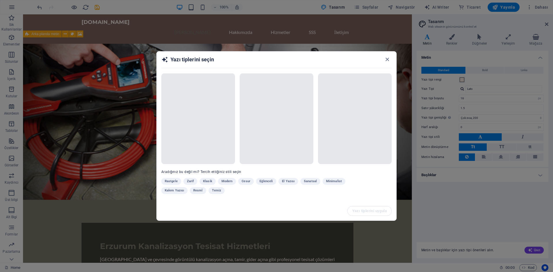
click at [194, 181] on div "Rastgele [PERSON_NAME] Modern Cesur Eğlenceli El Yazısı Sanatsal Minimalist Kal…" at bounding box center [262, 187] width 202 height 18
click at [191, 181] on div "Rastgele [PERSON_NAME] Modern Cesur Eğlenceli El Yazısı Sanatsal Minimalist Kal…" at bounding box center [262, 187] width 202 height 18
click at [172, 180] on div "Rastgele [PERSON_NAME] Modern Cesur Eğlenceli El Yazısı Sanatsal Minimalist Kal…" at bounding box center [262, 187] width 202 height 18
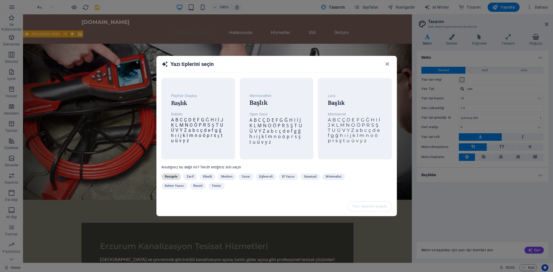
click at [169, 177] on span "Rastgele" at bounding box center [171, 176] width 13 height 7
click at [376, 207] on div "Yazı tiplerini uygula" at bounding box center [277, 206] width 240 height 19
click at [213, 120] on span "A B C Ç D E F G Ğ H I İ J K L M N O Ö P R S Ş T U Ü V Y Z a b c ç d e f g ğ h ı…" at bounding box center [197, 131] width 53 height 28
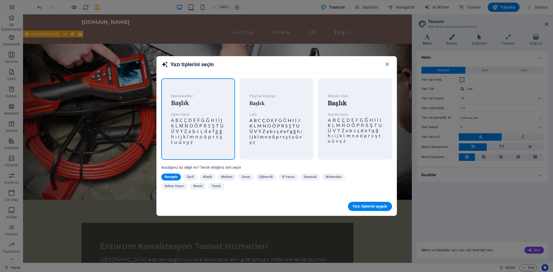
drag, startPoint x: 363, startPoint y: 207, endPoint x: 515, endPoint y: 196, distance: 152.3
click at [363, 207] on span "Yazı tiplerini uygula" at bounding box center [370, 206] width 35 height 5
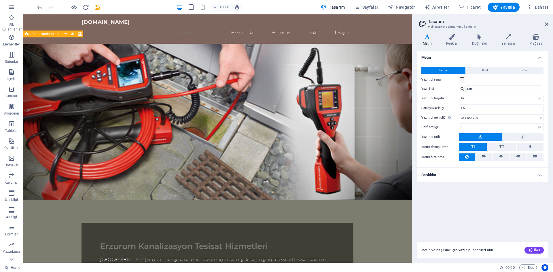
type input "Open Sans"
type input "1.6"
select select "400"
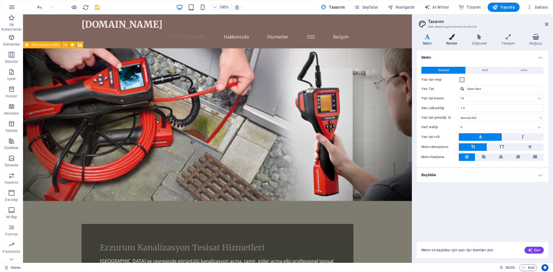
click at [454, 38] on icon at bounding box center [452, 37] width 24 height 6
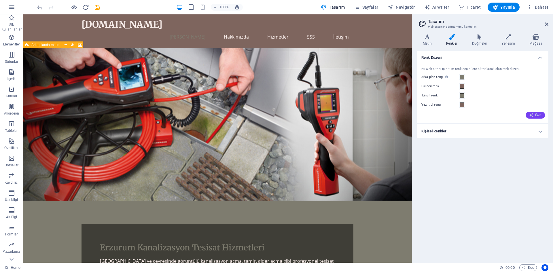
click at [534, 117] on icon "button" at bounding box center [531, 115] width 5 height 5
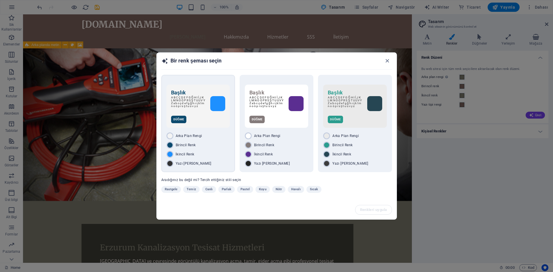
click at [192, 106] on p "A B C Ç D E F G Ğ H I İ J K L M N O Ö P R S Ş T U Ü V Y Z a b c ç d e f g ğ h ı…" at bounding box center [188, 103] width 35 height 15
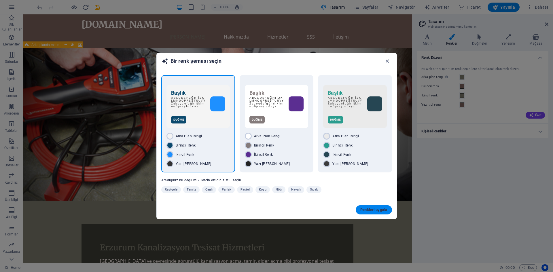
click at [386, 212] on button "Renkleri uygula" at bounding box center [374, 209] width 36 height 9
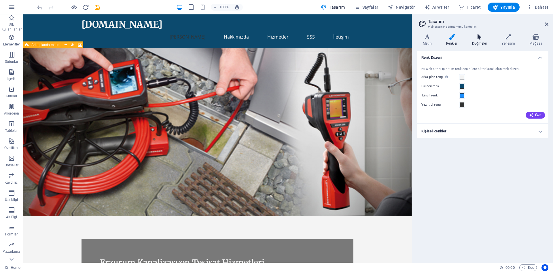
click at [482, 39] on icon at bounding box center [479, 37] width 27 height 6
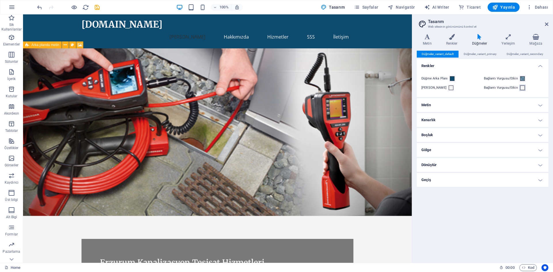
click at [520, 88] on span at bounding box center [522, 88] width 5 height 5
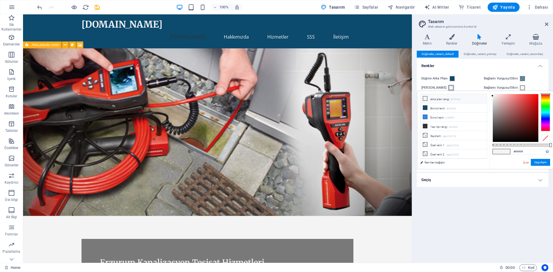
click at [449, 87] on span at bounding box center [451, 88] width 5 height 5
click at [449, 88] on span at bounding box center [451, 88] width 5 height 5
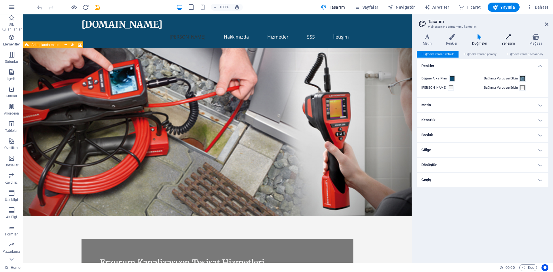
click at [511, 40] on h4 "Yerleşim" at bounding box center [510, 40] width 28 height 12
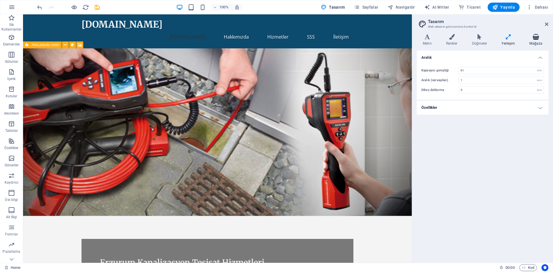
click at [542, 41] on h4 "Mağaza" at bounding box center [535, 40] width 25 height 12
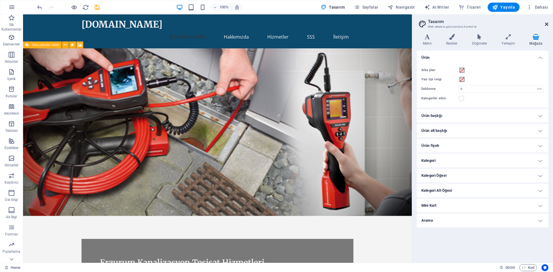
click at [547, 24] on icon at bounding box center [546, 24] width 3 height 5
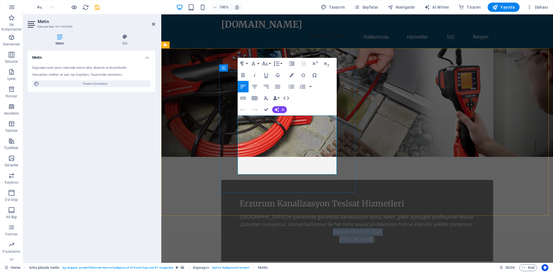
drag, startPoint x: 305, startPoint y: 169, endPoint x: 262, endPoint y: 166, distance: 43.6
click at [262, 214] on div "[GEOGRAPHIC_DATA] ve çevresinde görüntülü kanalizasyon açma, tamir, gider açma …" at bounding box center [357, 228] width 235 height 29
click at [267, 66] on icon "button" at bounding box center [265, 63] width 7 height 7
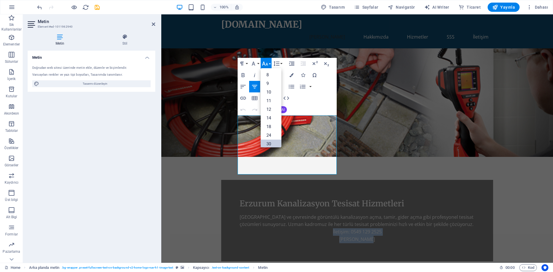
click at [267, 142] on link "30" at bounding box center [271, 144] width 21 height 9
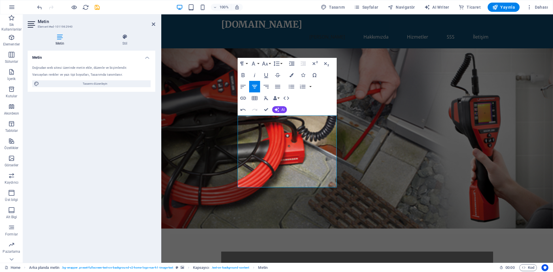
click at [168, 120] on figure at bounding box center [357, 138] width 392 height 180
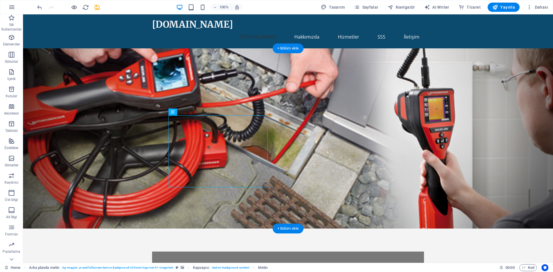
click at [376, 141] on figure at bounding box center [288, 138] width 530 height 180
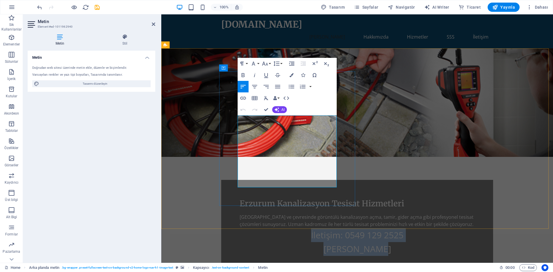
drag, startPoint x: 315, startPoint y: 179, endPoint x: 241, endPoint y: 165, distance: 75.1
click at [241, 214] on div "[GEOGRAPHIC_DATA] ve çevresinde görüntülü kanalizasyon açma, tamir, gider açma …" at bounding box center [357, 235] width 235 height 42
click at [267, 75] on icon "button" at bounding box center [266, 75] width 4 height 5
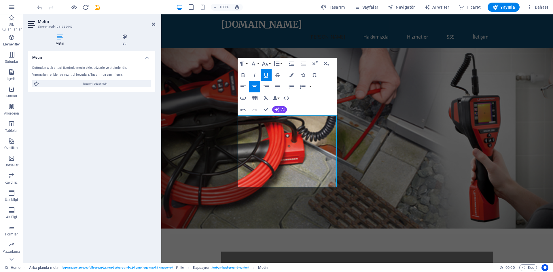
click at [446, 178] on figure at bounding box center [357, 138] width 392 height 180
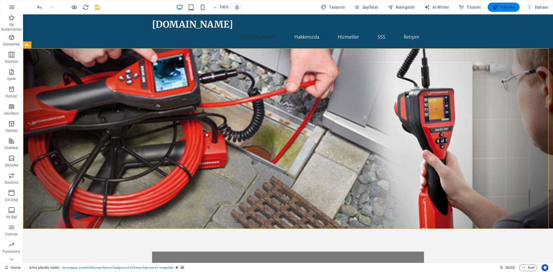
click at [508, 8] on span "Yayınla" at bounding box center [503, 7] width 23 height 6
checkbox input "false"
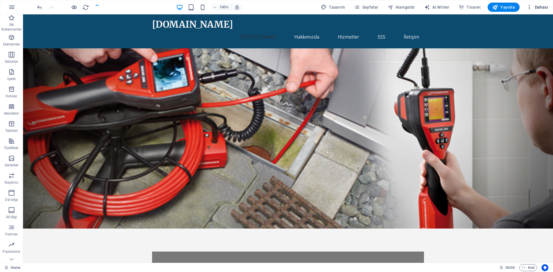
click at [534, 5] on span "Dahası" at bounding box center [538, 7] width 22 height 6
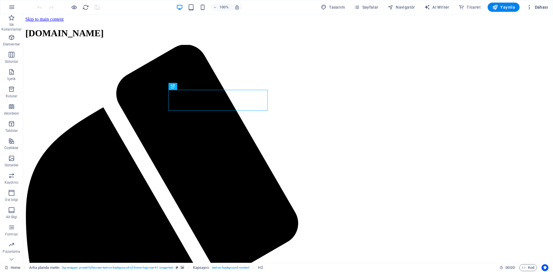
click at [529, 5] on icon "button" at bounding box center [530, 7] width 6 height 6
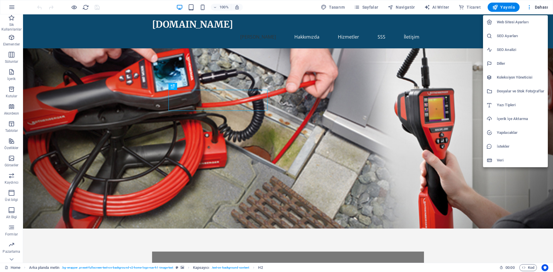
click at [514, 24] on h6 "Web Sitesi Ayarları" at bounding box center [521, 22] width 48 height 7
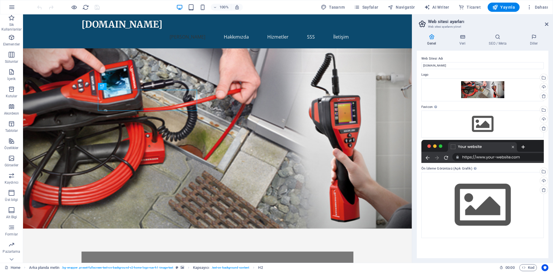
click at [493, 149] on div at bounding box center [482, 151] width 122 height 23
drag, startPoint x: 481, startPoint y: 159, endPoint x: 466, endPoint y: 145, distance: 20.2
click at [466, 145] on div at bounding box center [482, 151] width 122 height 23
click at [457, 149] on div at bounding box center [482, 151] width 122 height 23
click at [473, 157] on div at bounding box center [482, 151] width 122 height 23
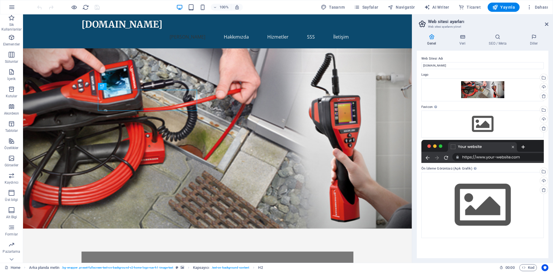
click at [473, 157] on div at bounding box center [482, 151] width 122 height 23
click at [476, 156] on div at bounding box center [482, 151] width 122 height 23
click at [466, 41] on h4 "Veri" at bounding box center [463, 40] width 29 height 12
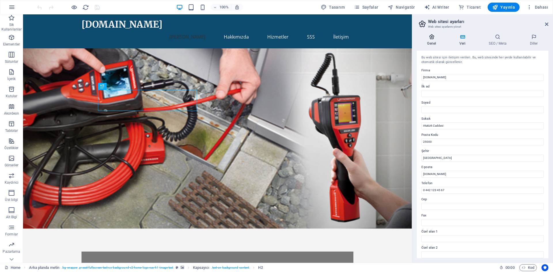
click at [437, 40] on h4 "Genel" at bounding box center [433, 40] width 32 height 12
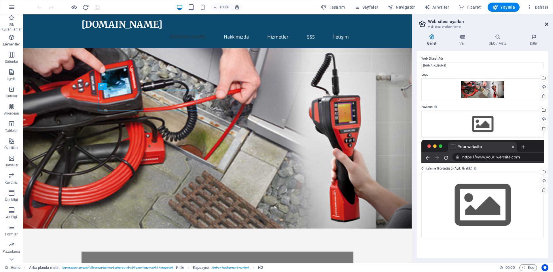
click at [547, 23] on icon at bounding box center [546, 24] width 3 height 5
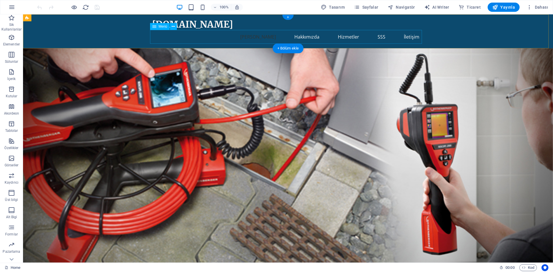
click at [413, 37] on nav "[PERSON_NAME] Hakkımızda Hizmetler SSS İletişim" at bounding box center [288, 37] width 272 height 14
click at [532, 7] on icon "button" at bounding box center [530, 7] width 6 height 6
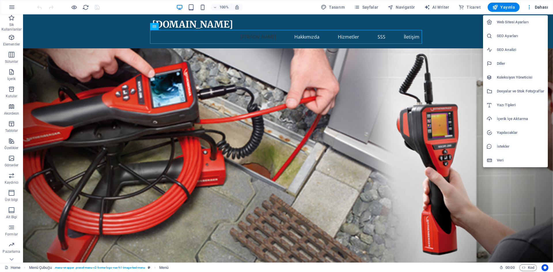
click at [517, 37] on h6 "SEO Ayarları" at bounding box center [521, 36] width 48 height 7
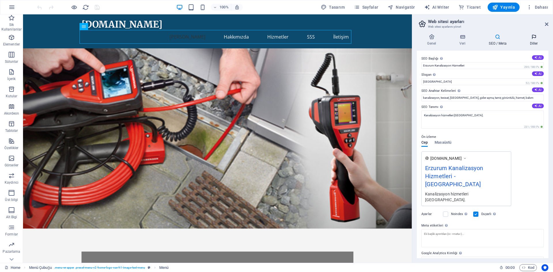
click at [534, 39] on icon at bounding box center [533, 37] width 29 height 6
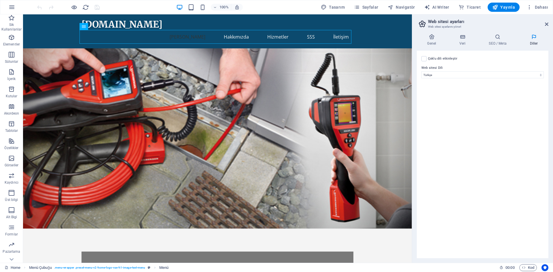
click at [544, 24] on h2 "Web sitesi ayarları" at bounding box center [488, 21] width 120 height 5
click at [544, 21] on h2 "Web sitesi ayarları" at bounding box center [488, 21] width 120 height 5
click at [547, 20] on h2 "Web sitesi ayarları" at bounding box center [488, 21] width 120 height 5
click at [543, 25] on header "Web sitesi ayarları Web sitesi ayarlarını yönet" at bounding box center [483, 21] width 131 height 15
click at [546, 24] on icon at bounding box center [546, 24] width 3 height 5
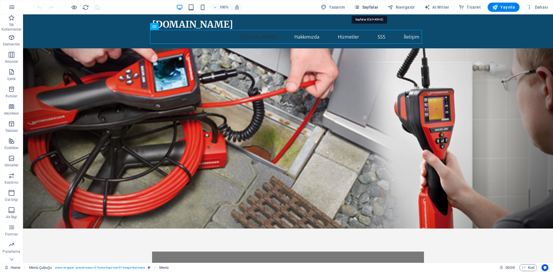
click at [378, 8] on span "Sayfalar" at bounding box center [366, 7] width 24 height 6
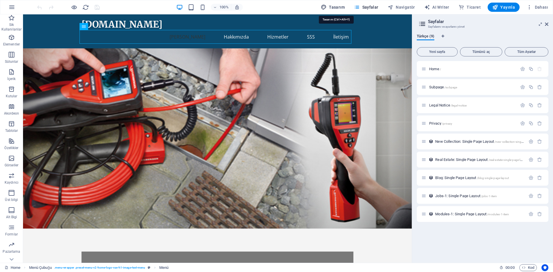
click at [345, 5] on span "Tasarım" at bounding box center [333, 7] width 24 height 6
select select "px"
select select "400"
select select "px"
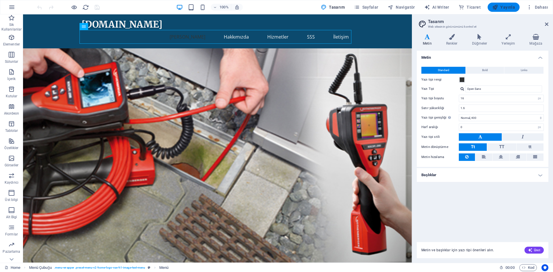
click at [508, 7] on span "Yayınla" at bounding box center [503, 7] width 23 height 6
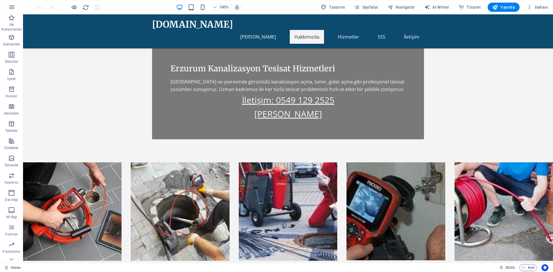
scroll to position [259, 0]
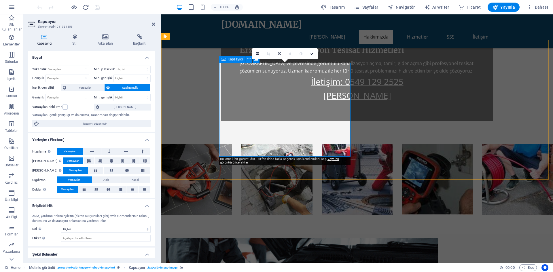
click at [223, 58] on icon at bounding box center [224, 59] width 4 height 7
click at [224, 60] on icon at bounding box center [224, 59] width 4 height 7
click at [103, 38] on icon at bounding box center [105, 37] width 33 height 6
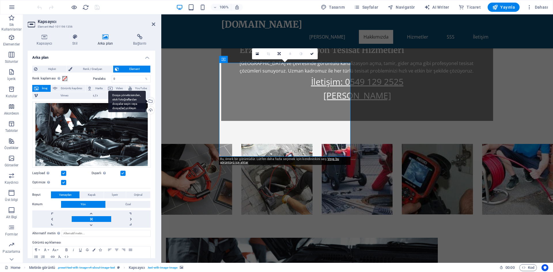
click at [145, 100] on div "Dosya yöneticisinden, stok fotoğraflardan dosyalar seçin veya dosya(lar) yükley…" at bounding box center [126, 102] width 37 height 22
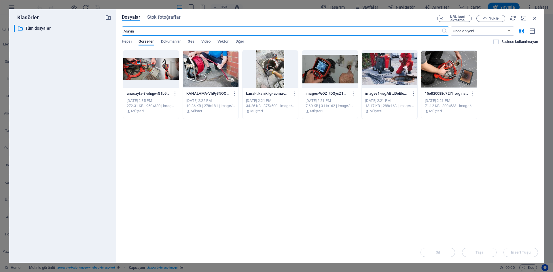
click at [392, 70] on div at bounding box center [390, 68] width 56 height 37
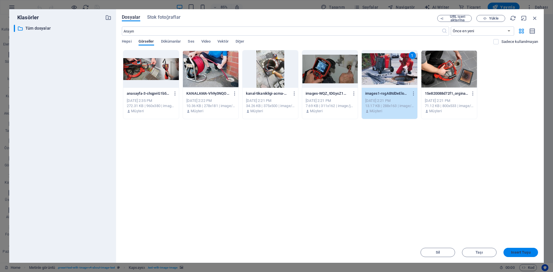
click at [525, 249] on button "Insert Tuşu" at bounding box center [521, 252] width 35 height 9
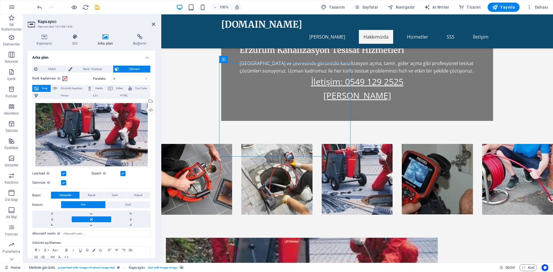
drag, startPoint x: 328, startPoint y: 94, endPoint x: 328, endPoint y: 108, distance: 14.4
drag, startPoint x: 325, startPoint y: 107, endPoint x: 324, endPoint y: 111, distance: 4.1
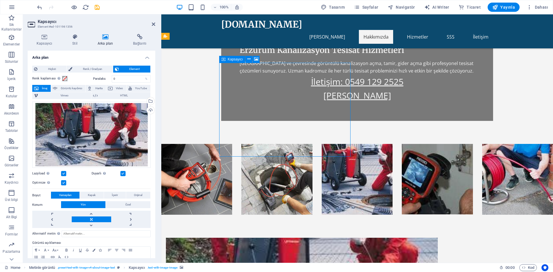
drag, startPoint x: 323, startPoint y: 88, endPoint x: 321, endPoint y: 101, distance: 12.8
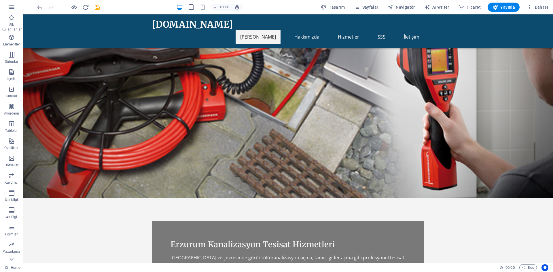
scroll to position [0, 0]
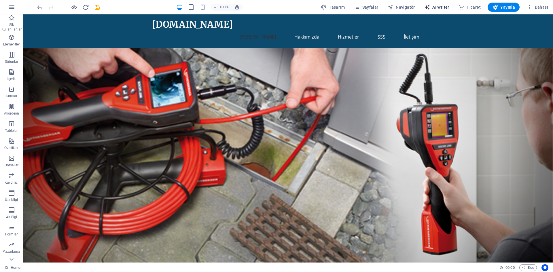
click at [437, 7] on span "AI Writer" at bounding box center [436, 7] width 25 height 6
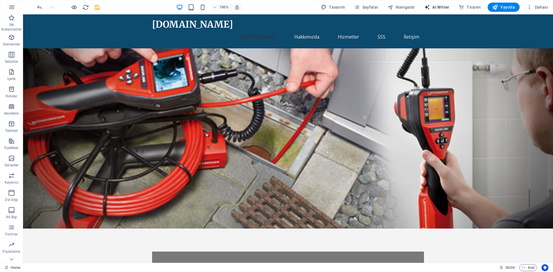
select select "English"
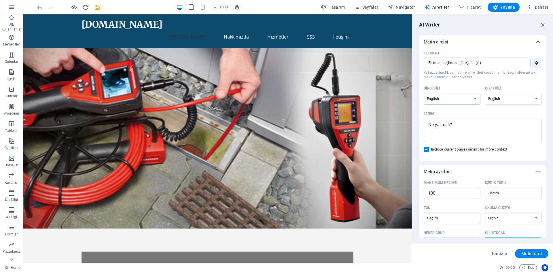
click at [463, 99] on select "Albanian Arabic Armenian Awadhi Azerbaijani Bashkir Basque Belarusian Bengali B…" at bounding box center [452, 99] width 57 height 12
click at [512, 9] on span "Yayınla" at bounding box center [503, 7] width 23 height 6
checkbox input "false"
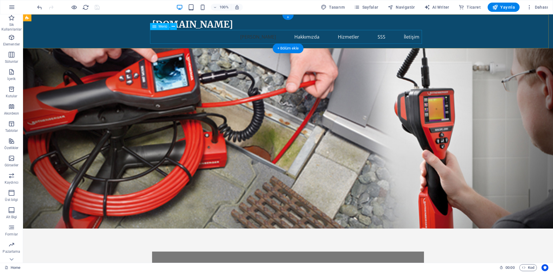
click at [377, 37] on nav "Ana Sayfa Hakkımızda Hizmetler SSS İletişim" at bounding box center [288, 37] width 272 height 14
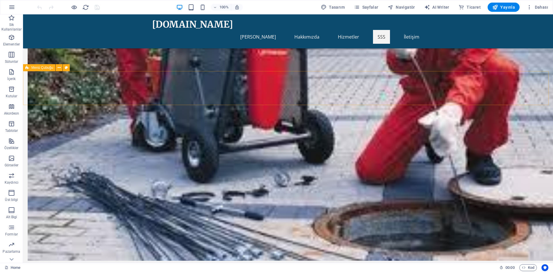
scroll to position [478, 0]
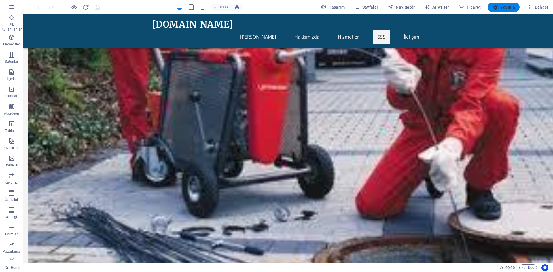
click at [504, 5] on span "Yayınla" at bounding box center [503, 7] width 23 height 6
